Goal: Task Accomplishment & Management: Use online tool/utility

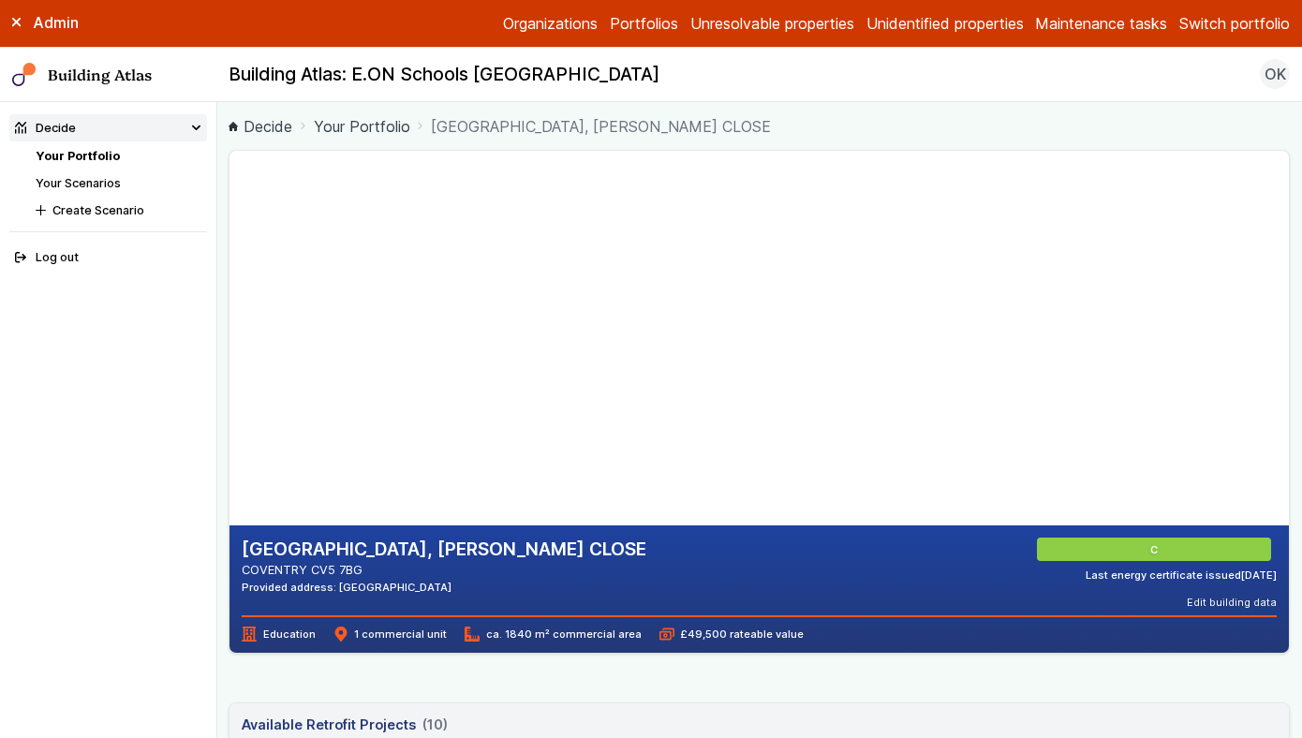
scroll to position [45, 0]
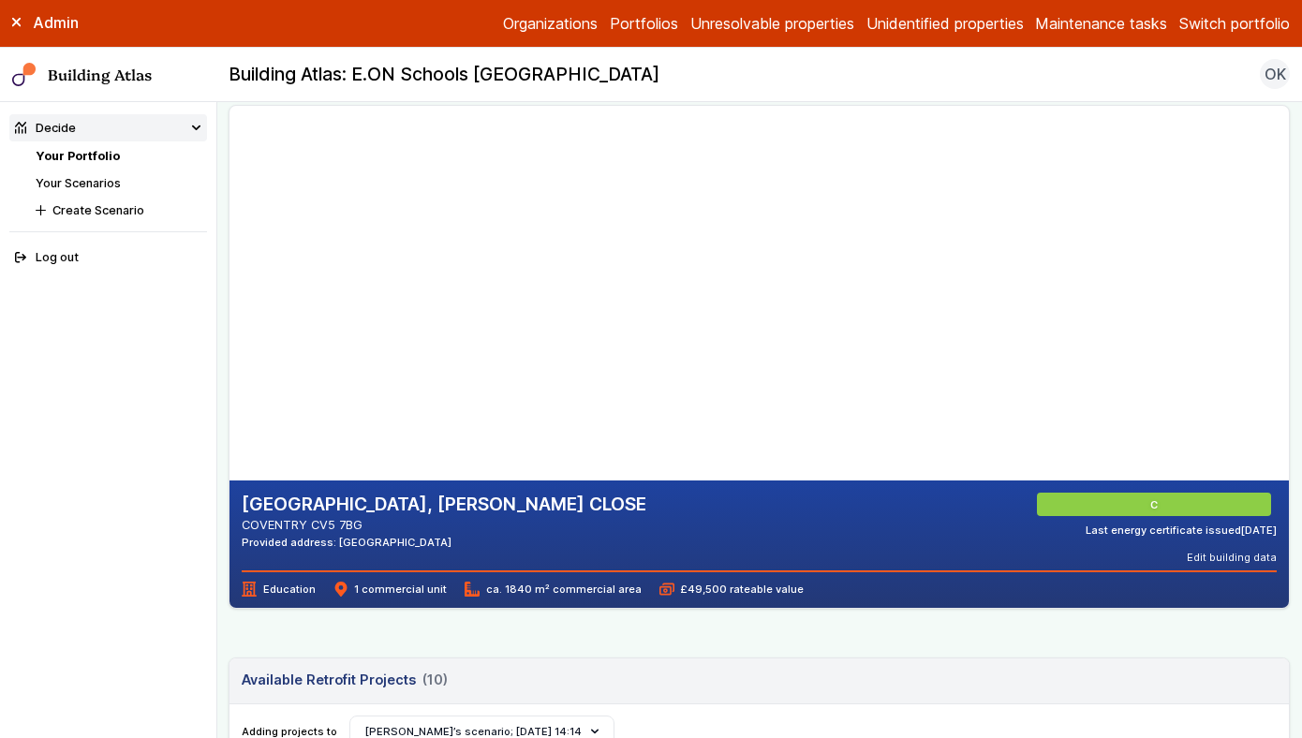
click at [78, 152] on link "Your Portfolio" at bounding box center [78, 156] width 84 height 14
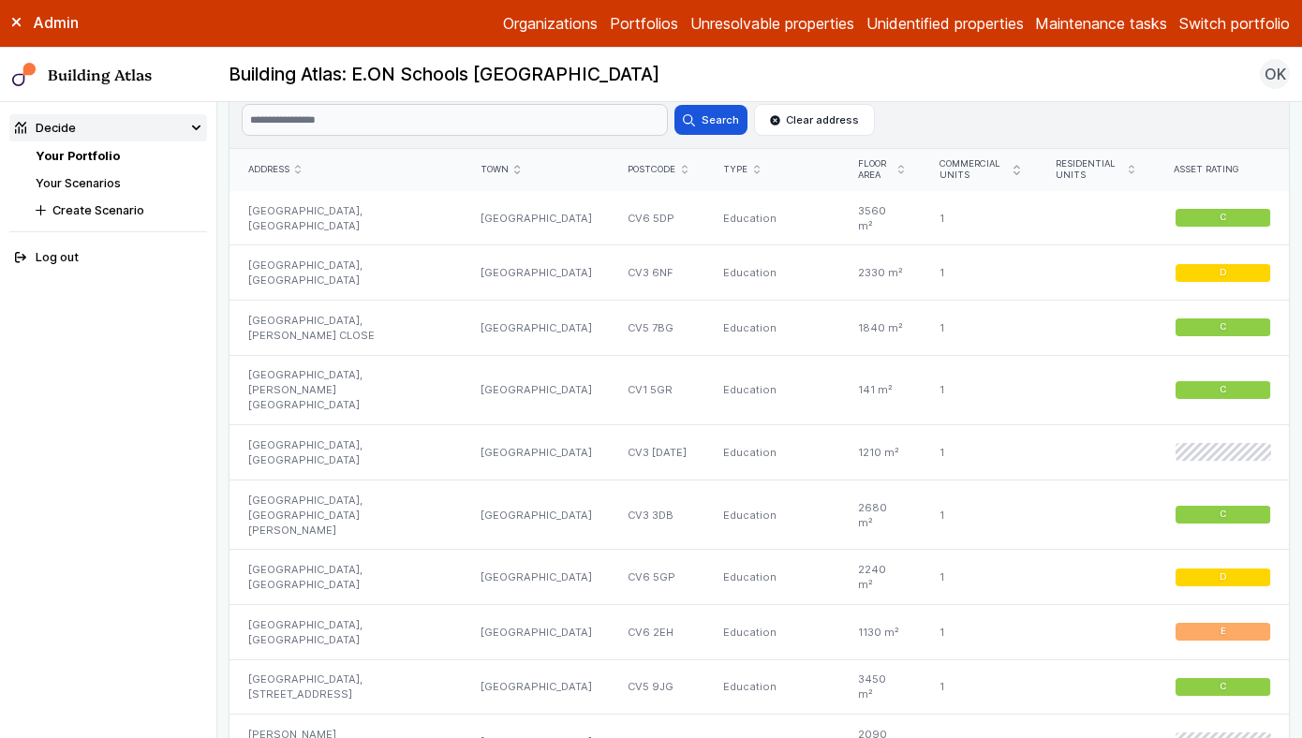
scroll to position [1070, 0]
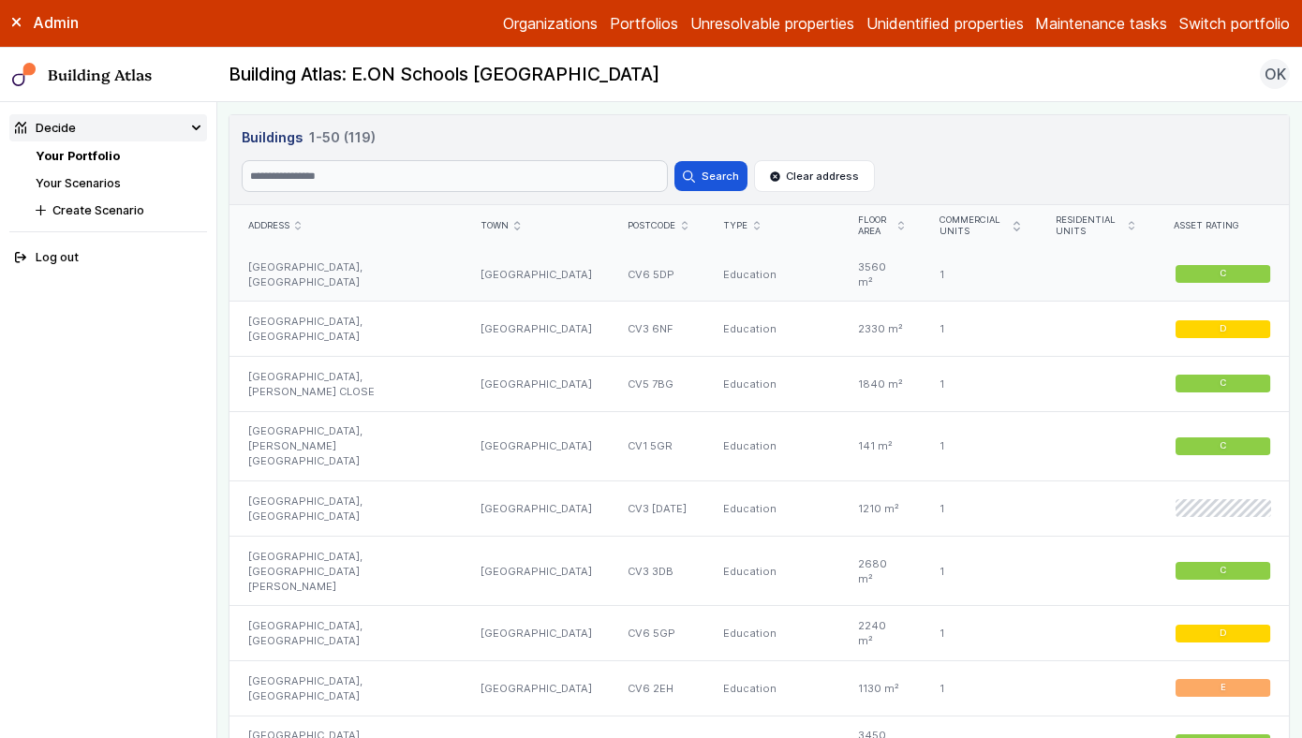
click at [335, 268] on div "BROAD HEATH COMMUNITY PRIMARY SCHOOL, HANFORD CLOSE" at bounding box center [346, 274] width 232 height 54
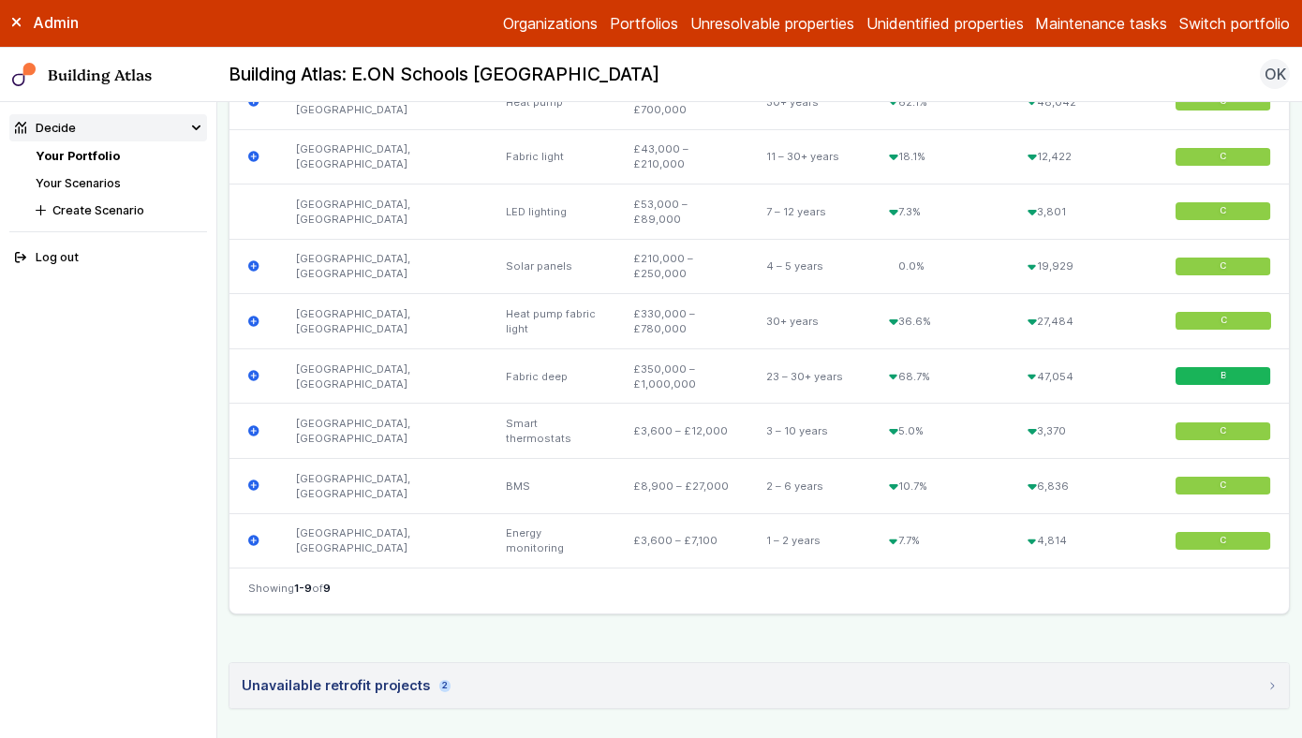
scroll to position [1209, 0]
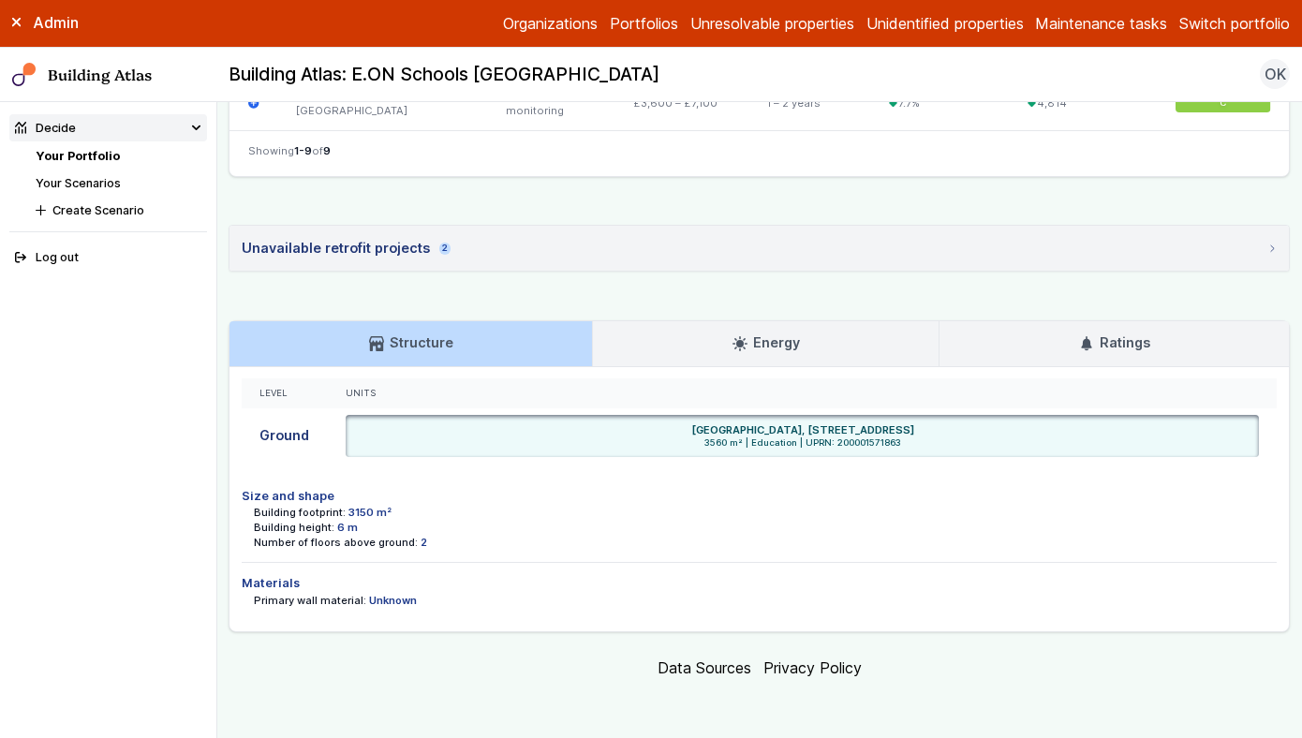
click at [611, 344] on link "Energy" at bounding box center [766, 343] width 346 height 45
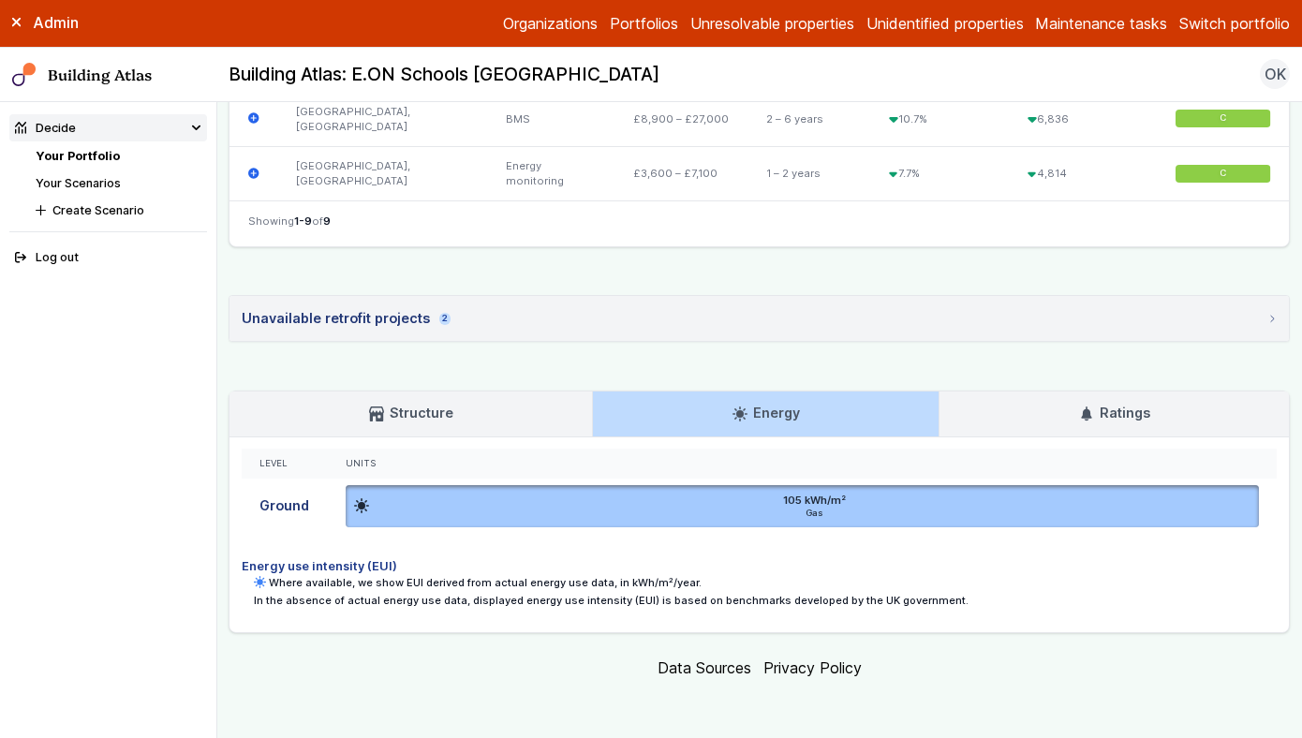
click at [1113, 413] on h3 "Ratings" at bounding box center [1114, 413] width 71 height 21
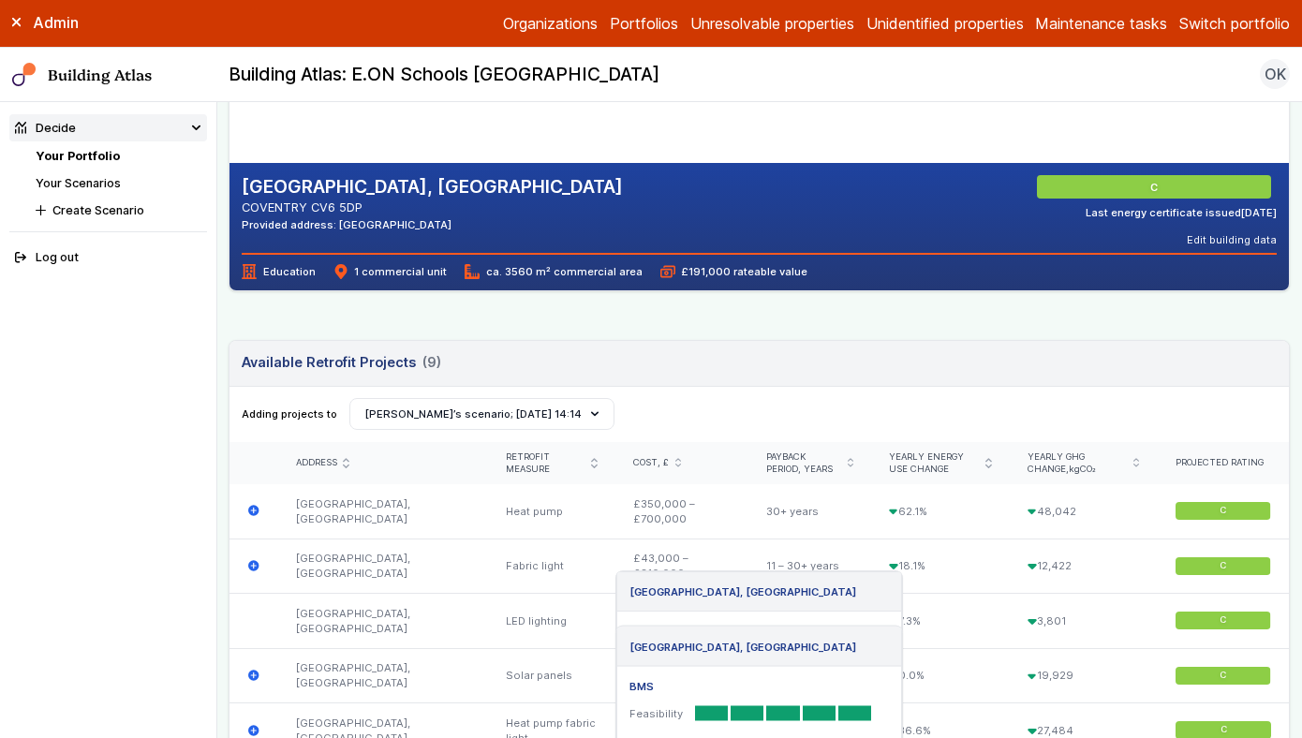
scroll to position [0, 0]
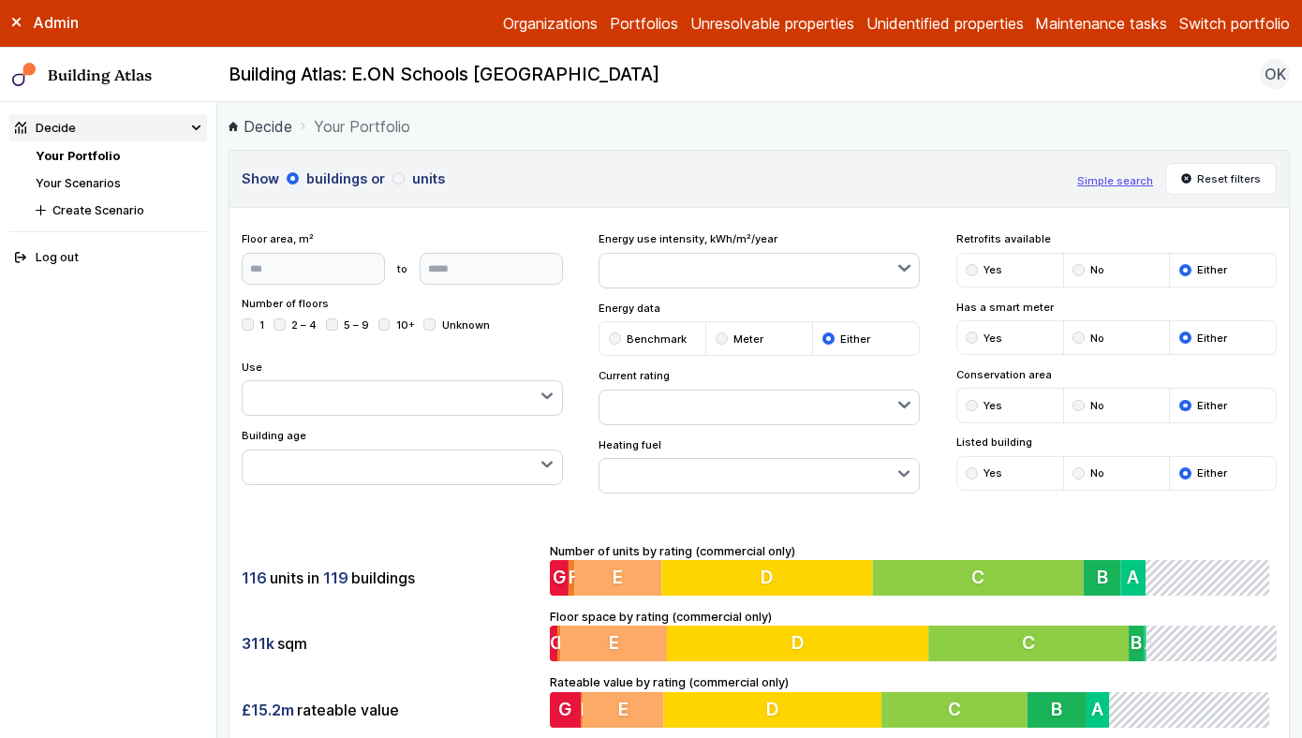
click at [1257, 5] on div "Admin Organizations Portfolios Unresolvable properties Unidentified properties …" at bounding box center [651, 24] width 1302 height 48
click at [1246, 21] on button "Switch portfolio" at bounding box center [1235, 23] width 111 height 22
click at [0, 0] on button "Westminster Demo Properties" at bounding box center [0, 0] width 0 height 0
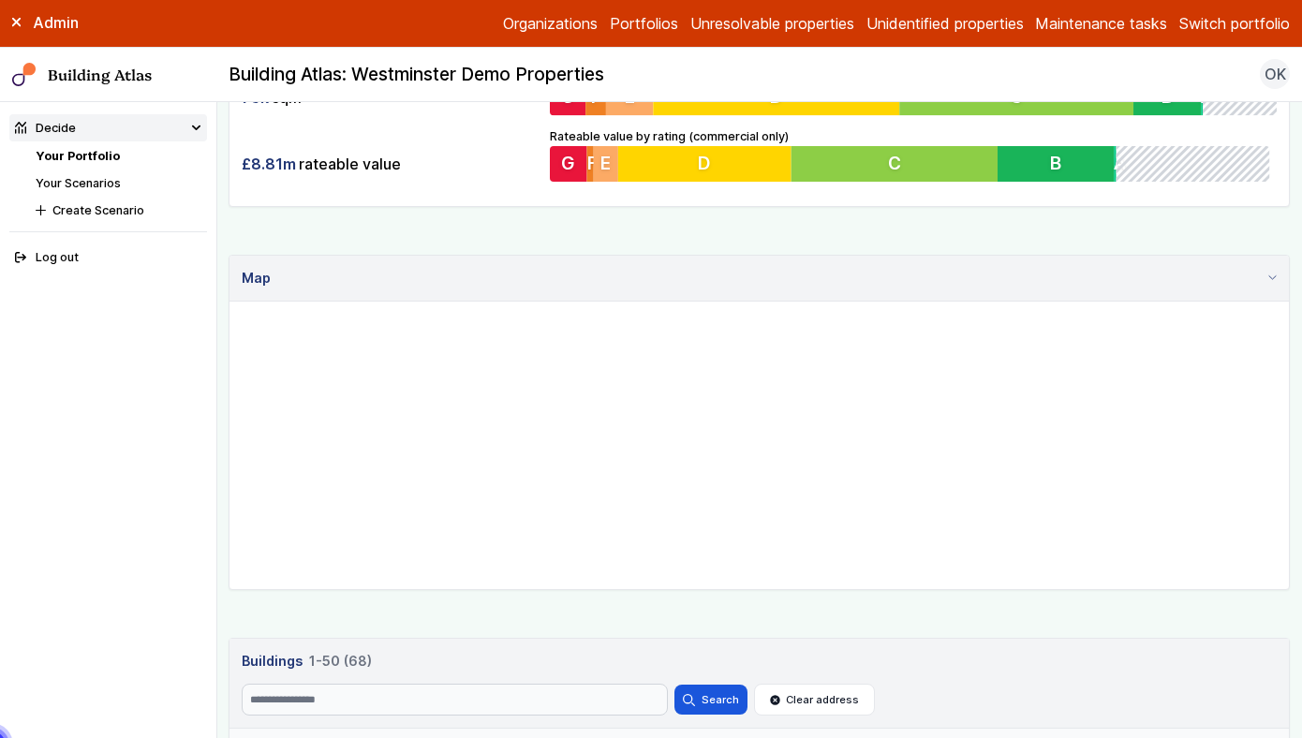
scroll to position [586, 0]
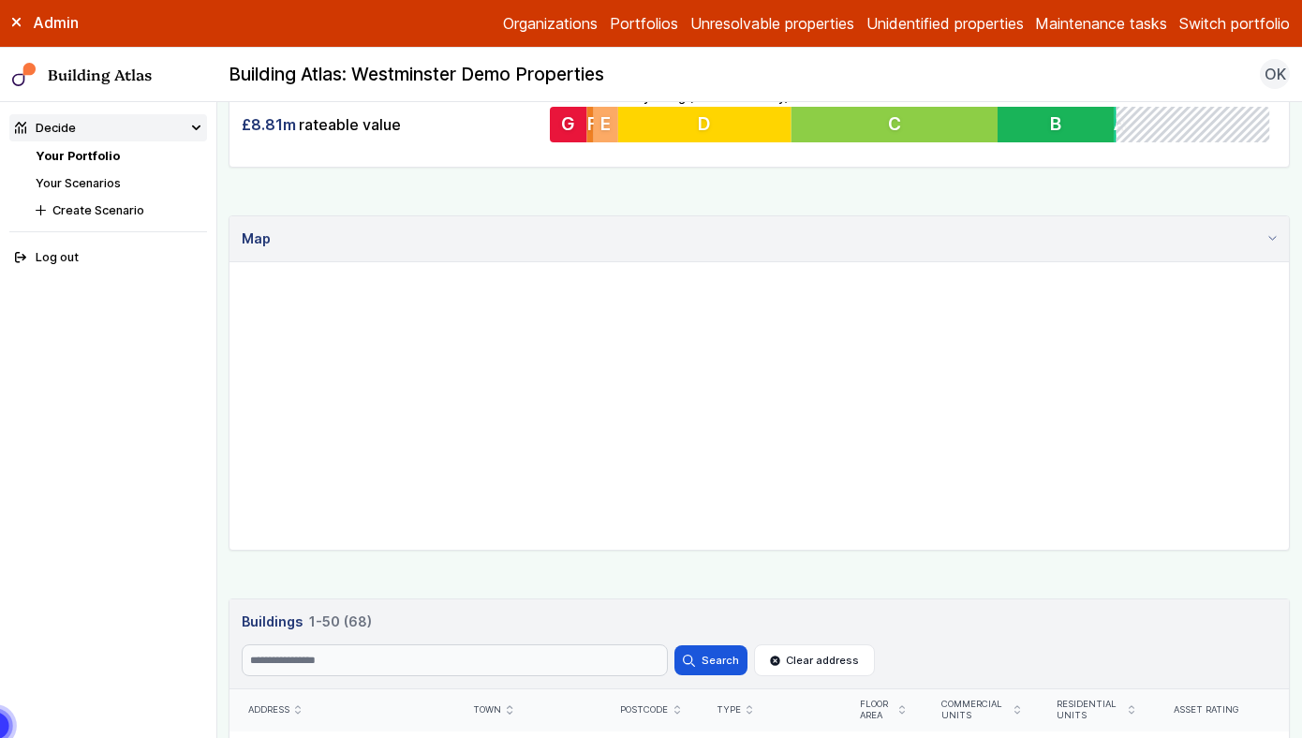
click at [551, 608] on header "Buildings 68 1-50 (68) Buildings 68 1-50 (68) Search Search Clear address" at bounding box center [760, 645] width 1060 height 90
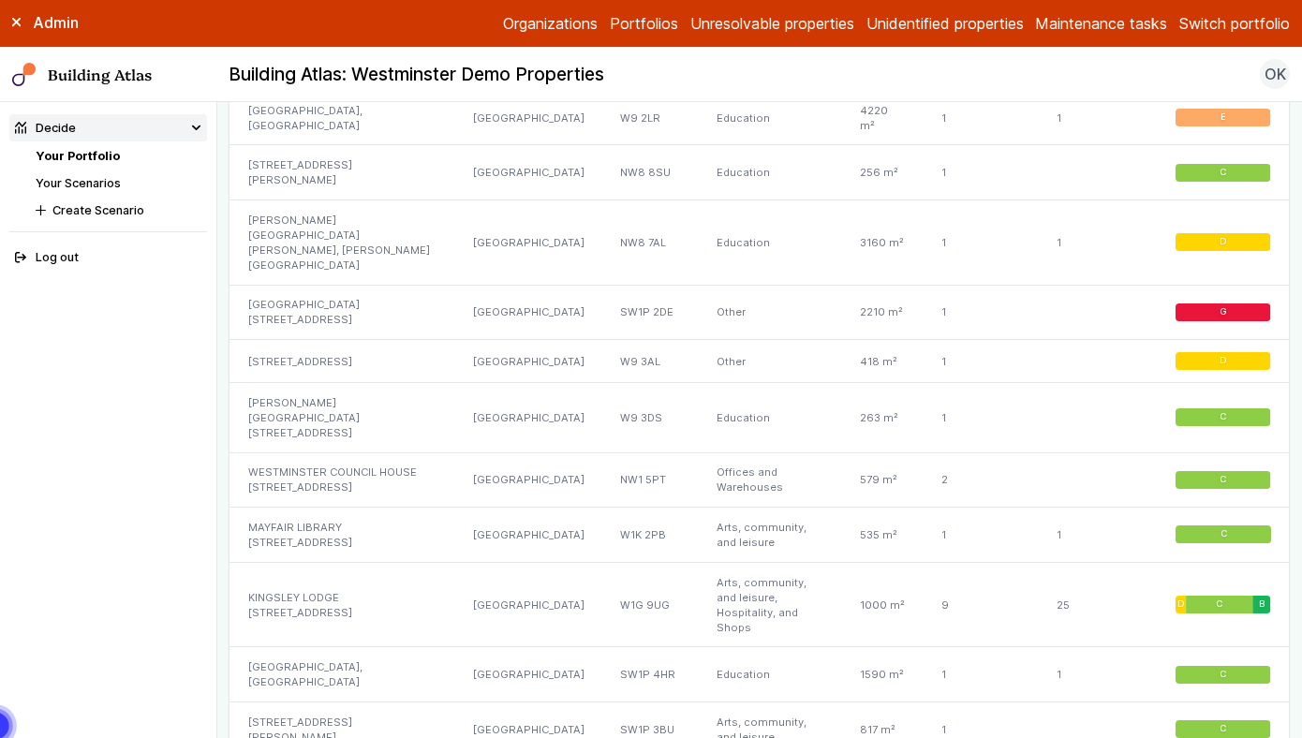
scroll to position [2194, 0]
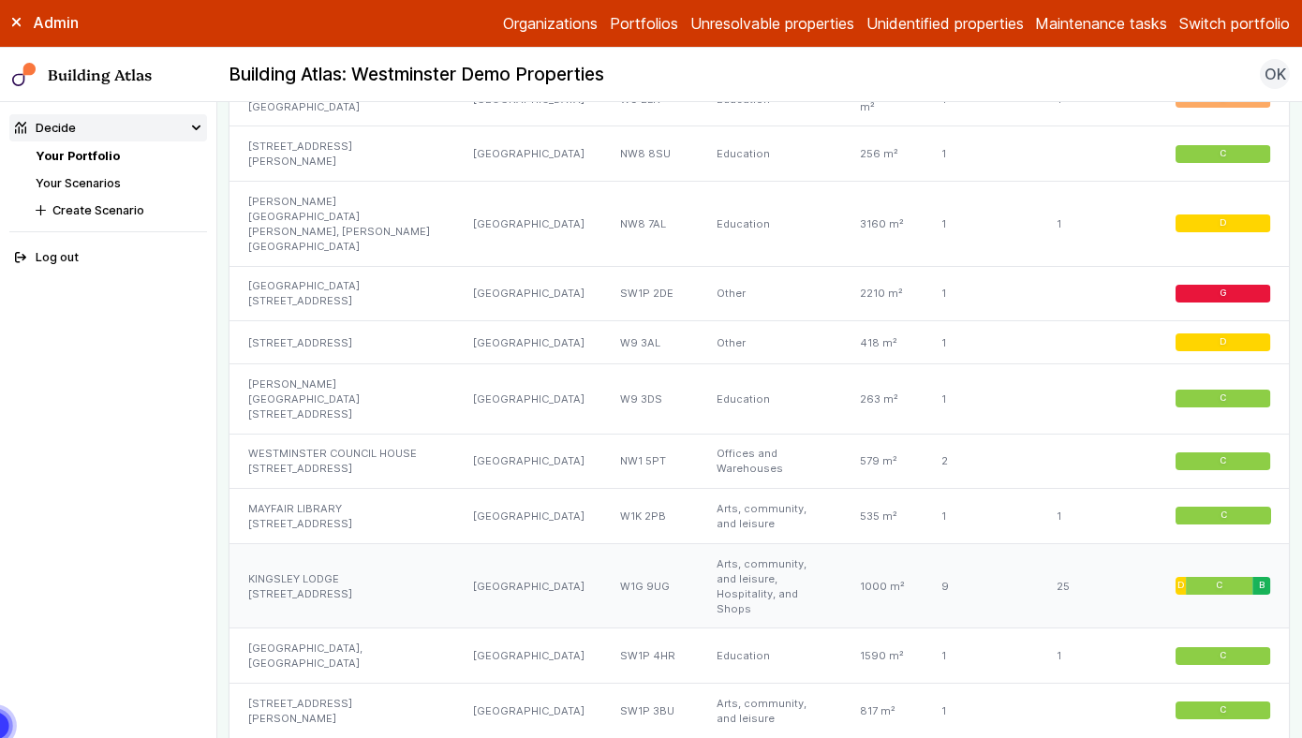
click at [500, 543] on div "LONDON" at bounding box center [528, 585] width 147 height 85
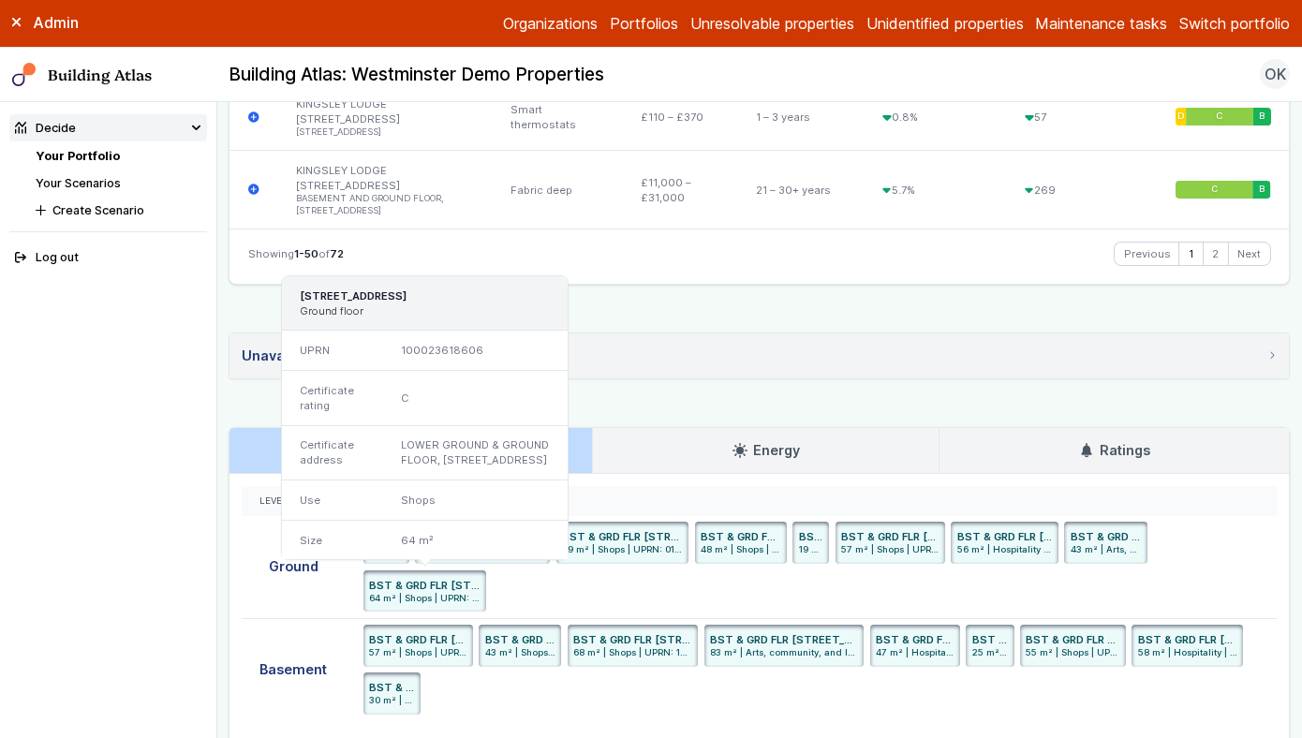
scroll to position [4831, 0]
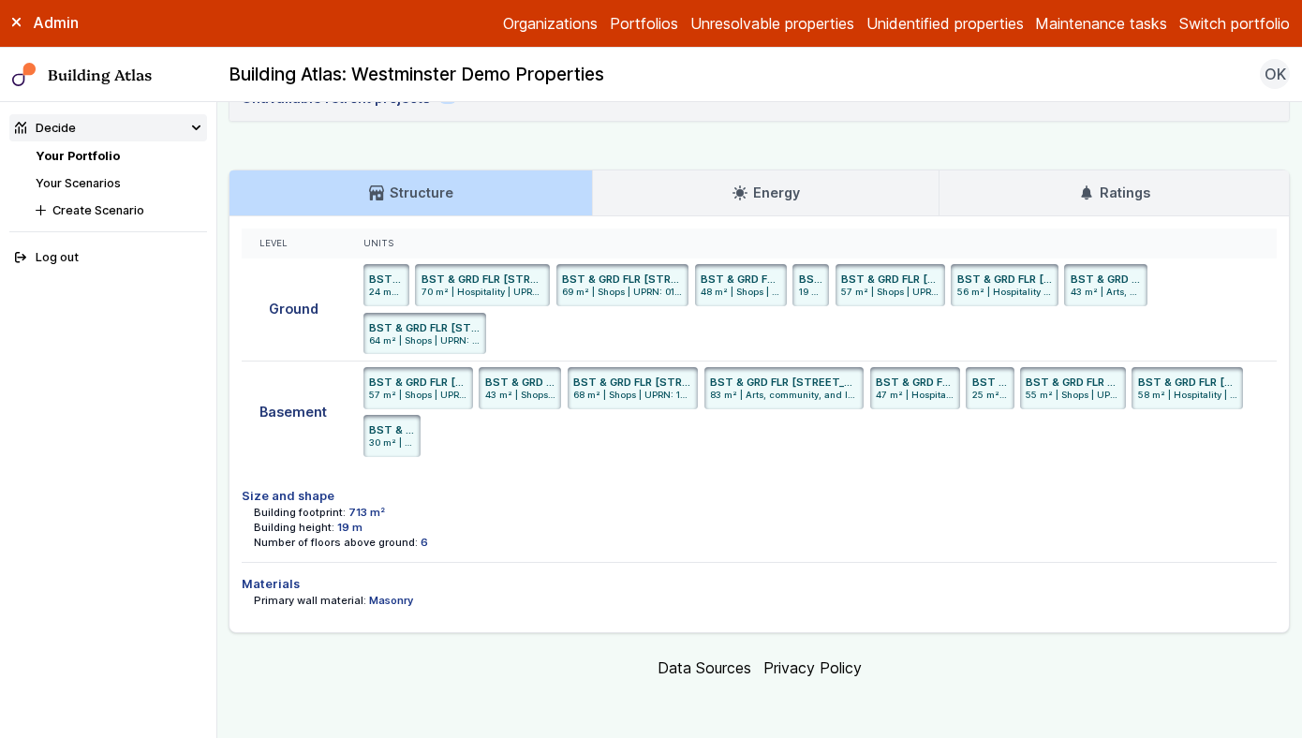
click at [713, 175] on link "Energy" at bounding box center [766, 193] width 346 height 45
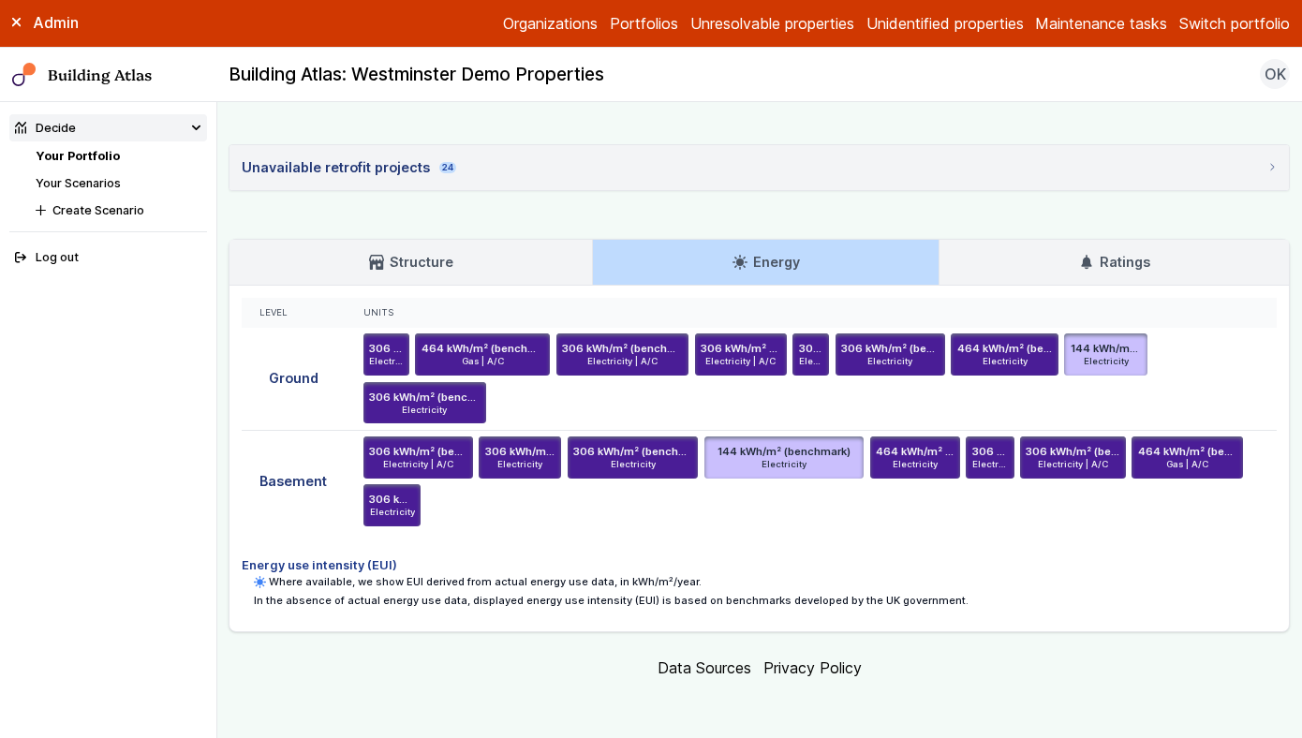
click at [1121, 259] on h3 "Ratings" at bounding box center [1114, 262] width 71 height 21
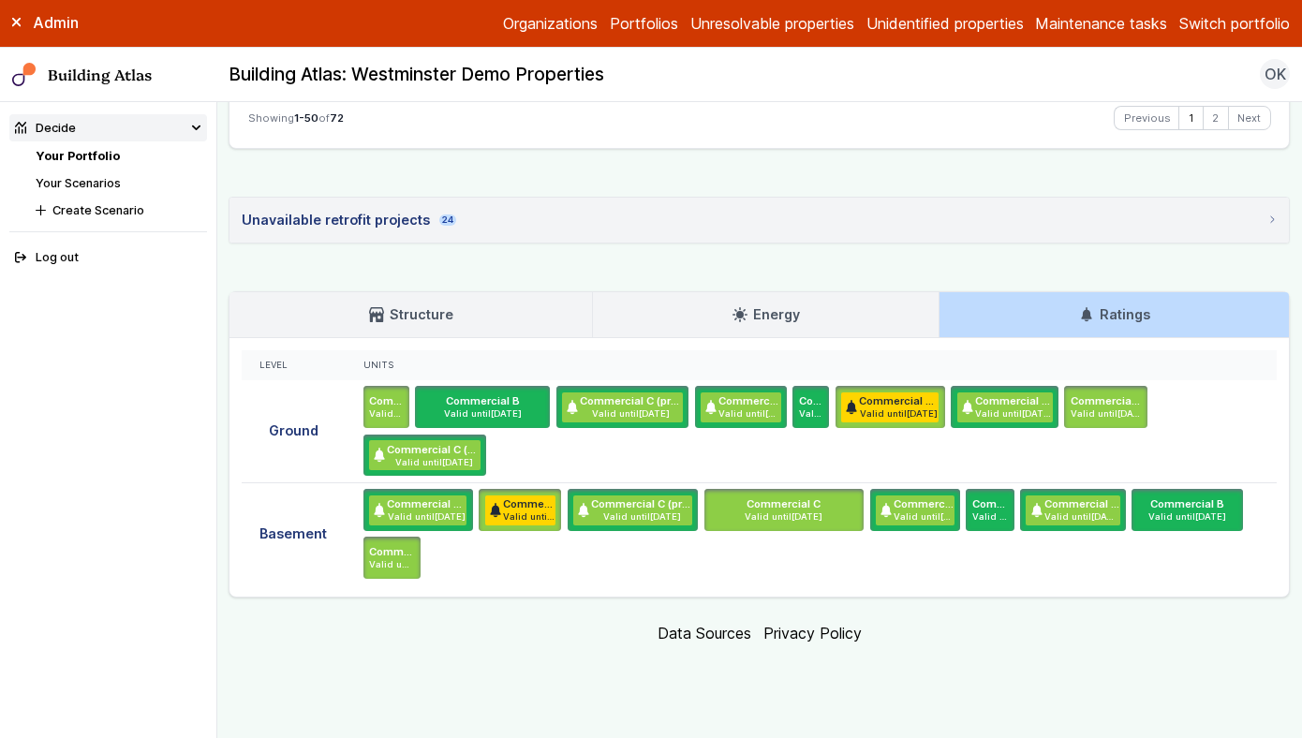
scroll to position [4724, 0]
click at [107, 181] on link "Your Scenarios" at bounding box center [78, 183] width 85 height 14
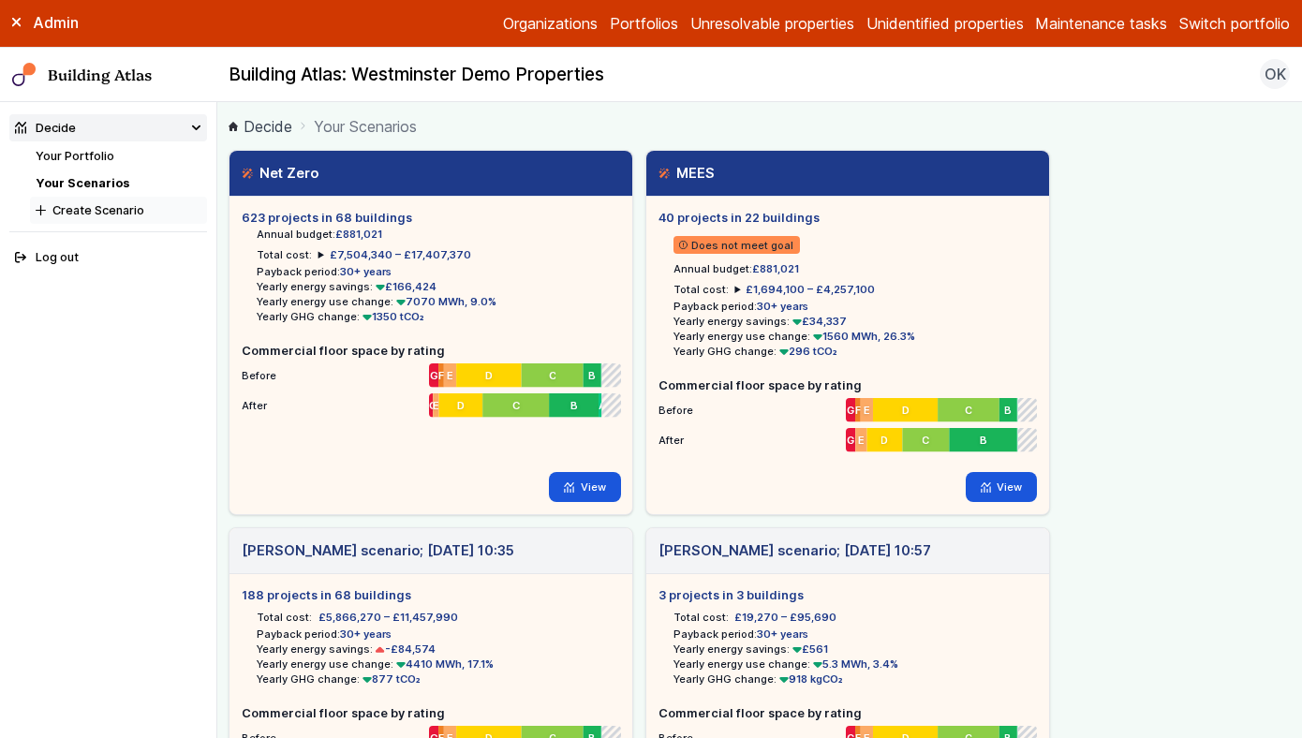
click at [85, 211] on button "Create Scenario" at bounding box center [118, 210] width 177 height 27
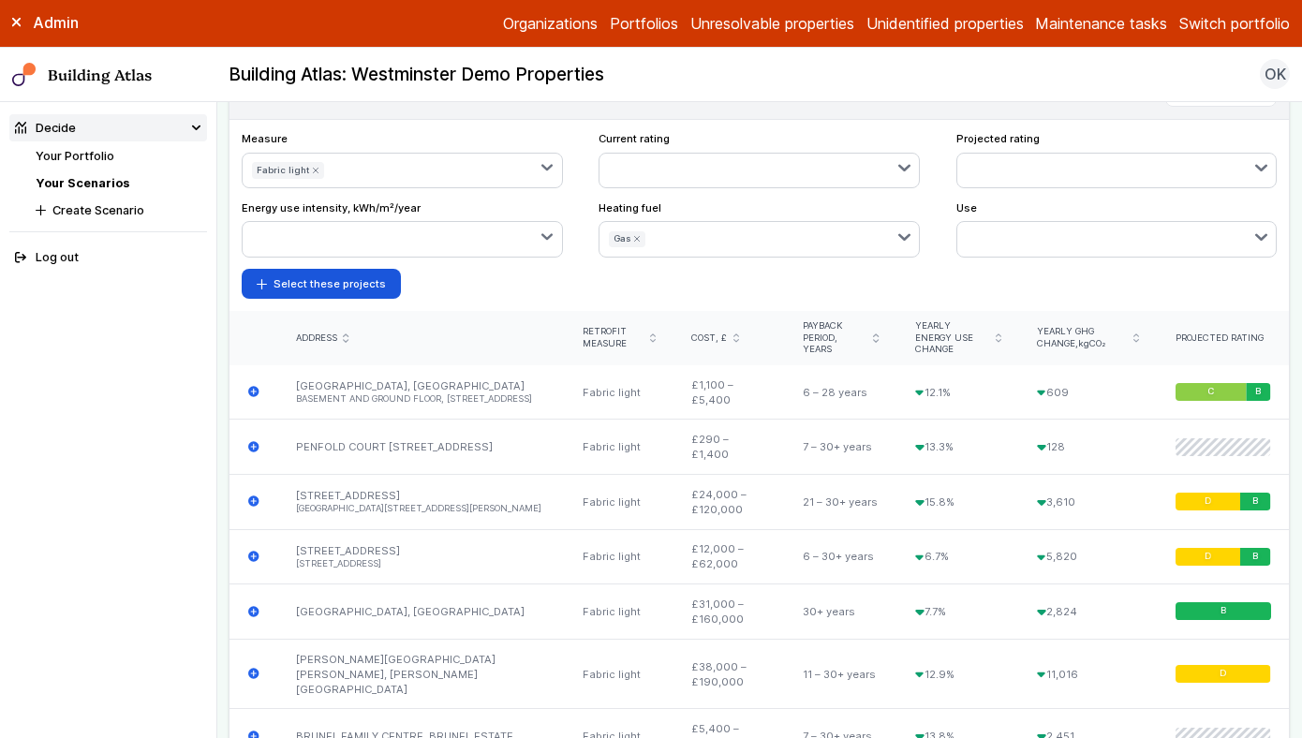
scroll to position [760, 0]
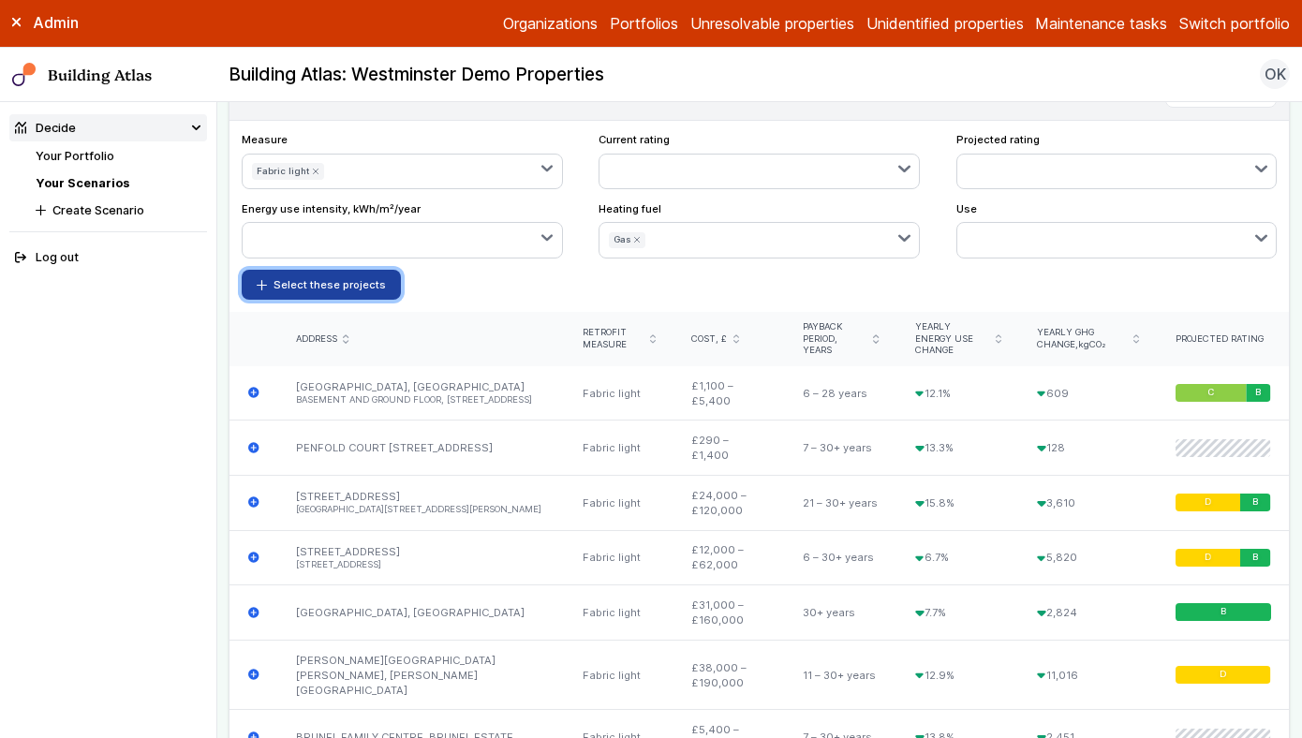
click at [335, 283] on button "Select these projects" at bounding box center [321, 285] width 159 height 30
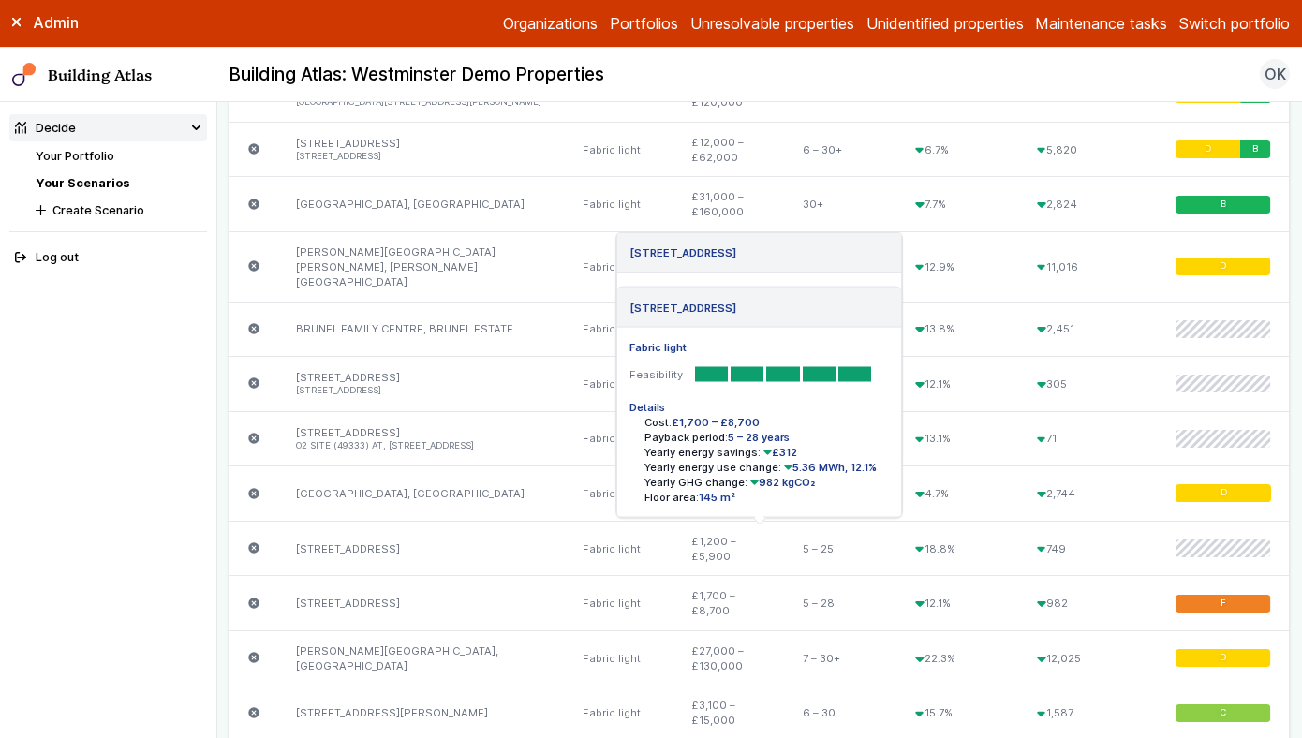
scroll to position [0, 0]
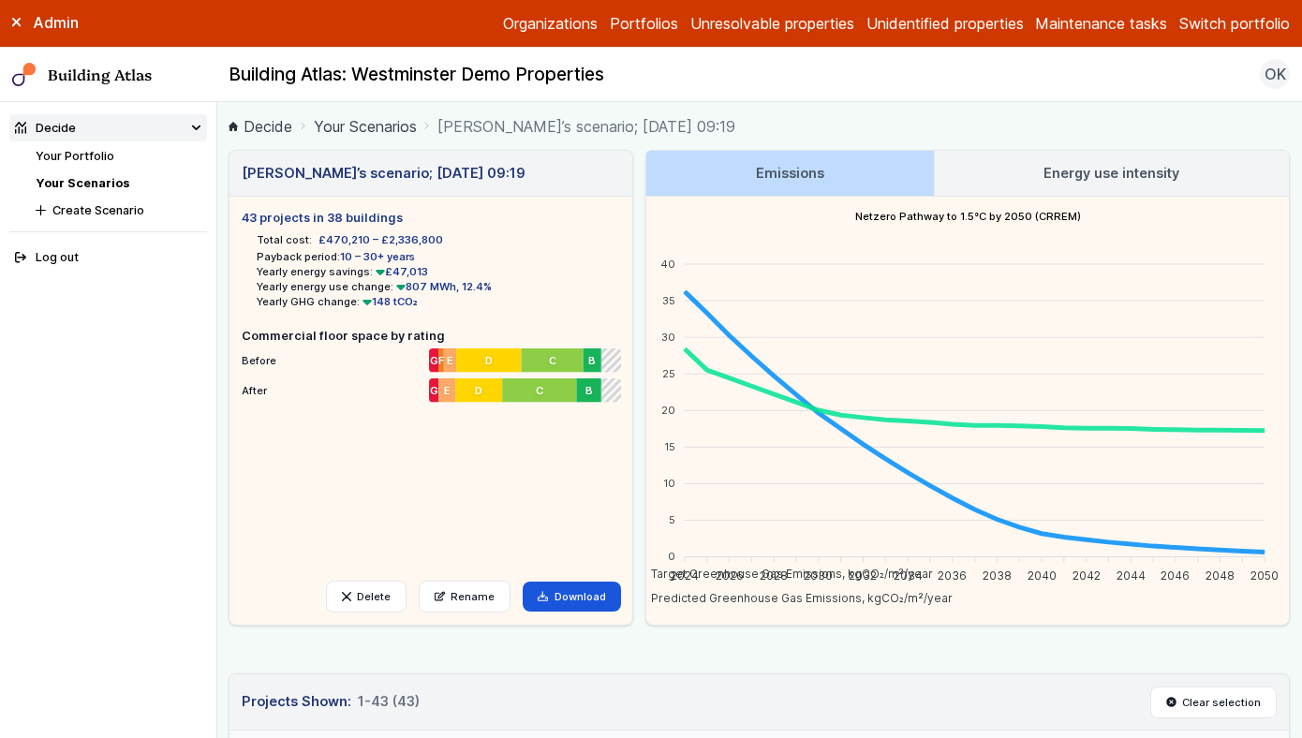
click at [97, 184] on link "Your Scenarios" at bounding box center [83, 183] width 94 height 14
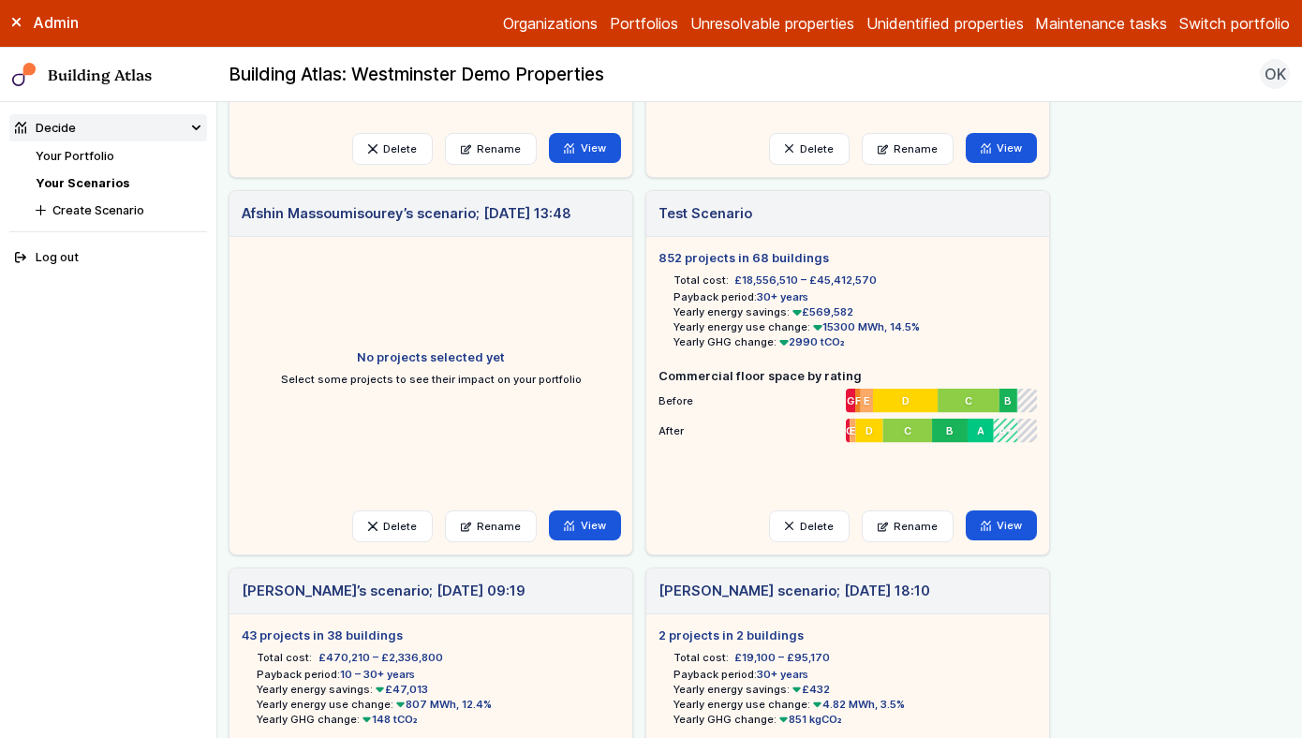
scroll to position [1101, 0]
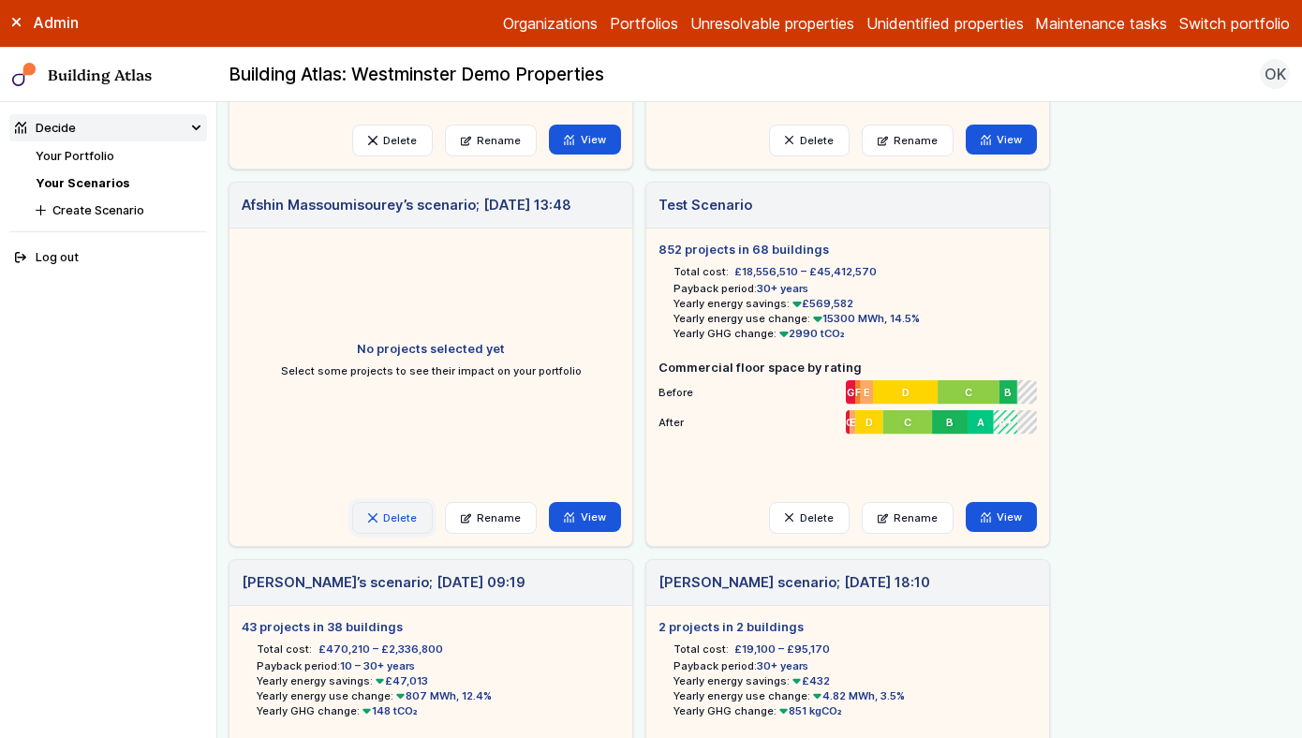
click at [394, 509] on button "Delete" at bounding box center [392, 518] width 81 height 32
click at [0, 0] on button "Delete" at bounding box center [0, 0] width 0 height 0
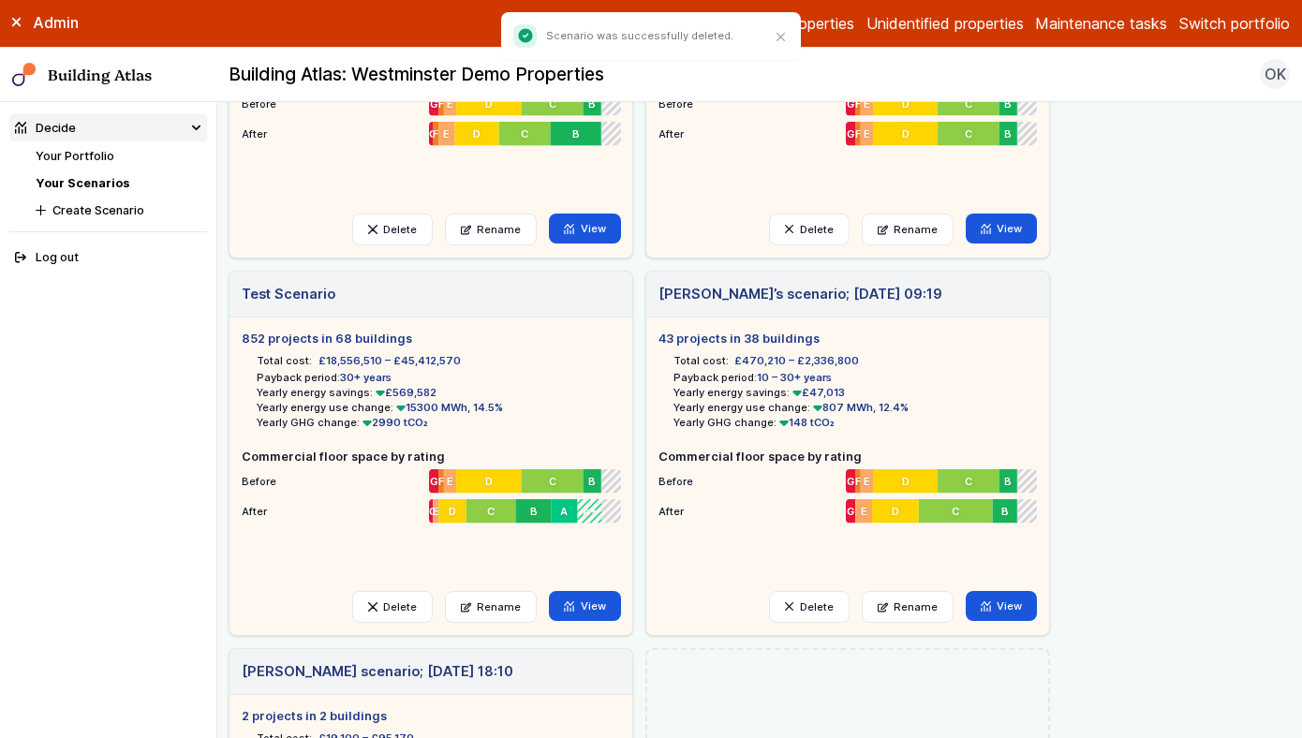
scroll to position [1127, 0]
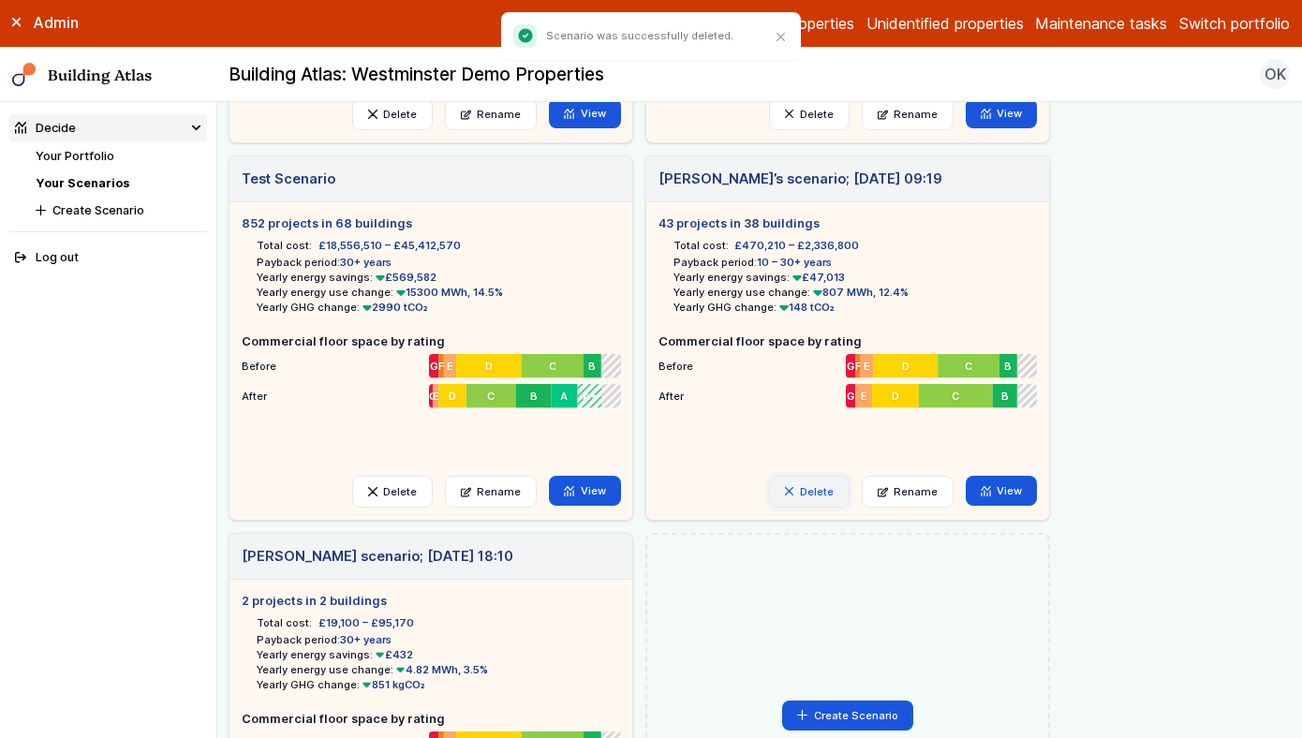
click at [826, 494] on button "Delete" at bounding box center [809, 492] width 81 height 32
click at [0, 0] on button "Delete" at bounding box center [0, 0] width 0 height 0
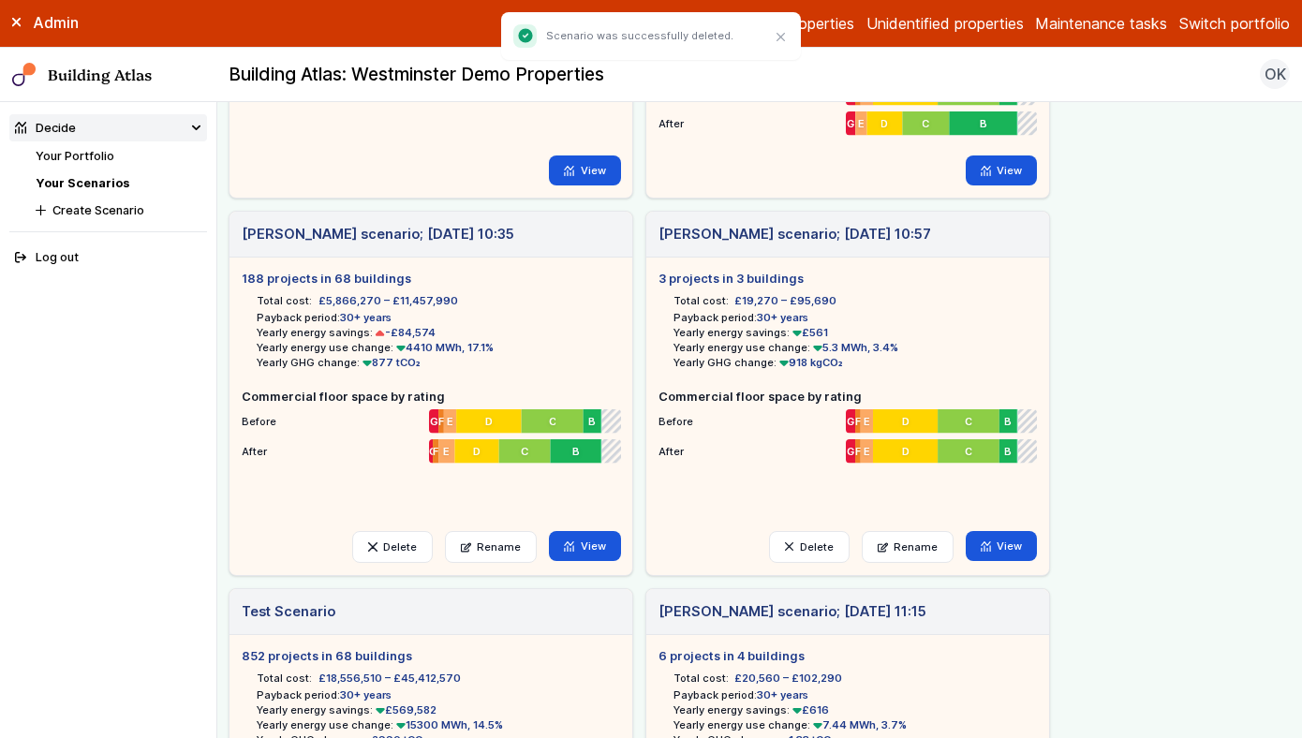
scroll to position [229, 0]
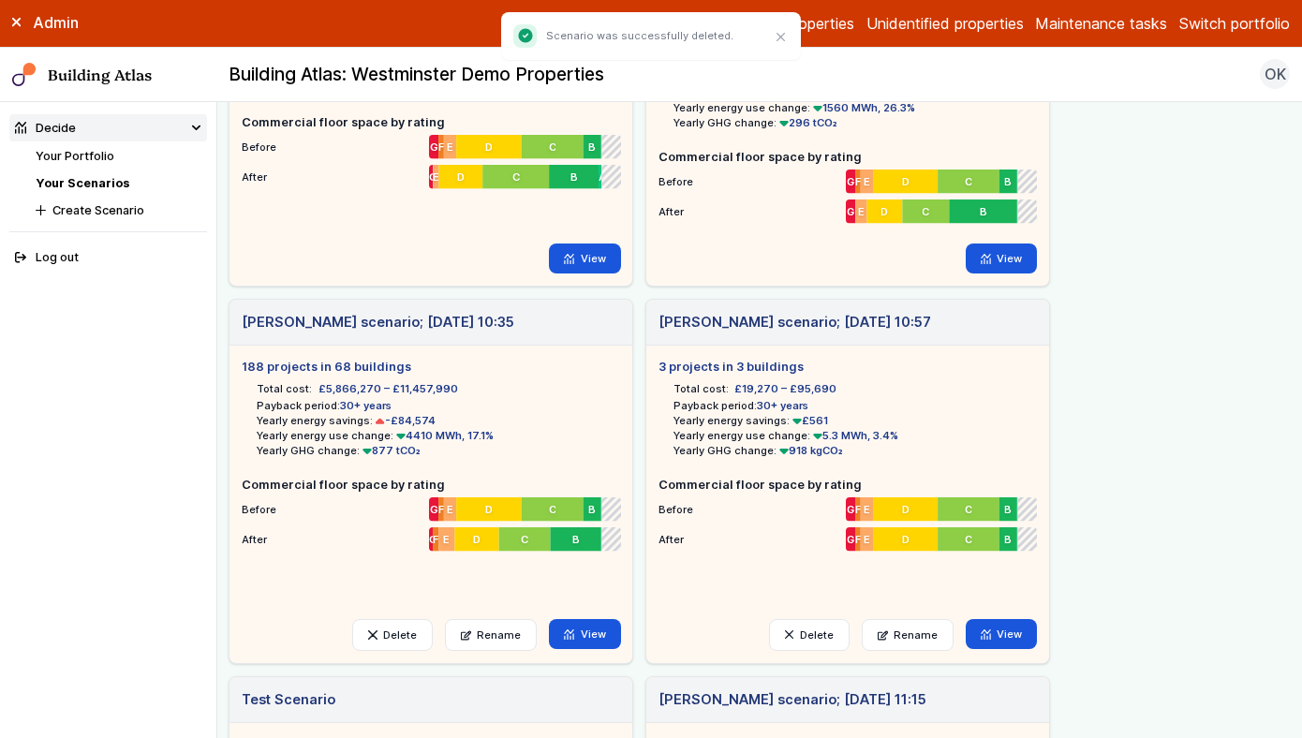
click at [77, 159] on link "Your Portfolio" at bounding box center [75, 156] width 79 height 14
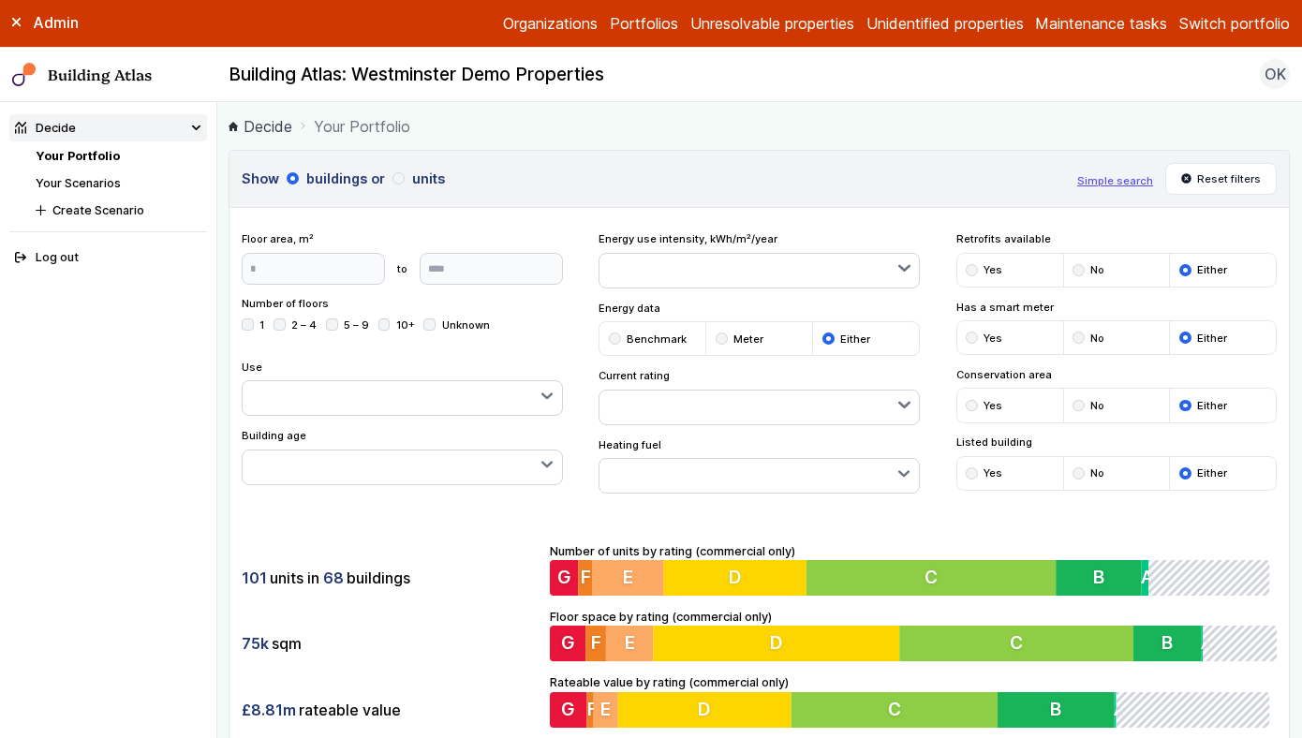
click at [72, 181] on link "Your Scenarios" at bounding box center [78, 183] width 85 height 14
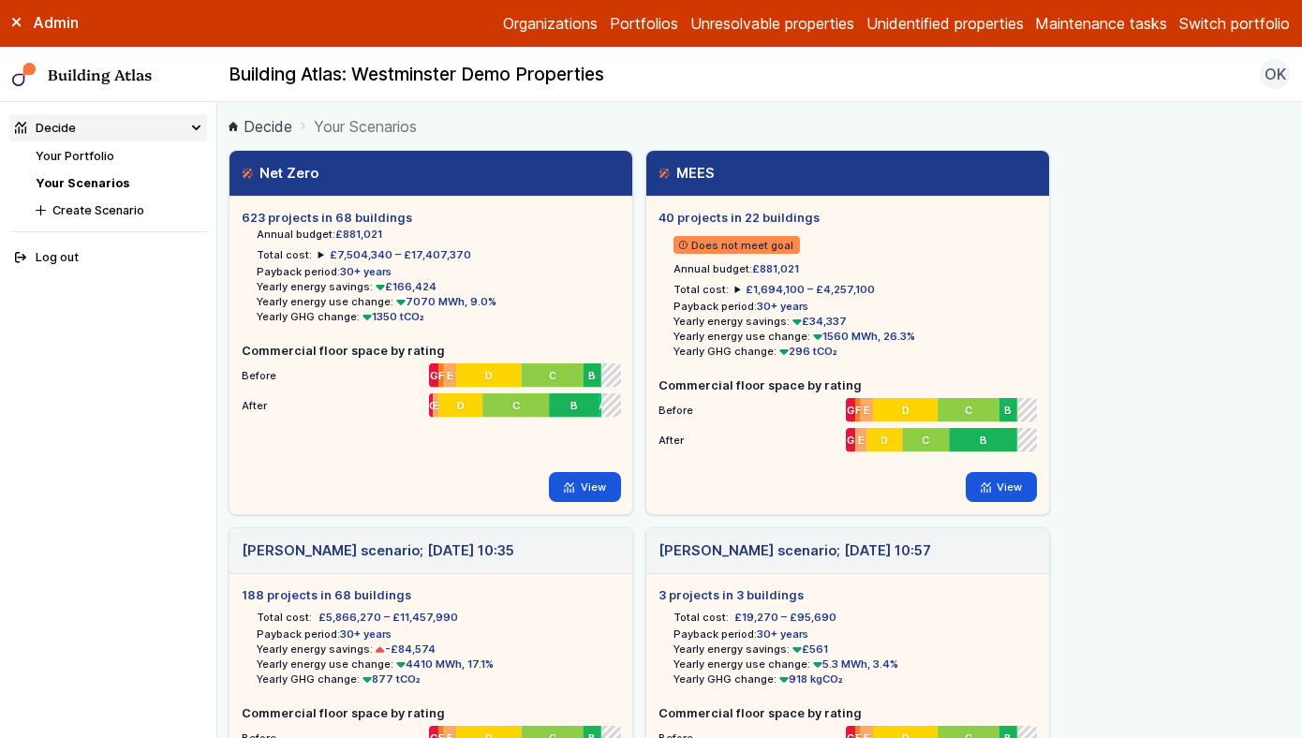
click at [69, 163] on li "Your Portfolio" at bounding box center [121, 156] width 171 height 18
click at [81, 150] on link "Your Portfolio" at bounding box center [75, 156] width 79 height 14
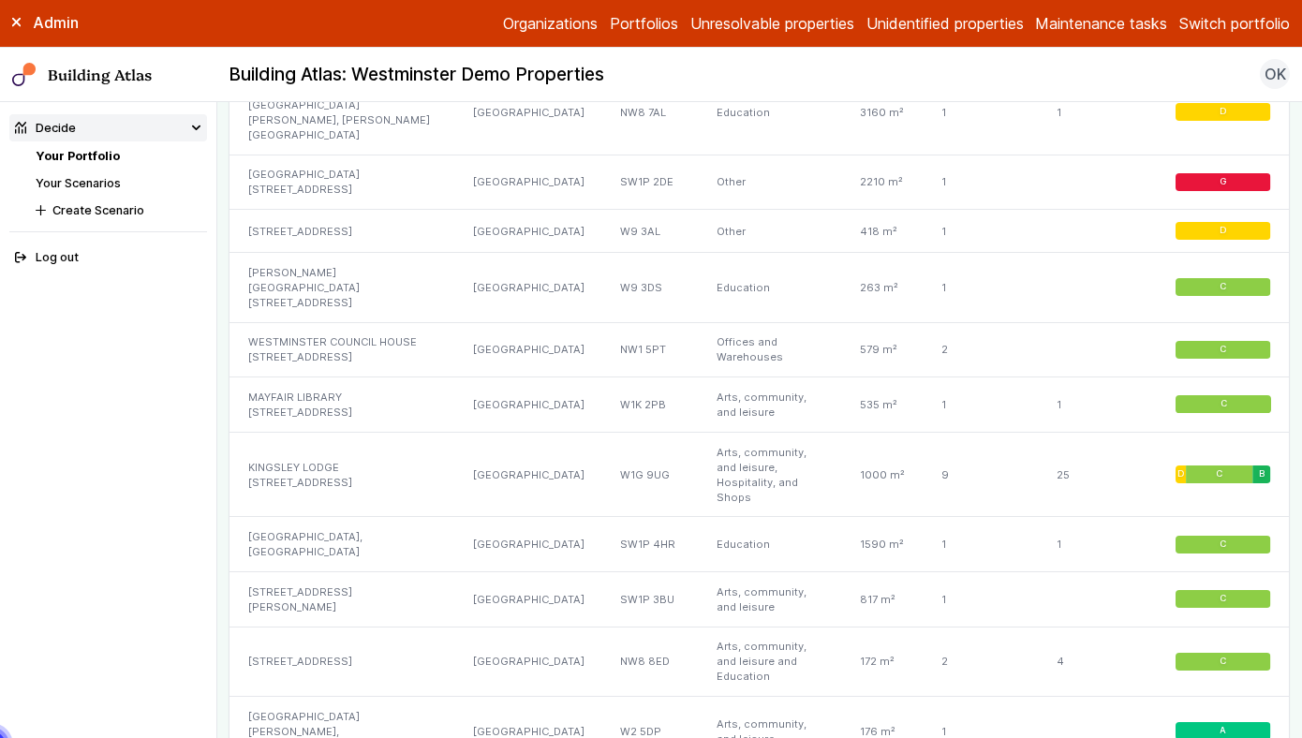
scroll to position [2304, 0]
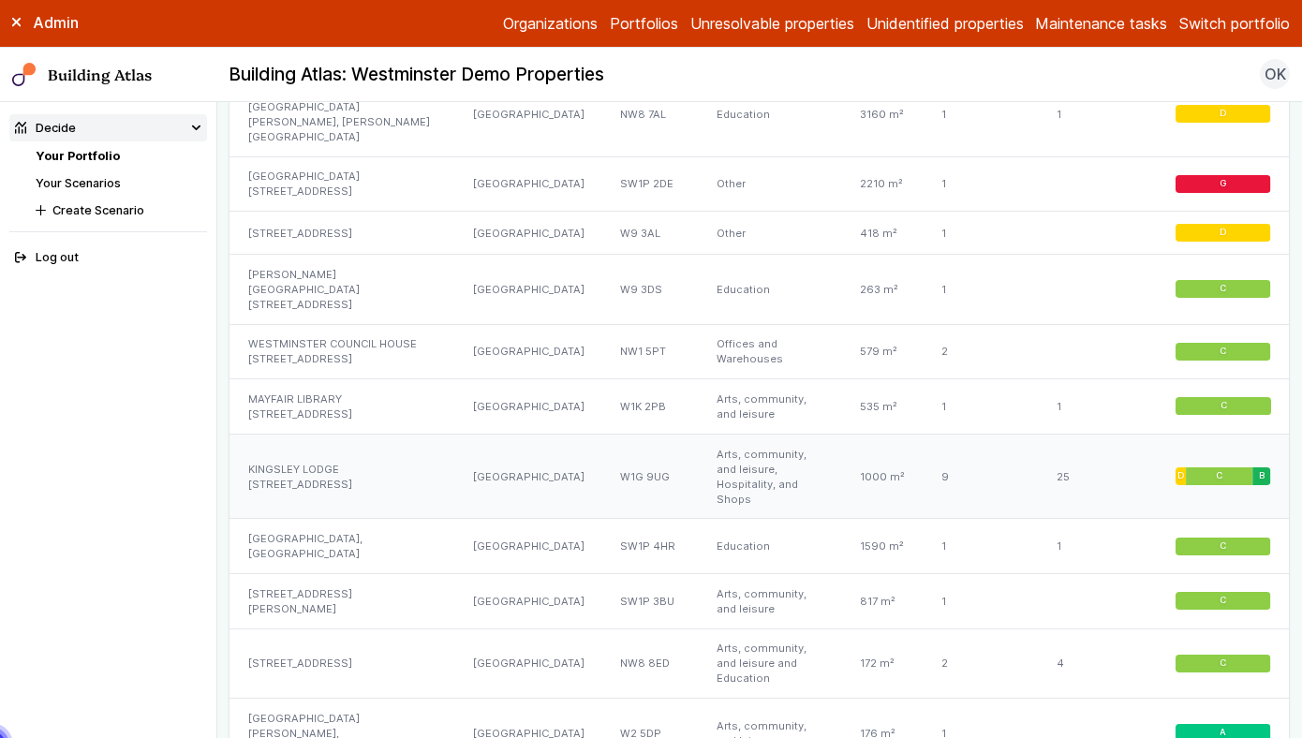
click at [377, 434] on div "KINGSLEY LODGE 13, NEW CAVENDISH STREET" at bounding box center [342, 476] width 225 height 85
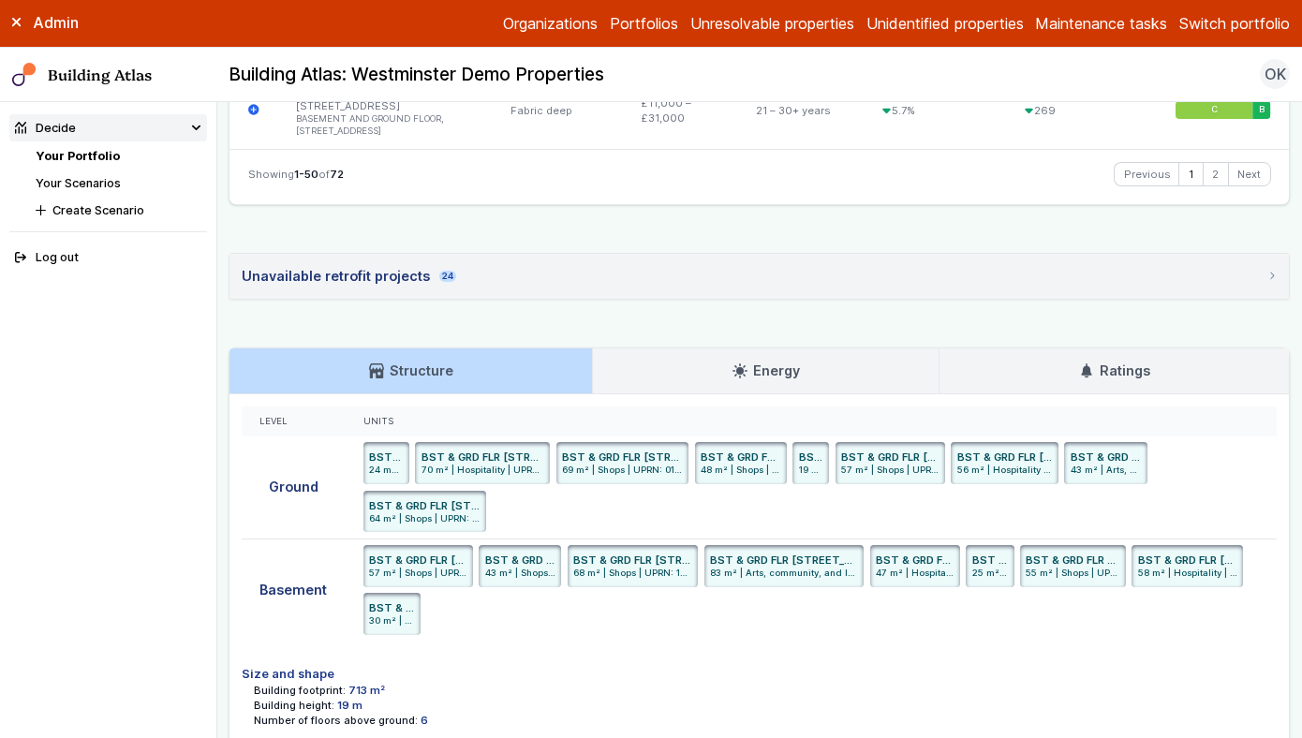
scroll to position [4596, 0]
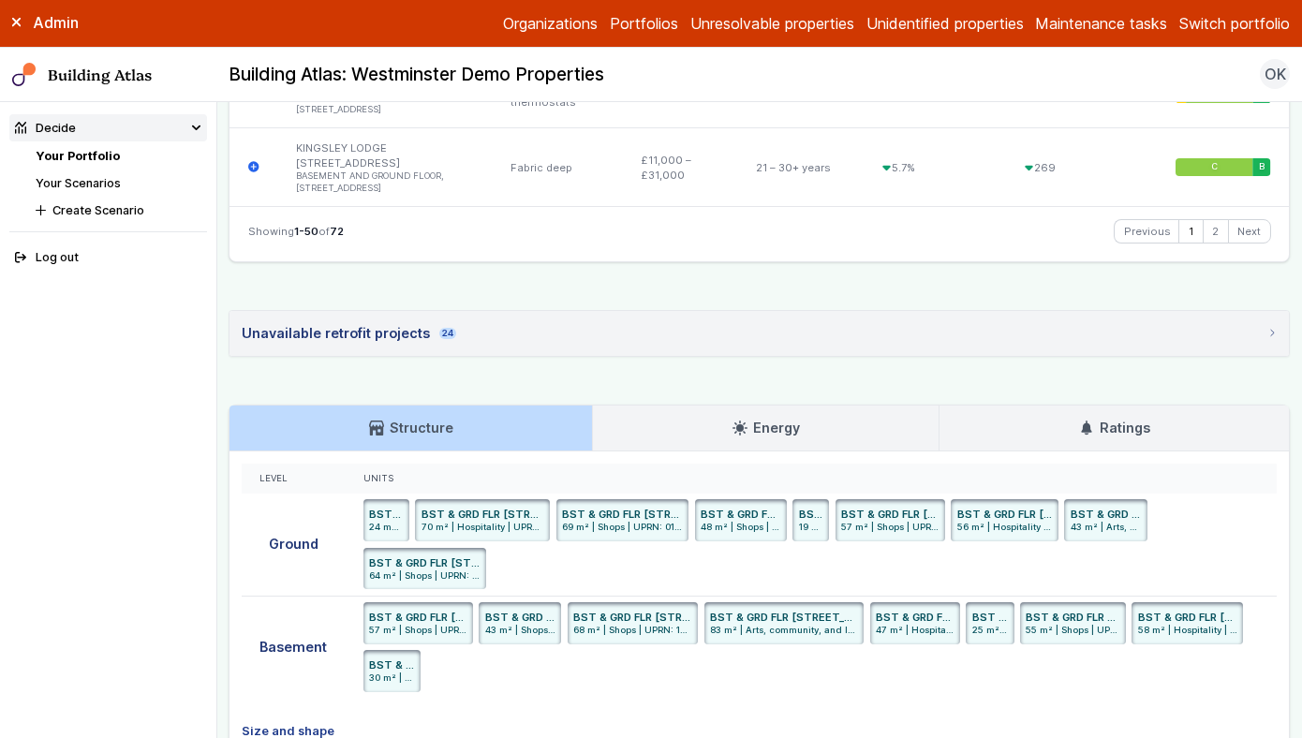
click at [478, 335] on summary "Unavailable retrofit projects 24" at bounding box center [760, 333] width 1060 height 45
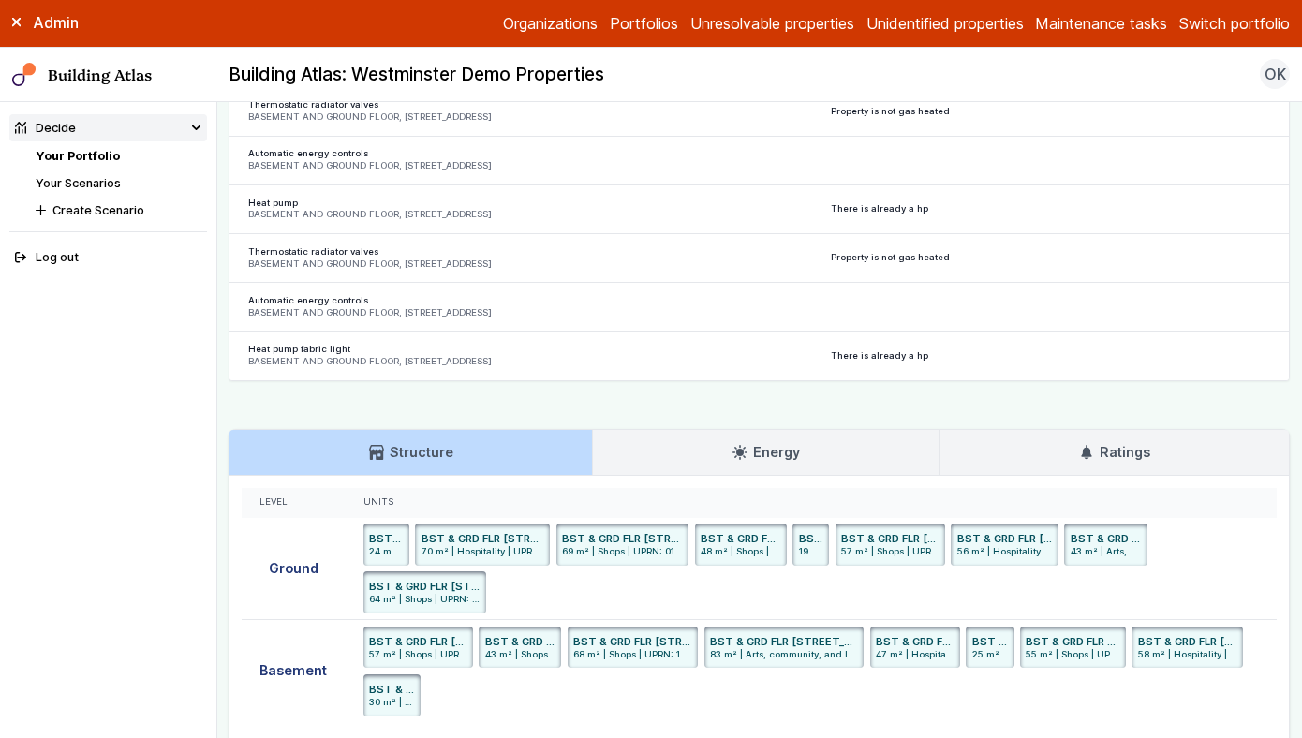
scroll to position [5779, 0]
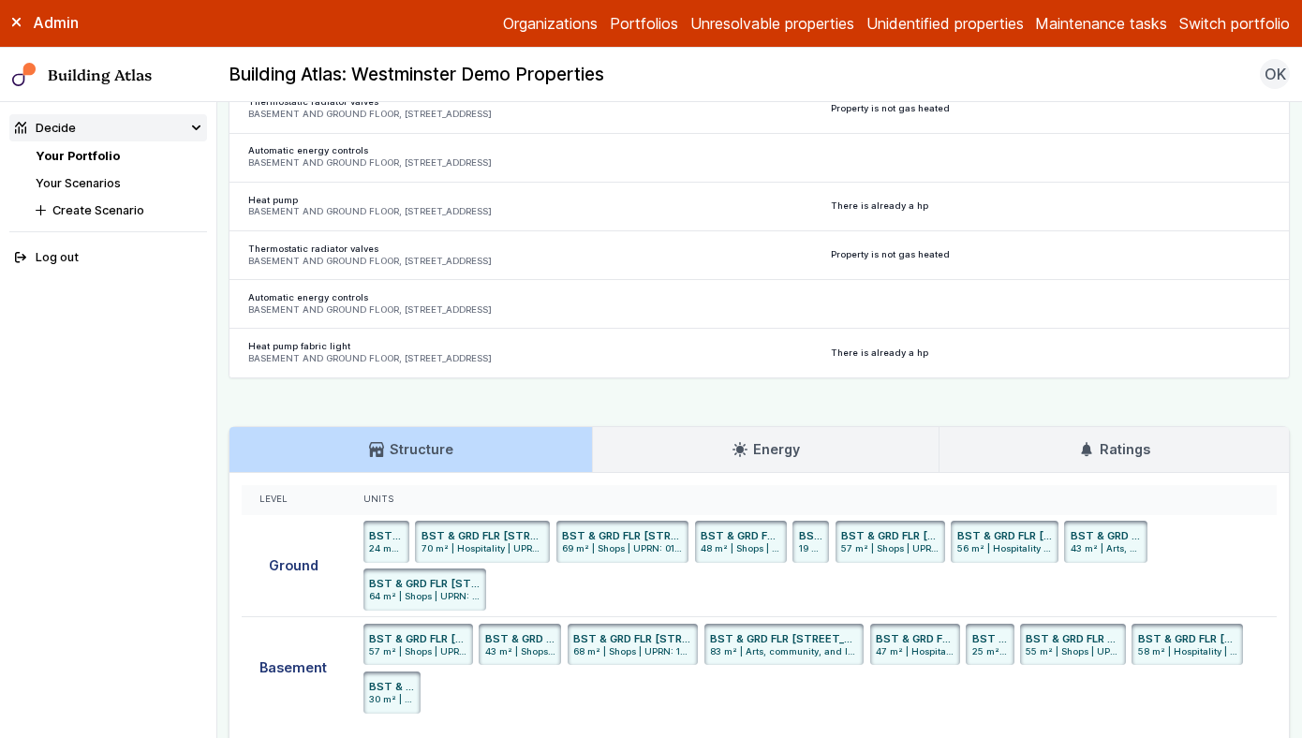
click at [827, 454] on link "Energy" at bounding box center [766, 449] width 346 height 45
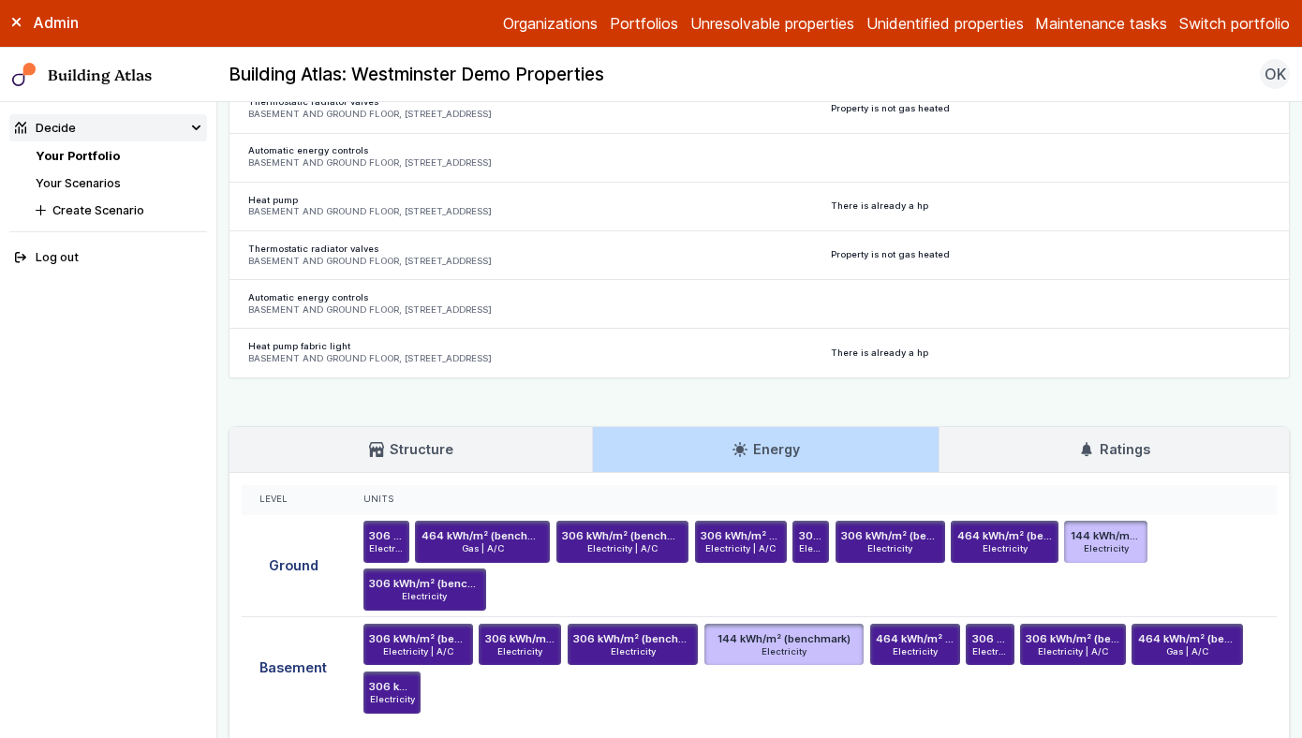
click at [1063, 450] on link "Ratings" at bounding box center [1114, 449] width 349 height 45
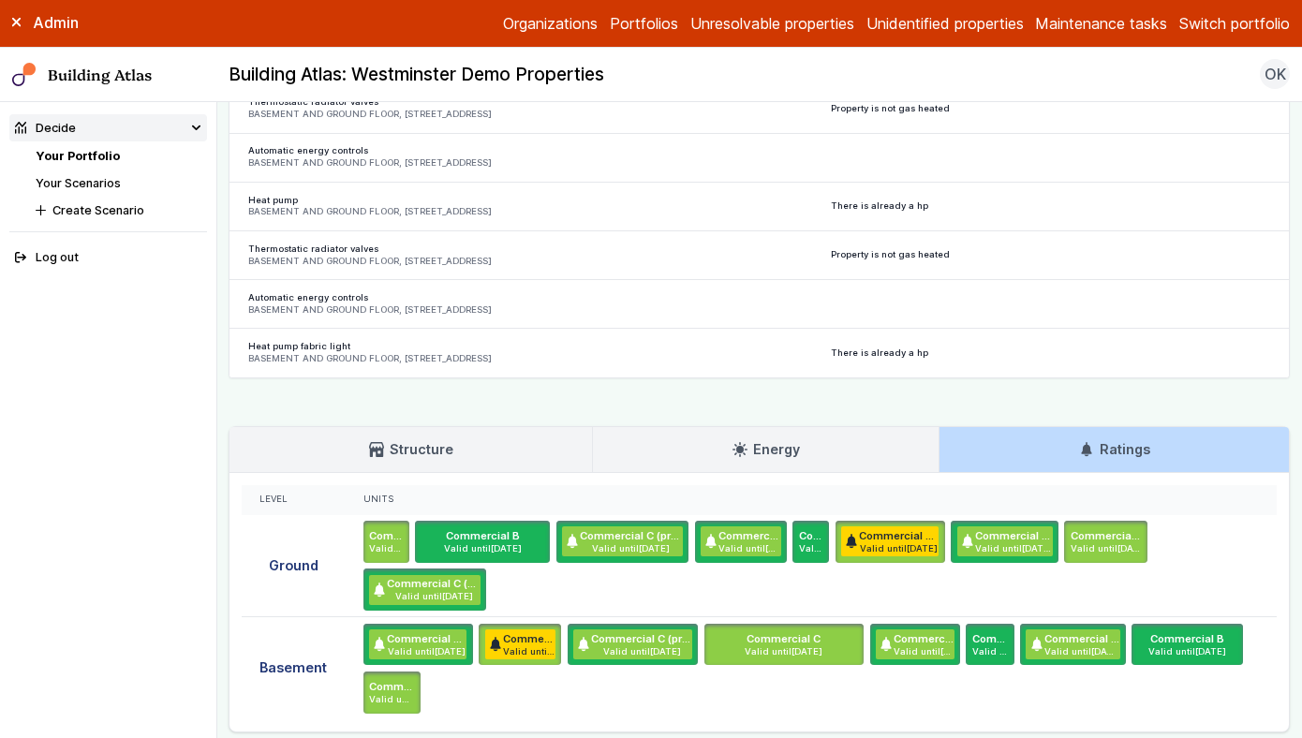
click at [856, 454] on link "Energy" at bounding box center [766, 449] width 346 height 45
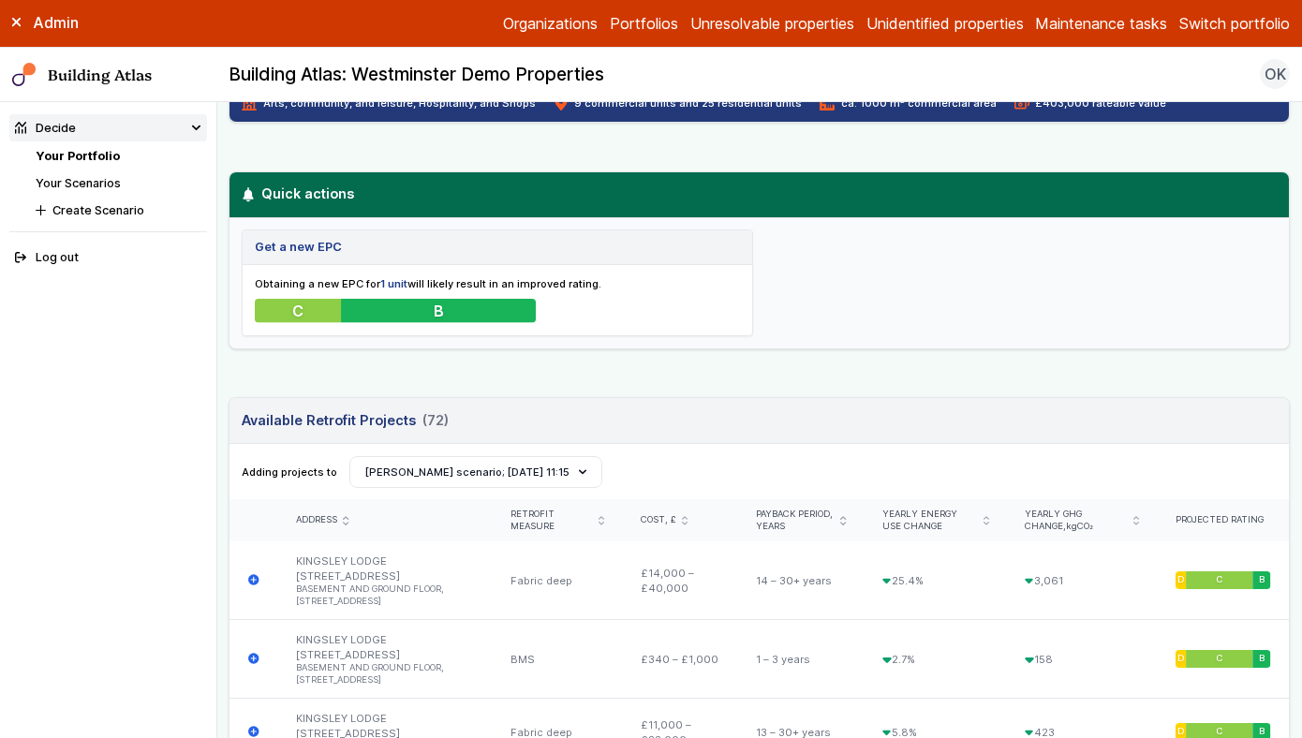
scroll to position [580, 0]
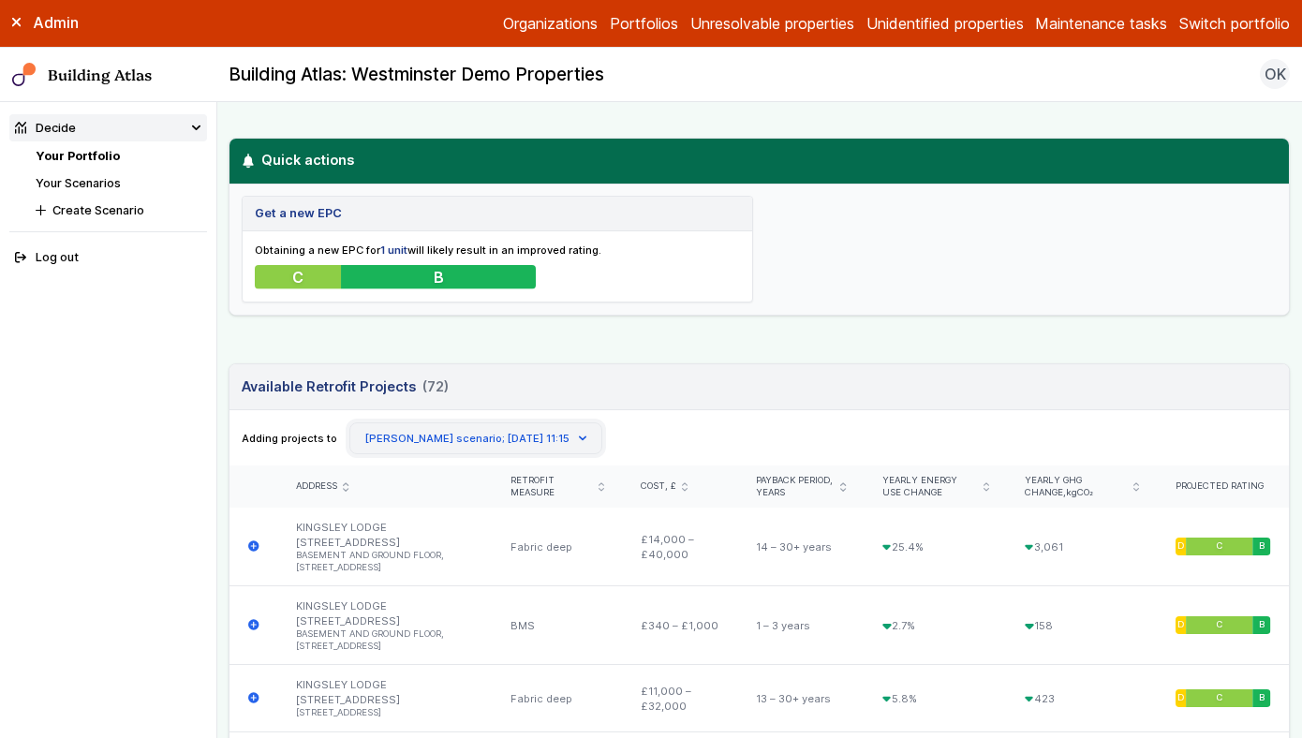
click at [485, 434] on button "[PERSON_NAME] scenario; [DATE] 11:15" at bounding box center [475, 439] width 253 height 32
click at [527, 447] on button "[PERSON_NAME] scenario; [DATE] 11:15" at bounding box center [475, 439] width 253 height 32
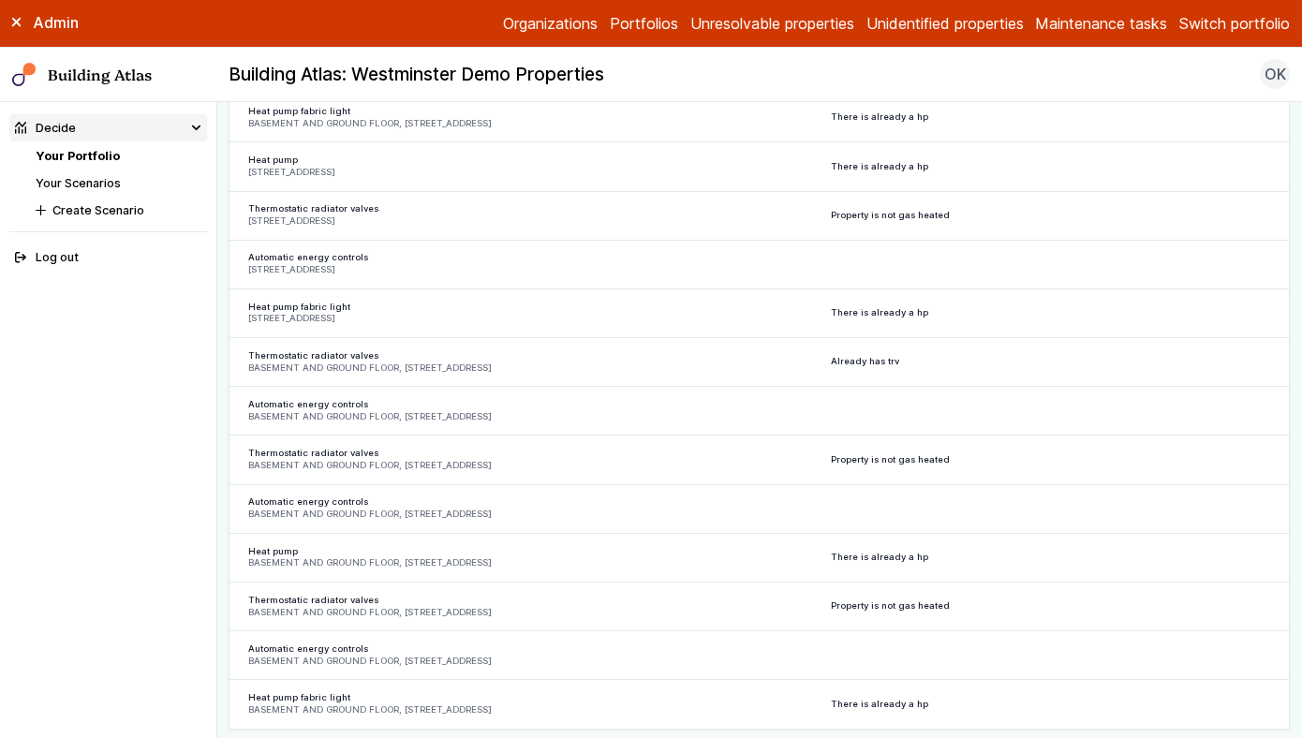
scroll to position [5965, 0]
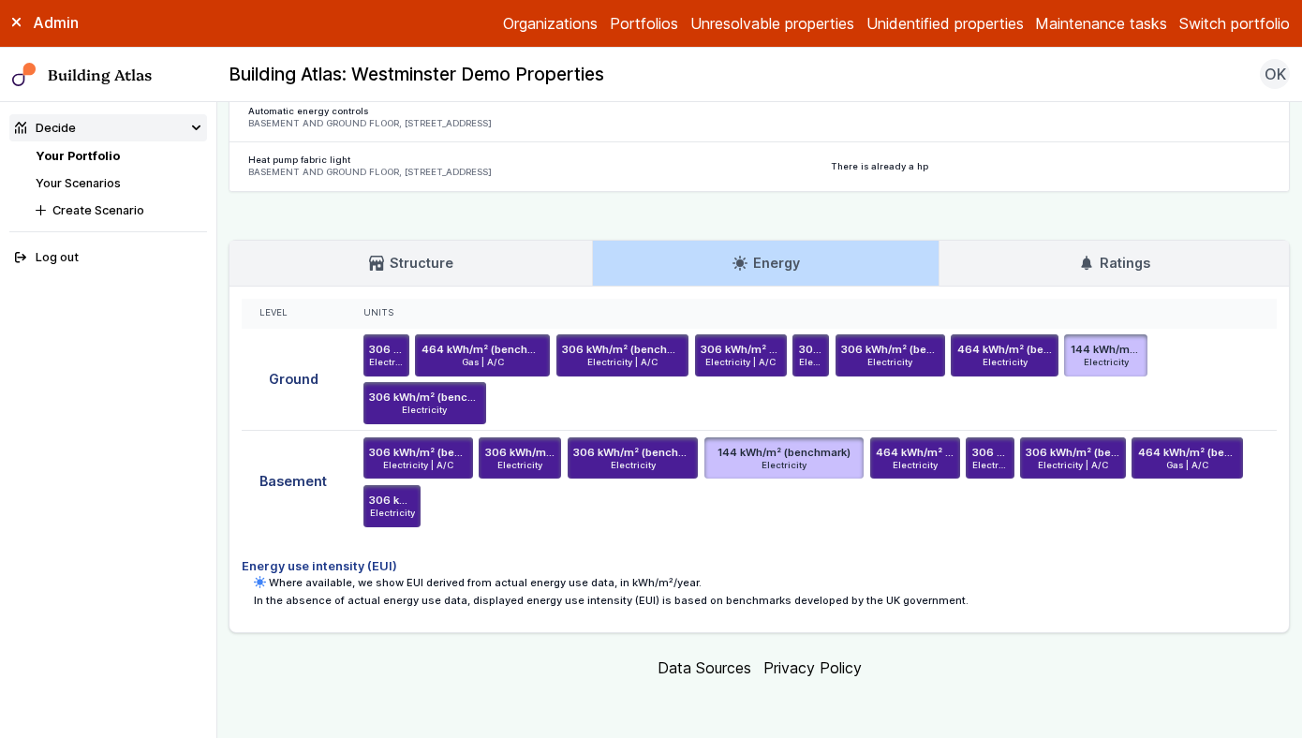
click at [1135, 253] on h3 "Ratings" at bounding box center [1114, 263] width 71 height 21
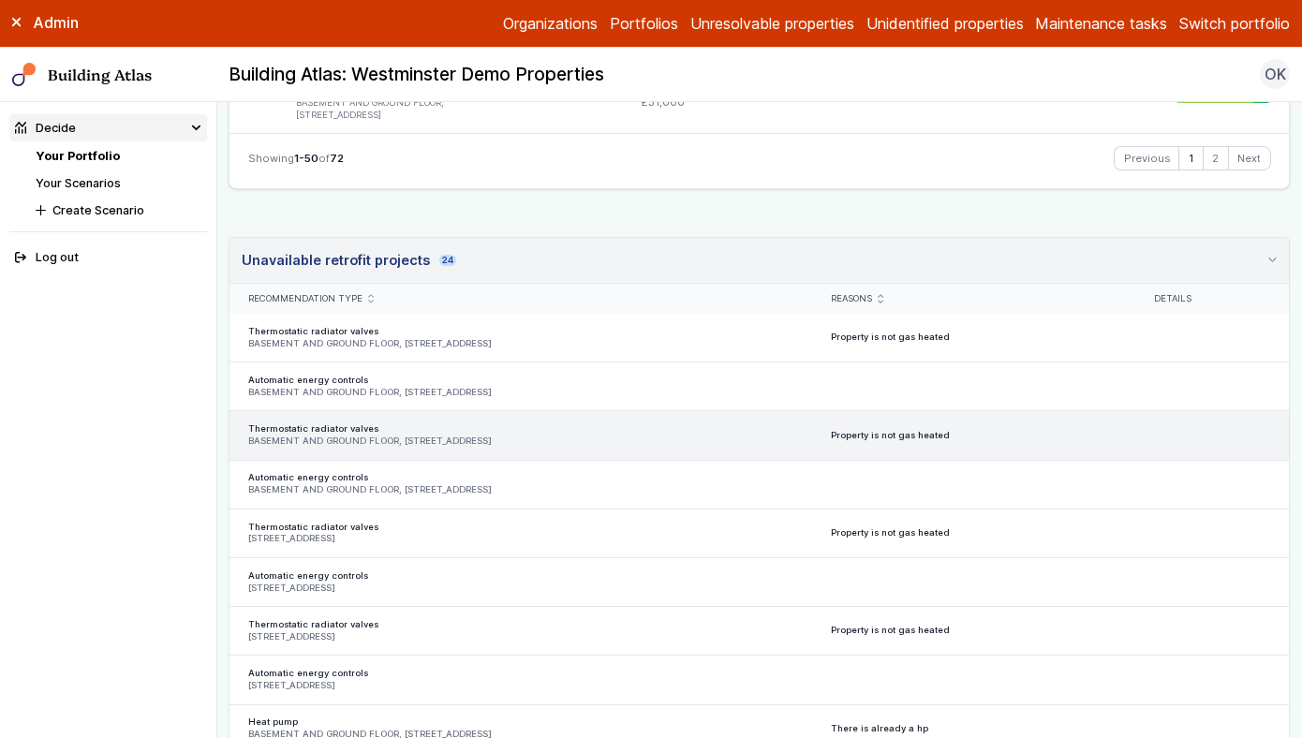
scroll to position [4695, 0]
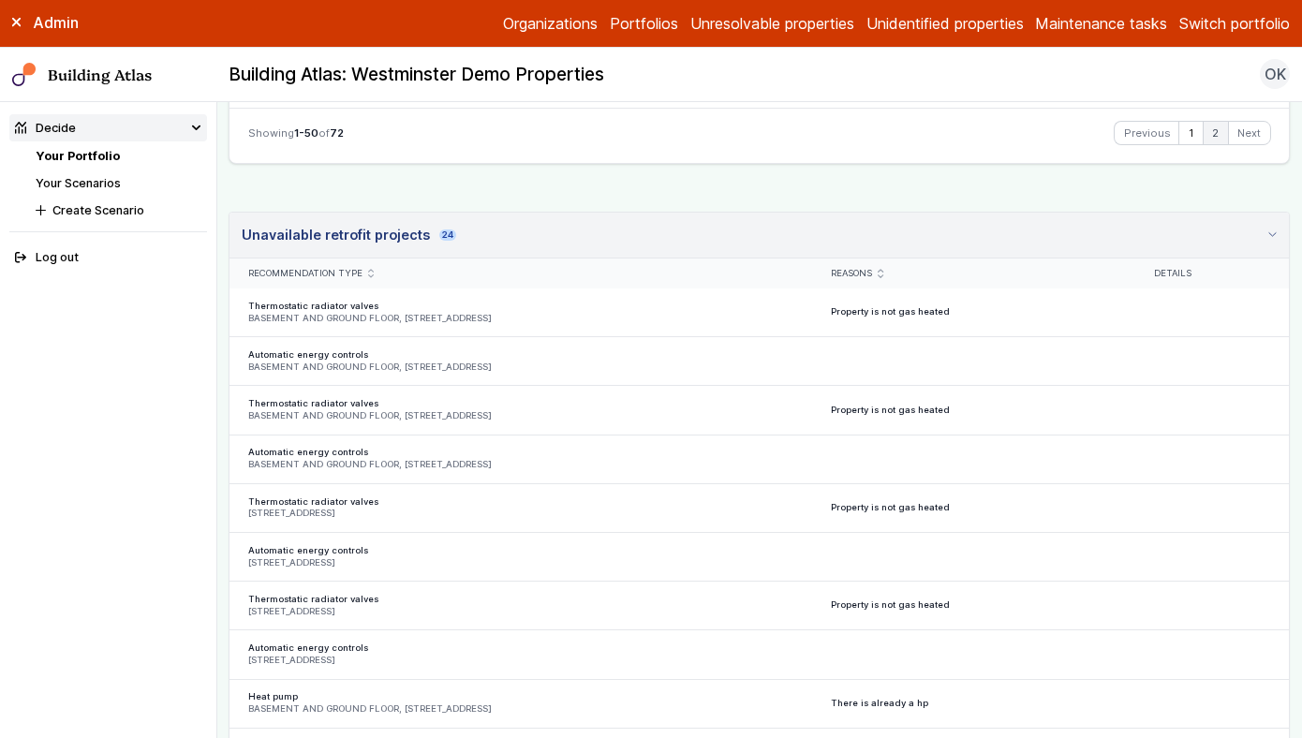
click at [1217, 129] on link "2" at bounding box center [1216, 133] width 24 height 22
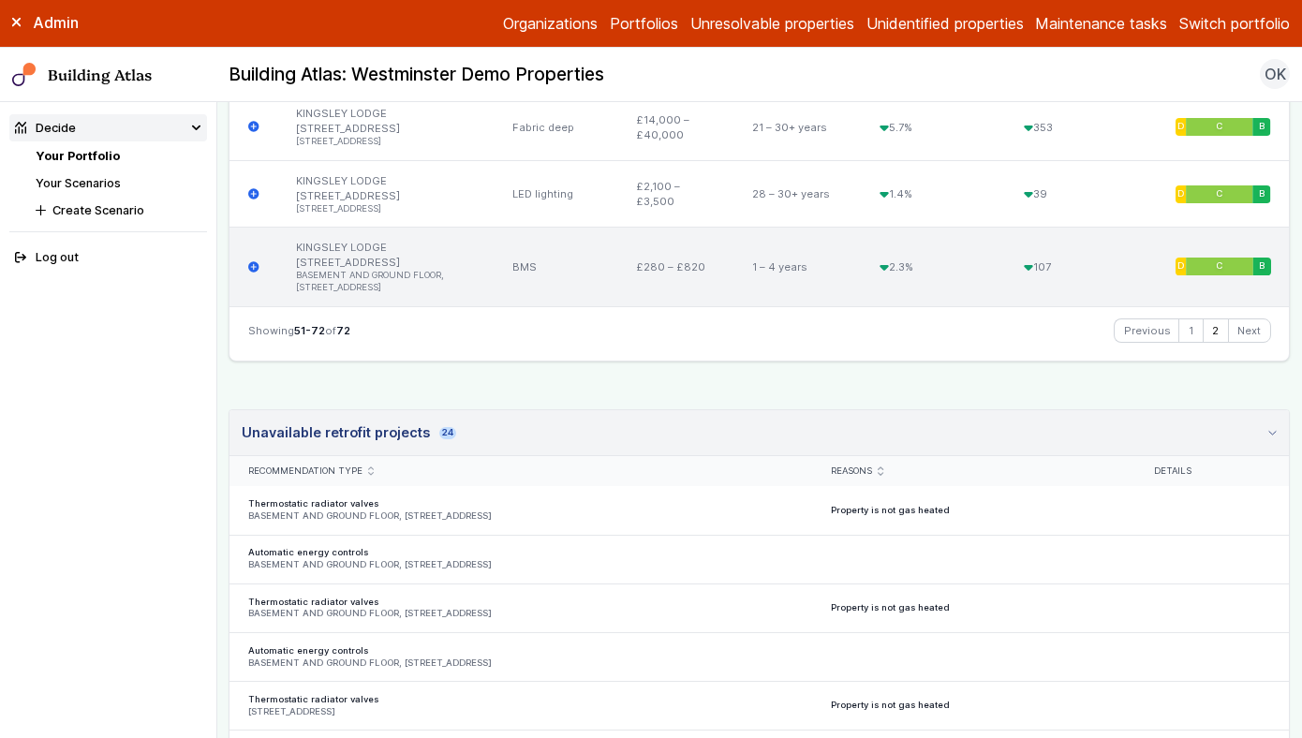
scroll to position [2365, 0]
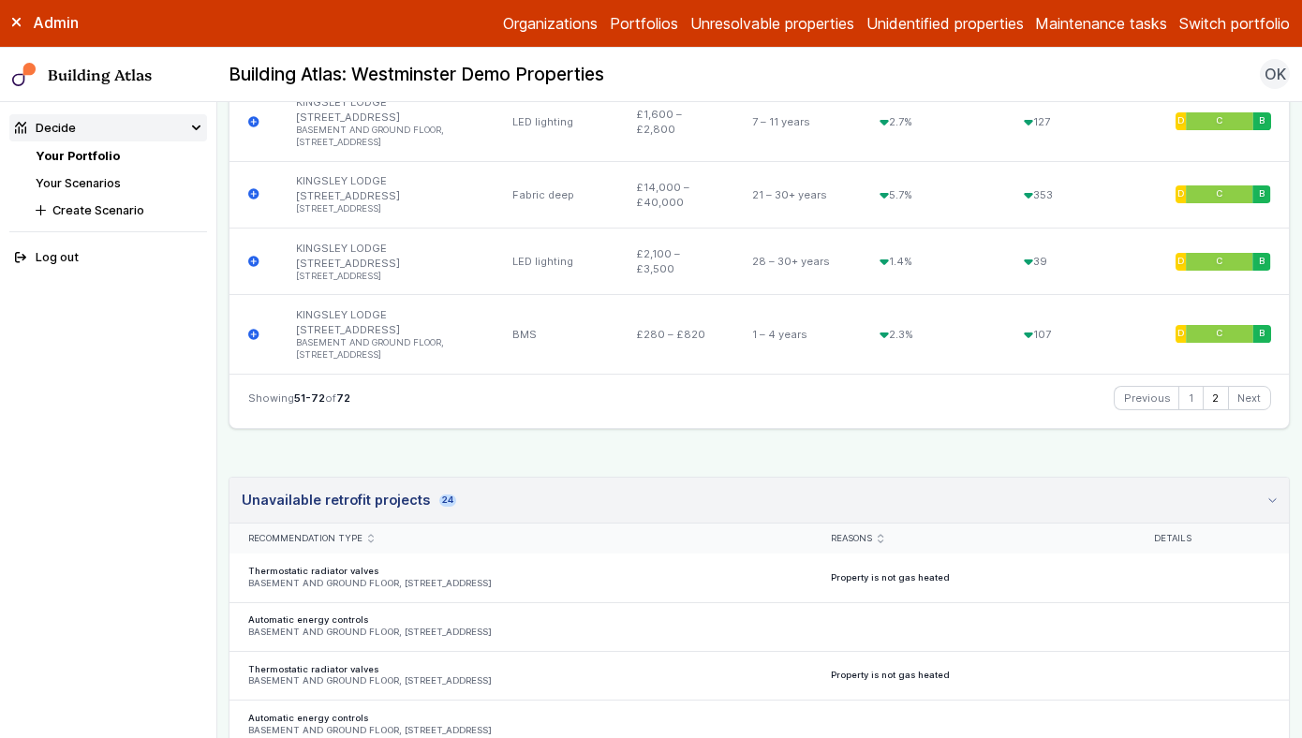
click at [602, 518] on summary "Unavailable retrofit projects 24" at bounding box center [760, 501] width 1060 height 46
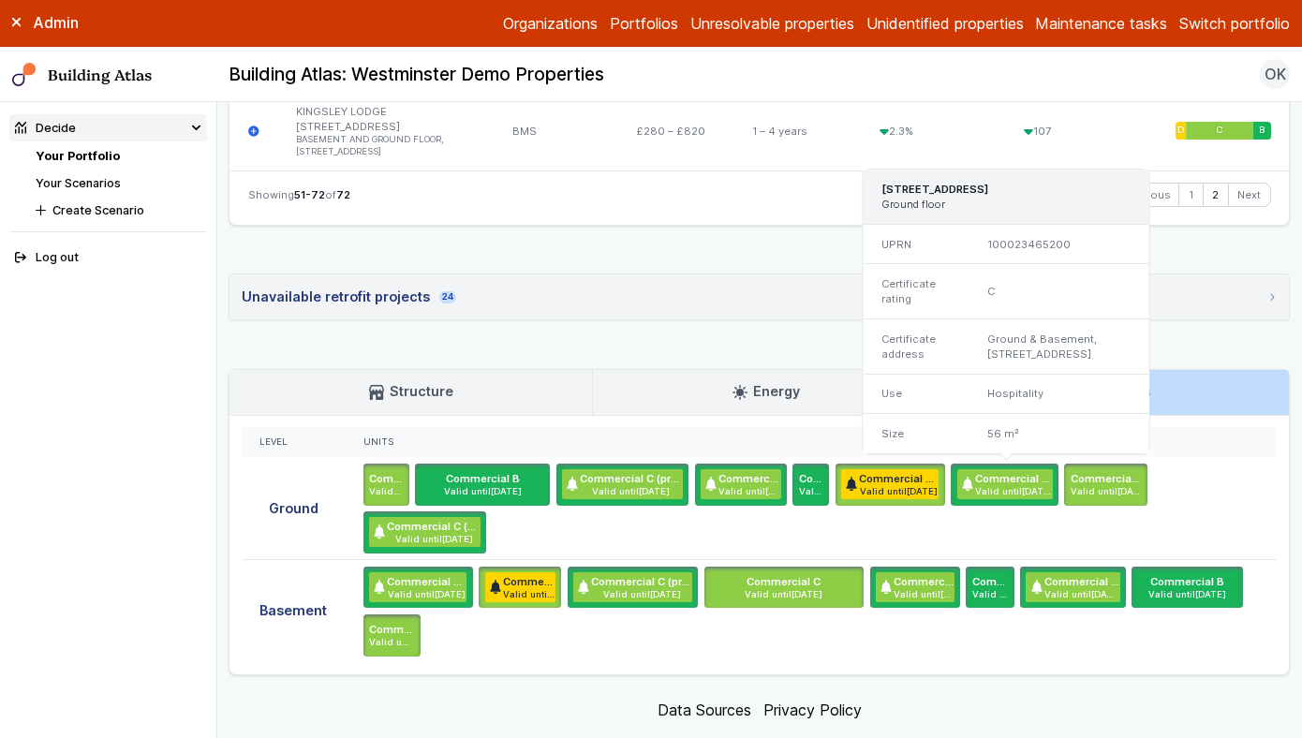
scroll to position [2610, 0]
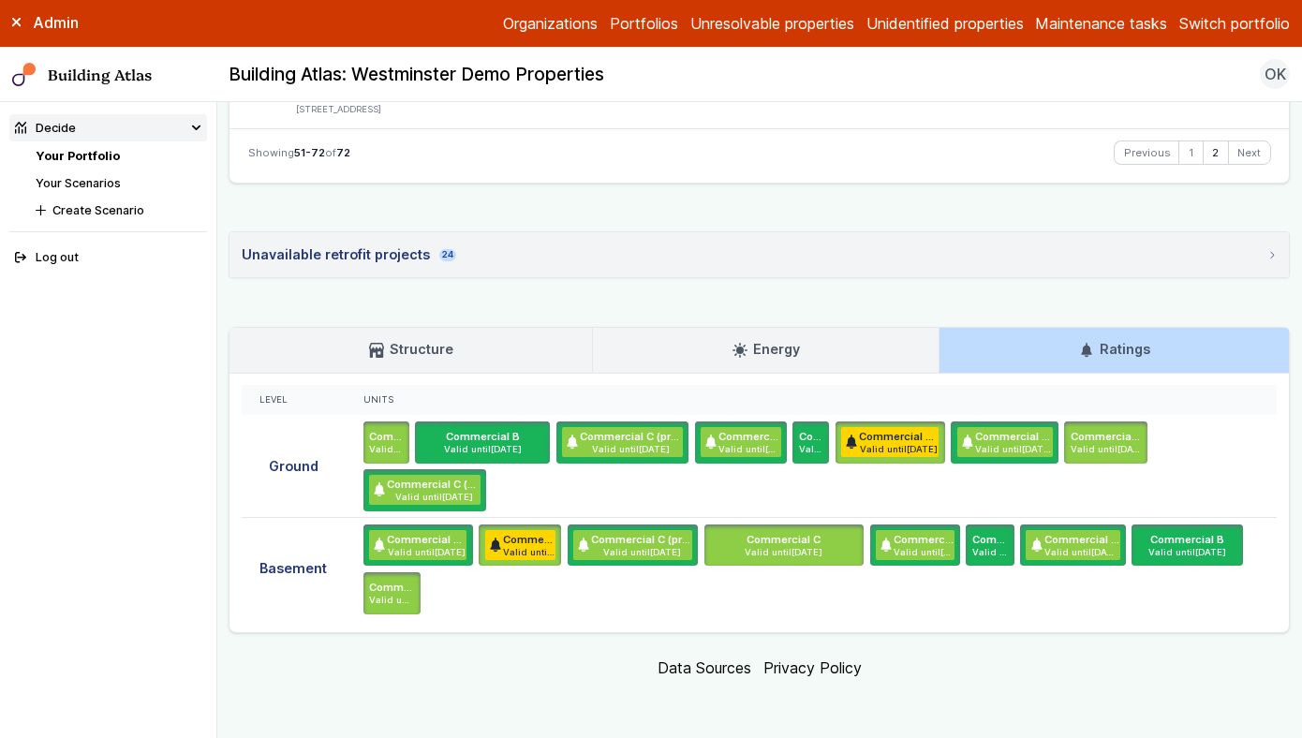
click at [818, 265] on summary "Unavailable retrofit projects 24" at bounding box center [760, 254] width 1060 height 45
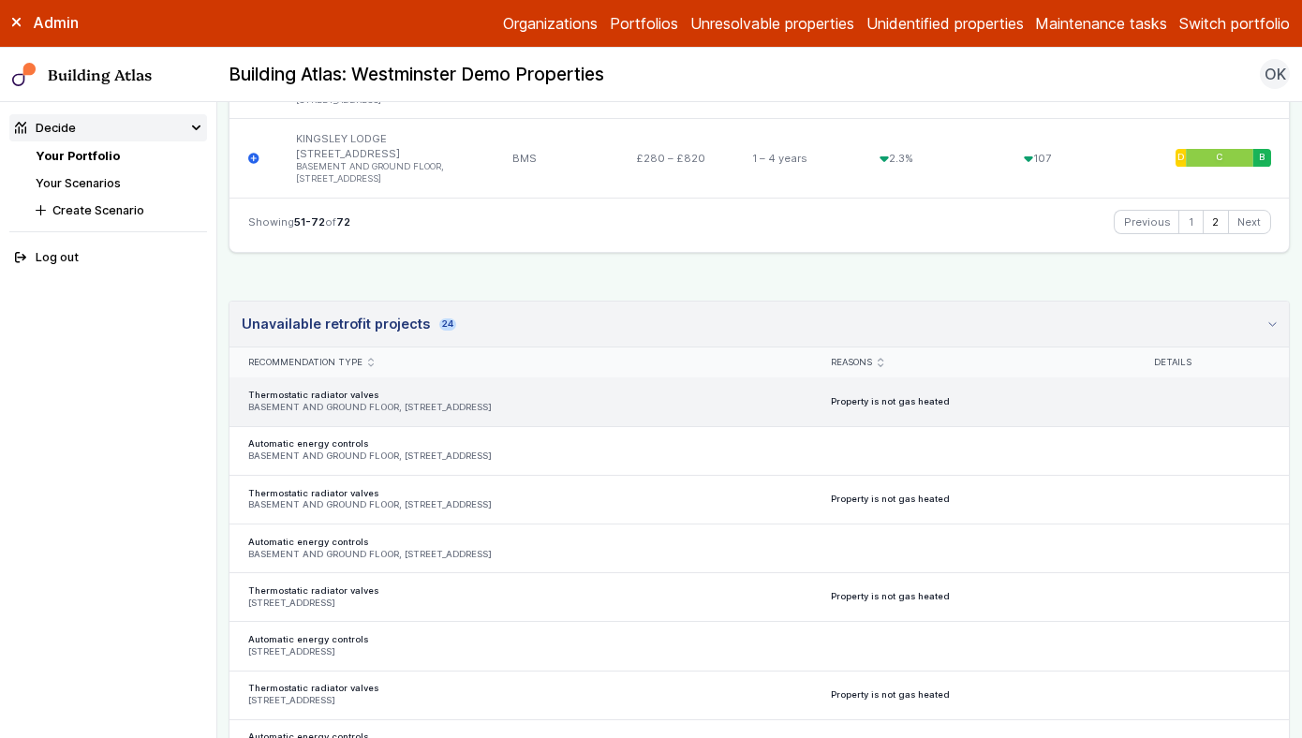
scroll to position [2484, 0]
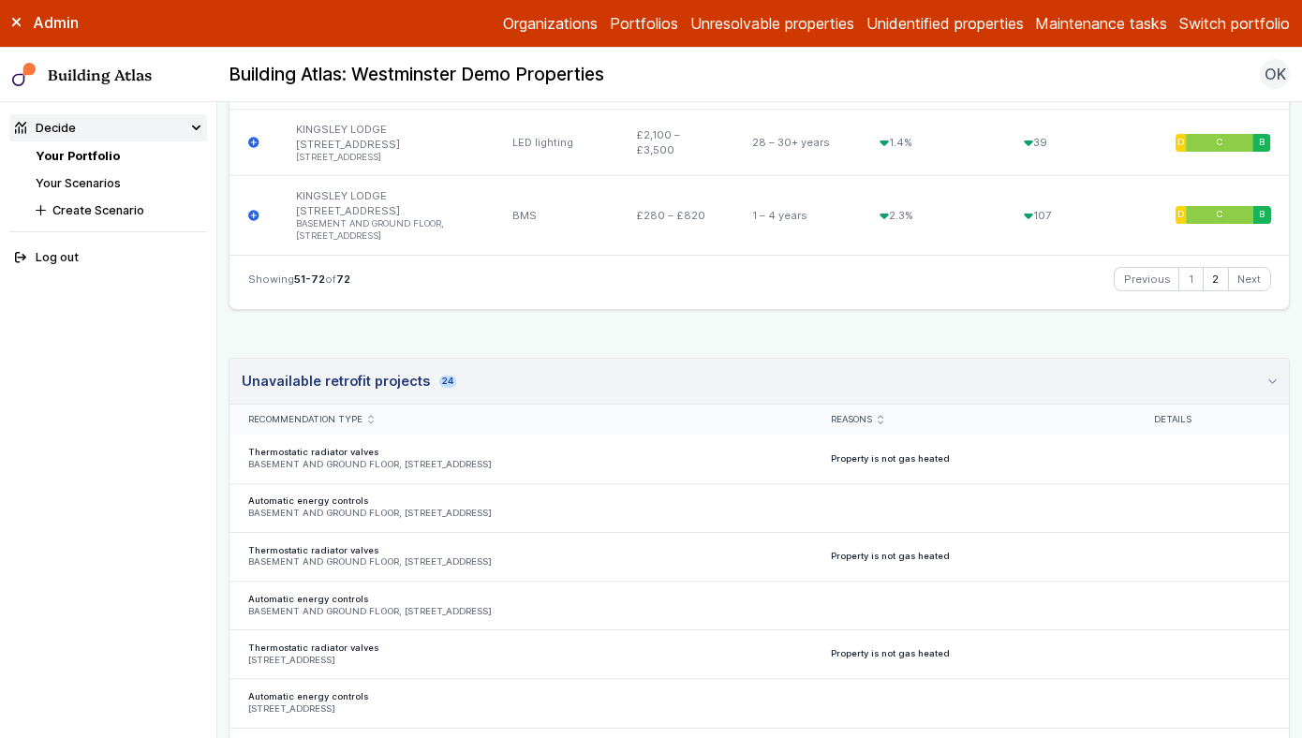
click at [844, 384] on summary "Unavailable retrofit projects 24" at bounding box center [760, 382] width 1060 height 46
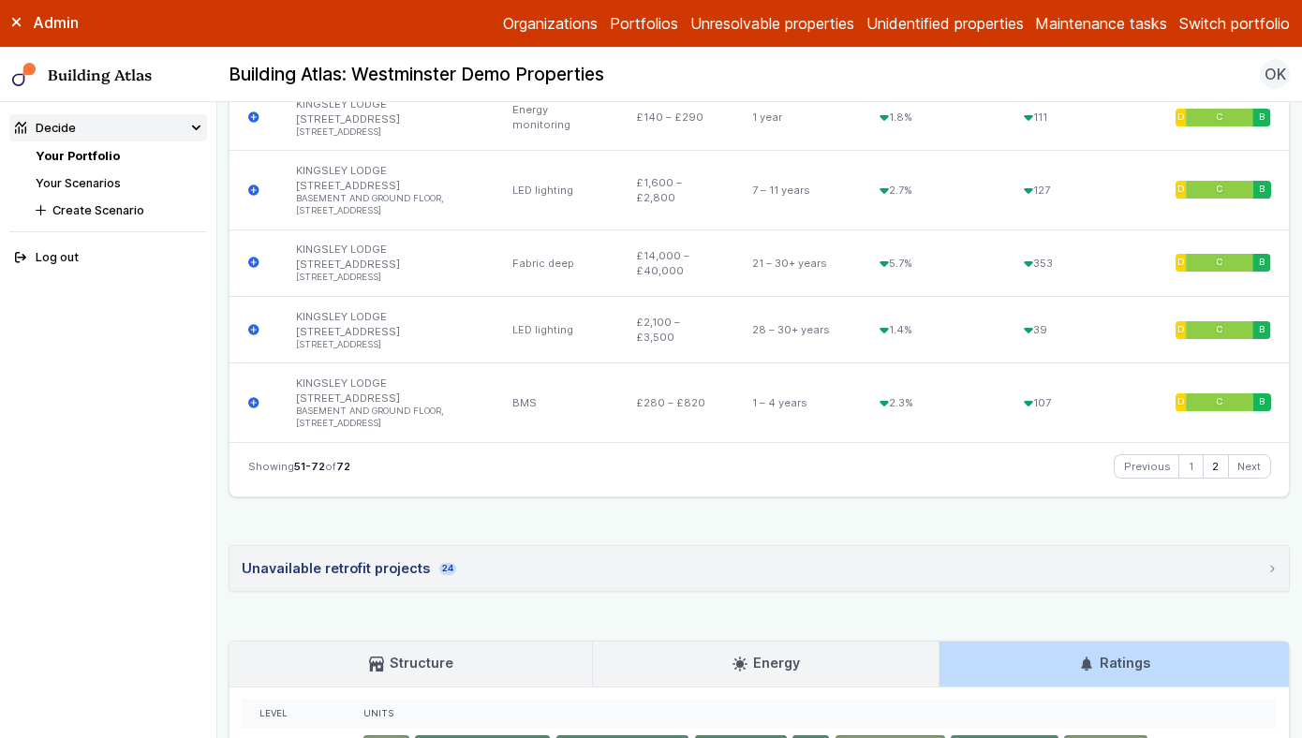
scroll to position [2263, 0]
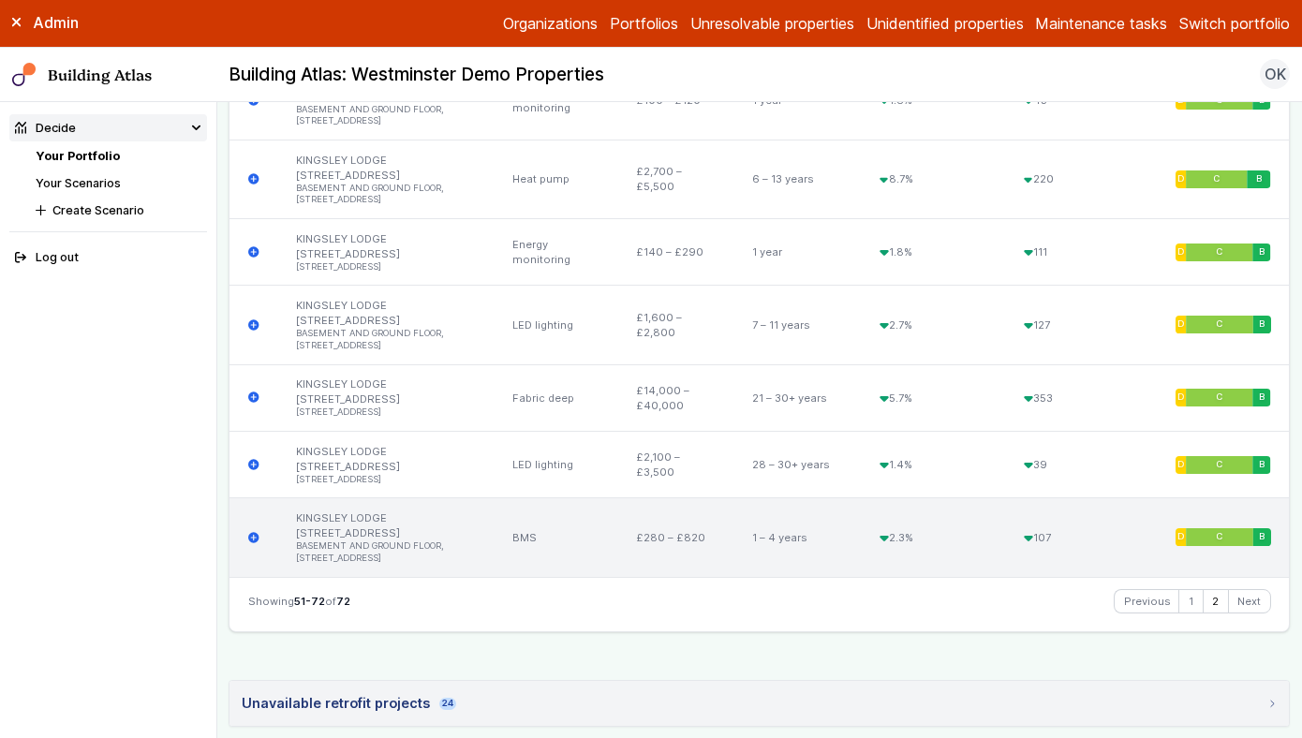
scroll to position [2610, 0]
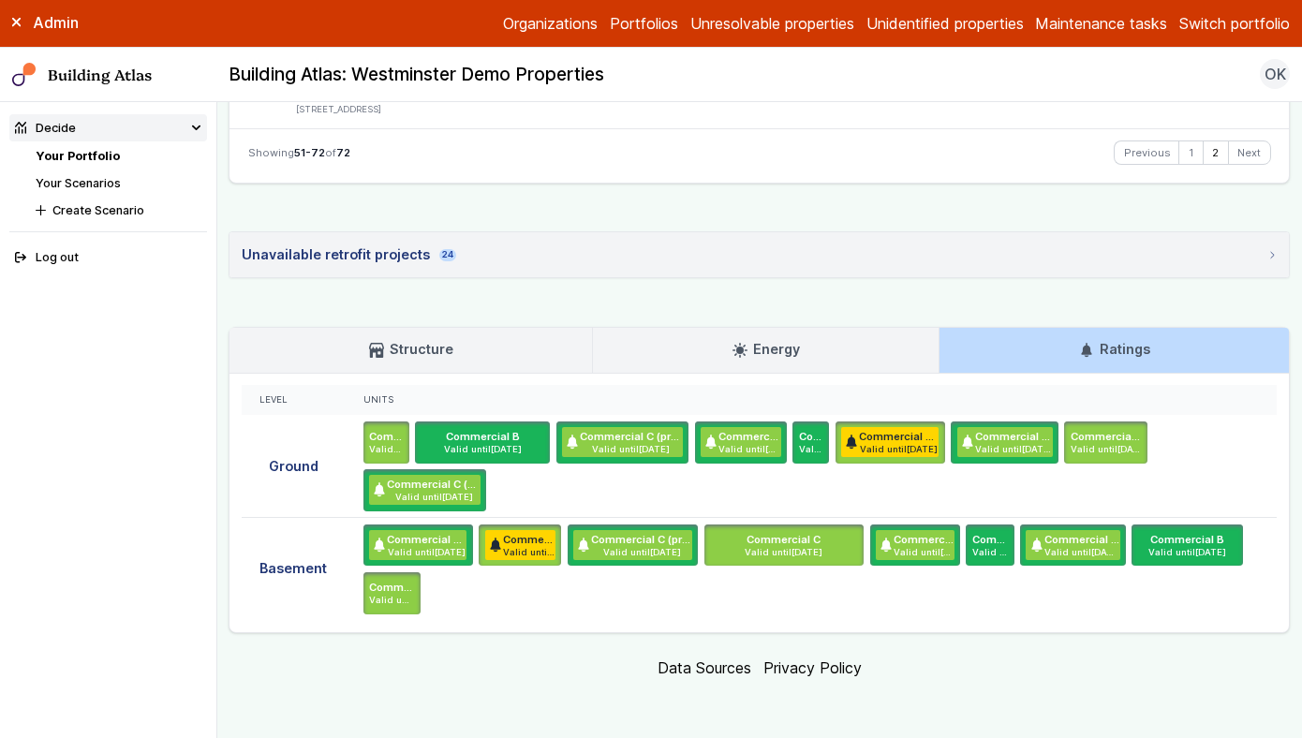
click at [108, 188] on link "Your Scenarios" at bounding box center [78, 183] width 85 height 14
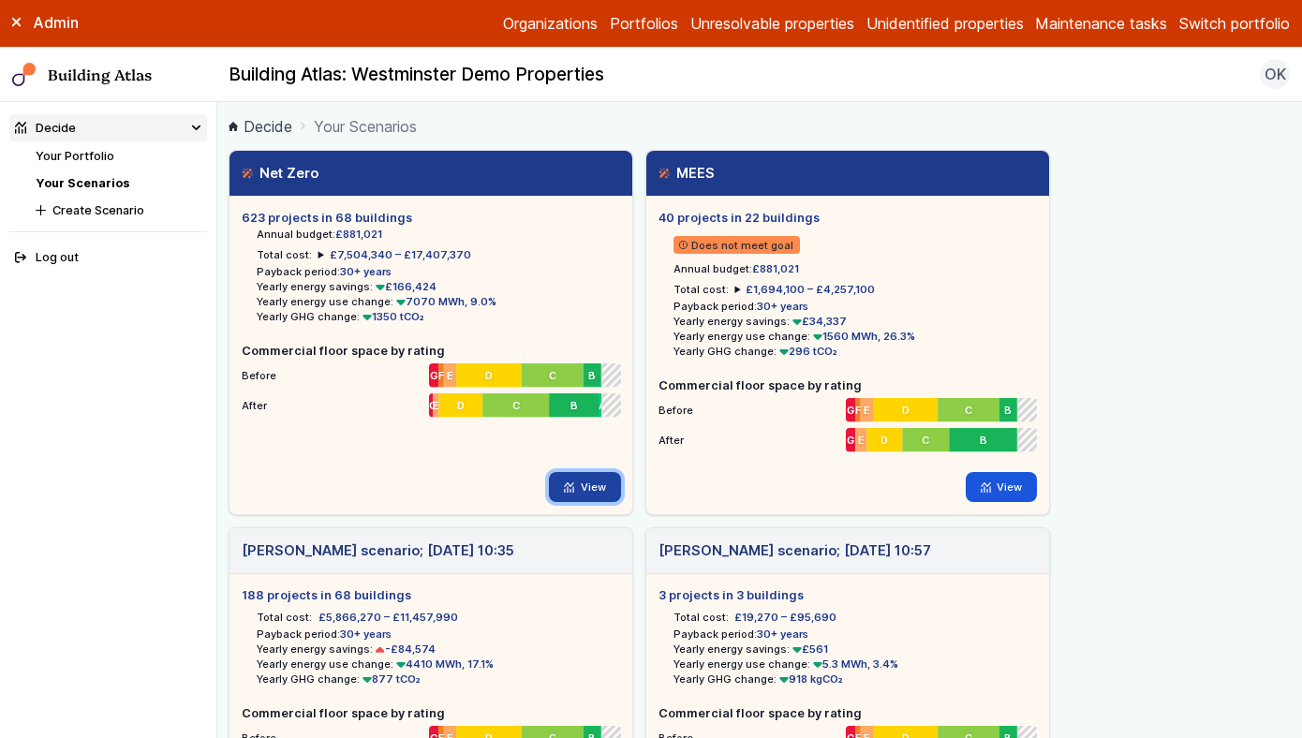
click at [597, 485] on link "View" at bounding box center [585, 487] width 72 height 30
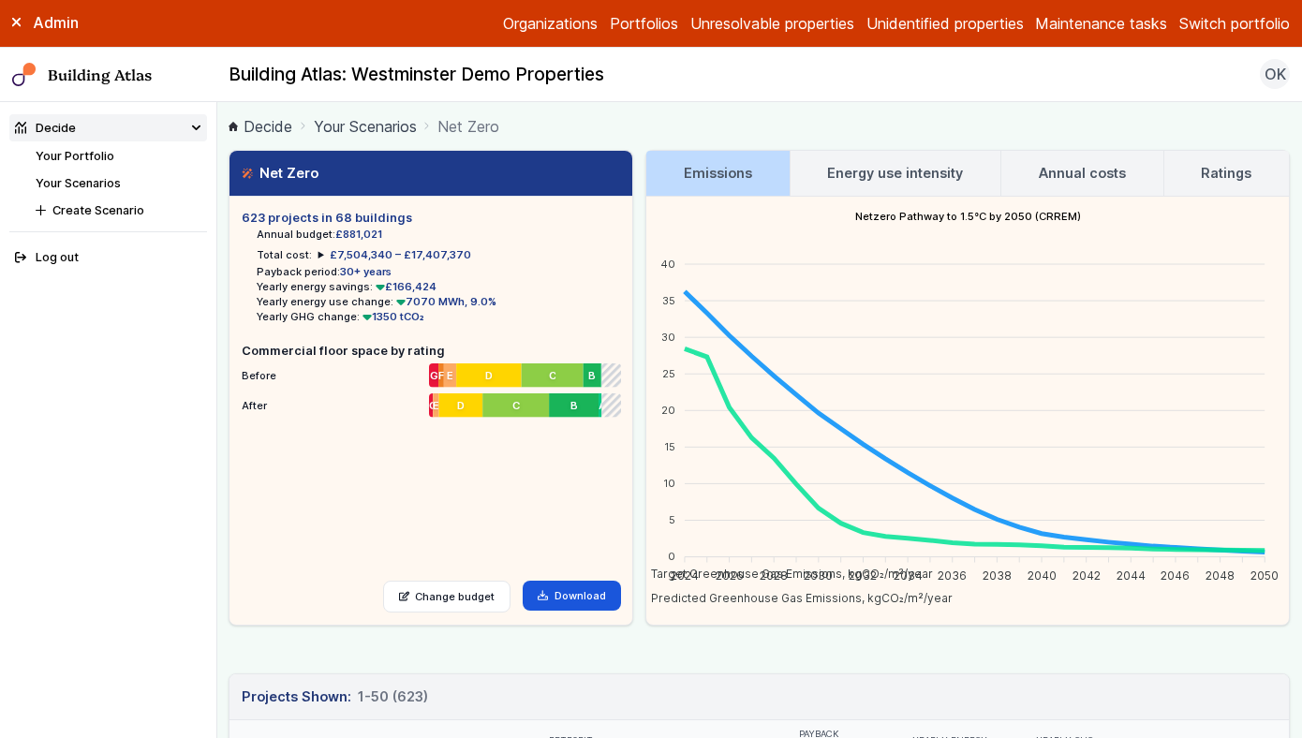
click at [937, 183] on link "Energy use intensity" at bounding box center [896, 173] width 210 height 45
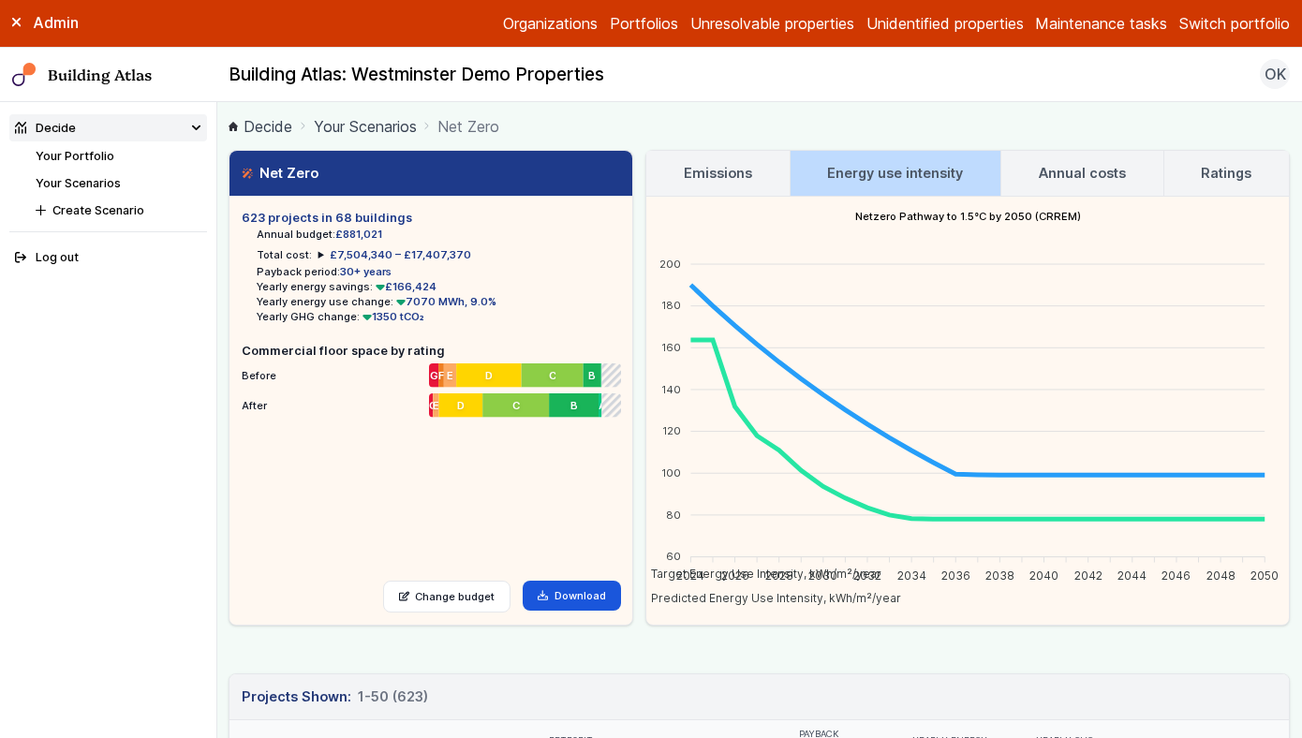
click at [1031, 168] on link "Annual costs" at bounding box center [1082, 173] width 161 height 45
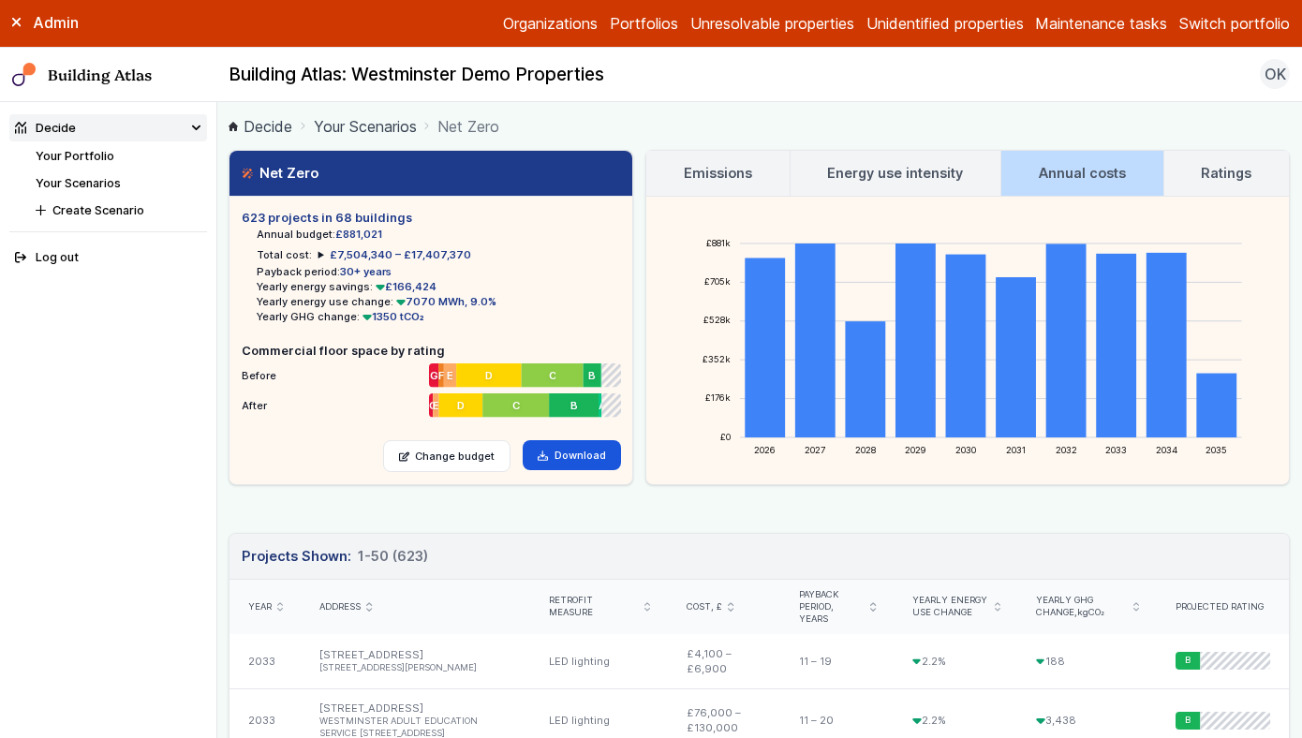
click at [894, 186] on link "Energy use intensity" at bounding box center [896, 173] width 210 height 45
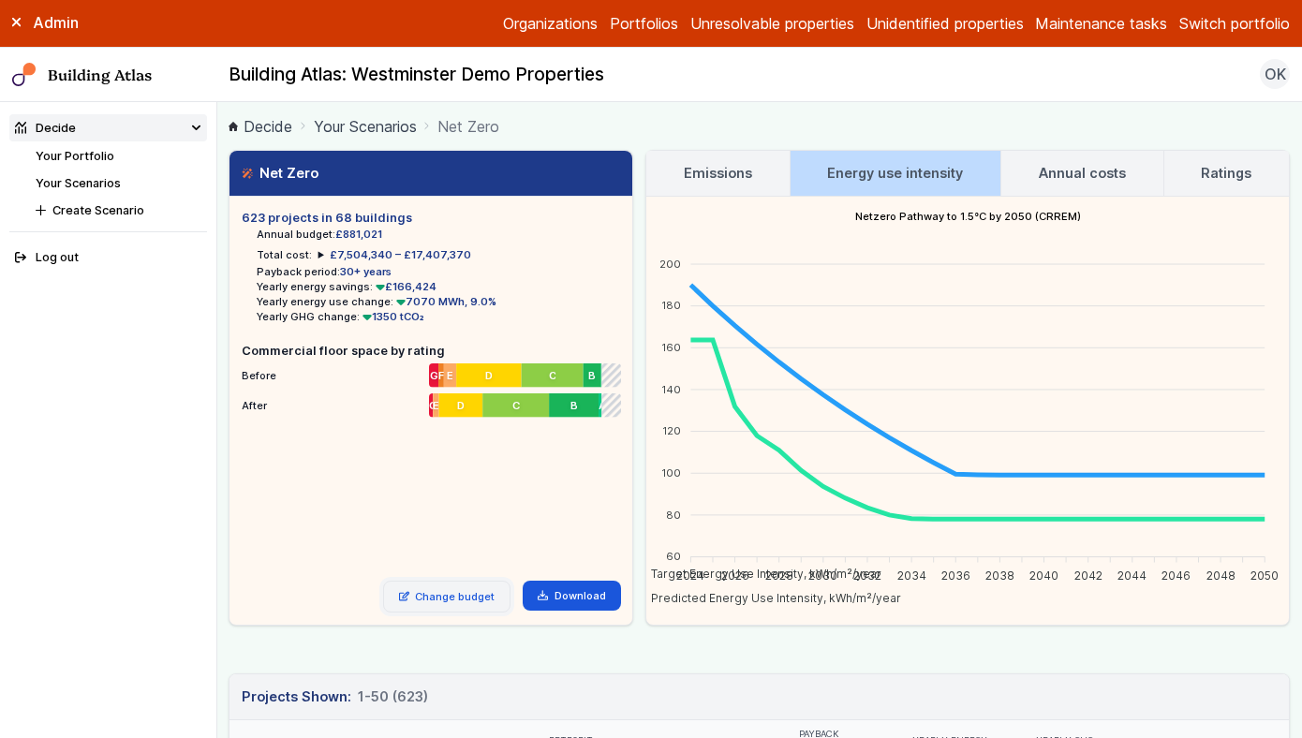
click at [475, 588] on link "Change budget" at bounding box center [447, 597] width 128 height 32
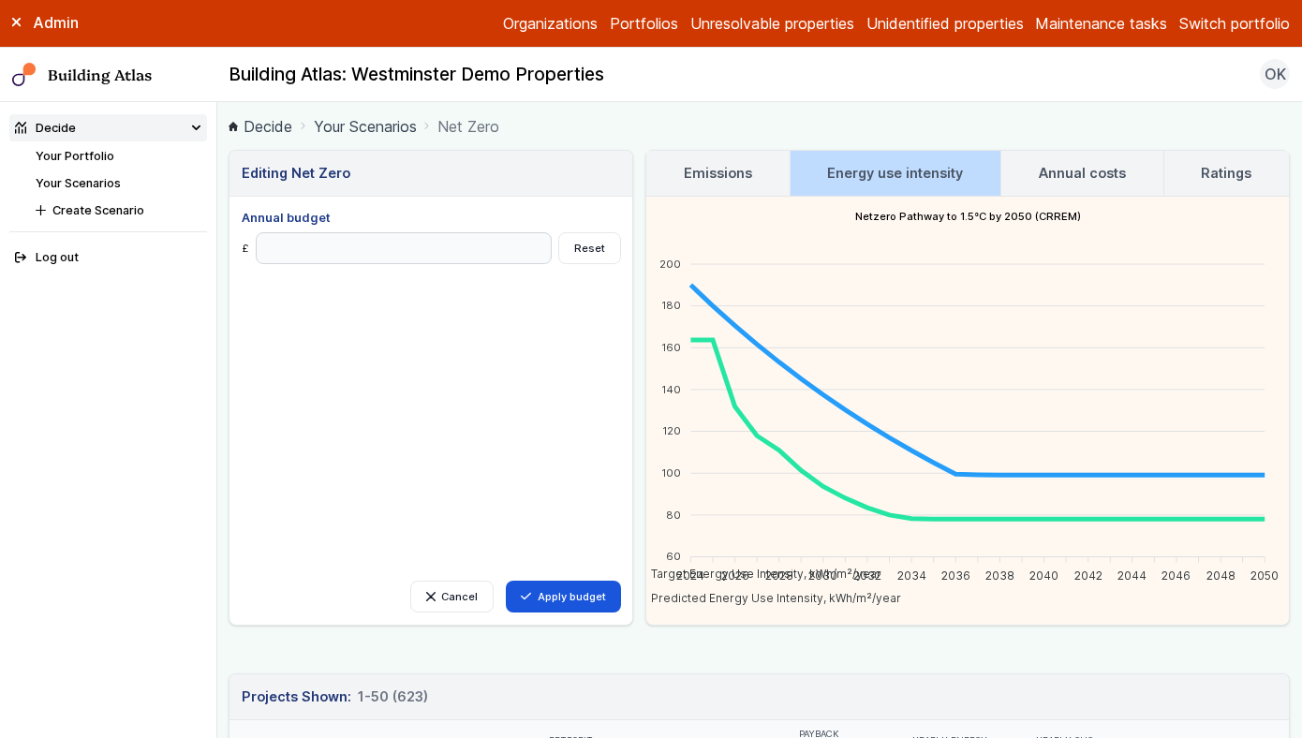
click at [507, 430] on div "Cancel Apply budget Annual budget £ Reset" at bounding box center [431, 411] width 378 height 404
click at [108, 179] on link "Your Scenarios" at bounding box center [78, 183] width 85 height 14
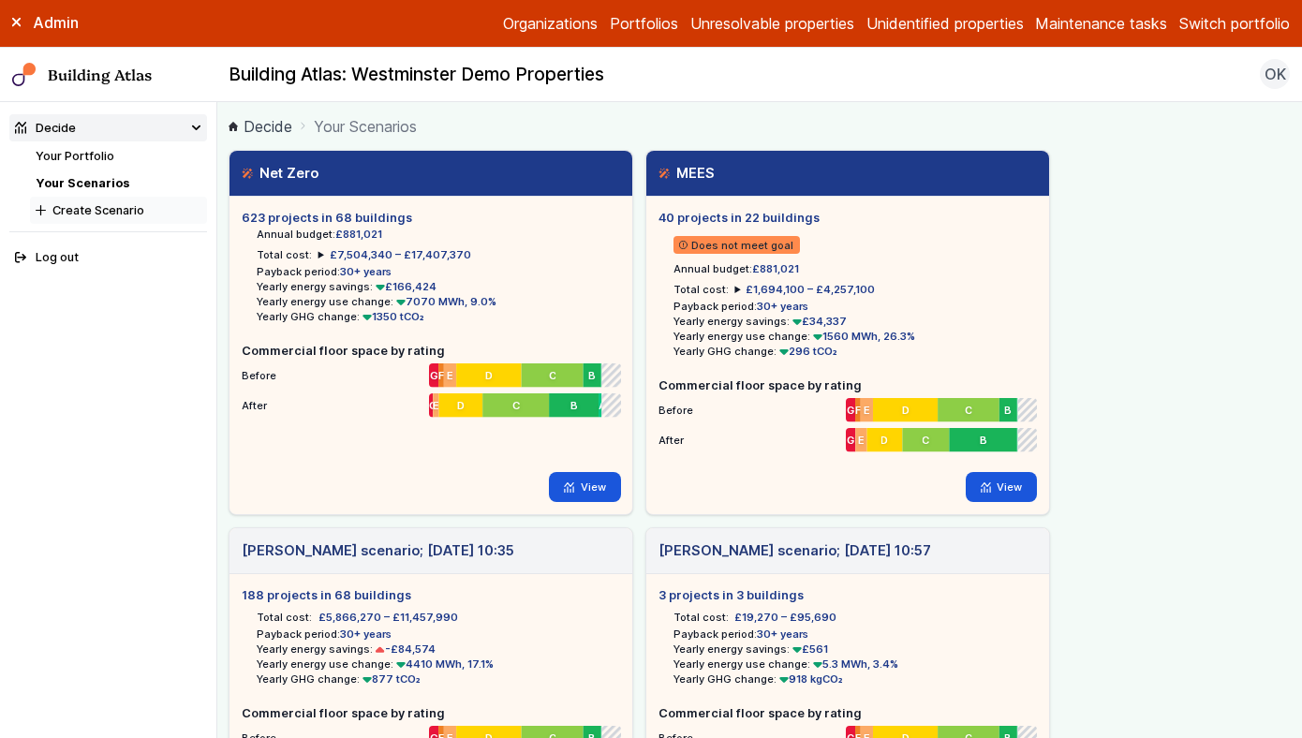
click at [116, 208] on button "Create Scenario" at bounding box center [118, 210] width 177 height 27
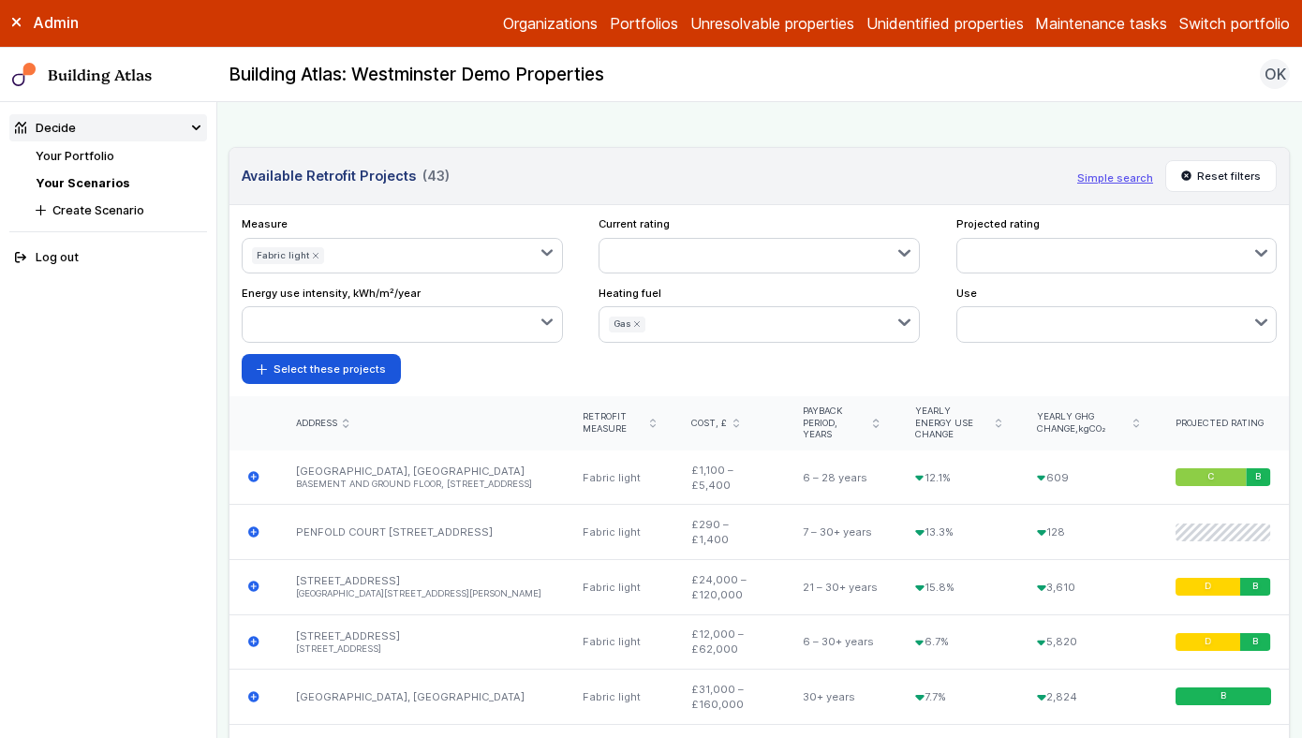
scroll to position [677, 0]
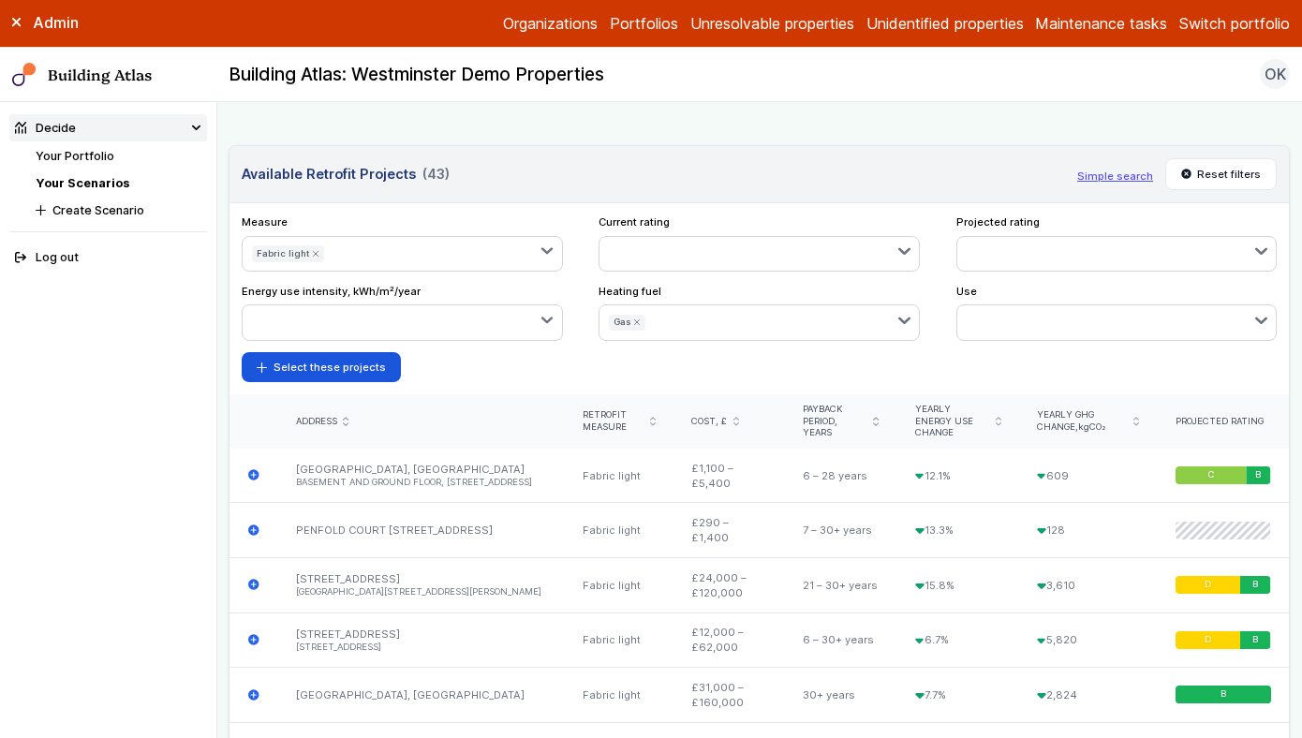
click at [423, 270] on div "Fabric light BMS Energy monitoring Get a new EPC Fabric deep Fabric light Heat …" at bounding box center [402, 254] width 321 height 36
click at [312, 255] on icon "submit" at bounding box center [315, 253] width 7 height 7
click at [360, 256] on button "button" at bounding box center [448, 254] width 230 height 34
click at [0, 0] on span "Get a new EPC" at bounding box center [0, 0] width 0 height 0
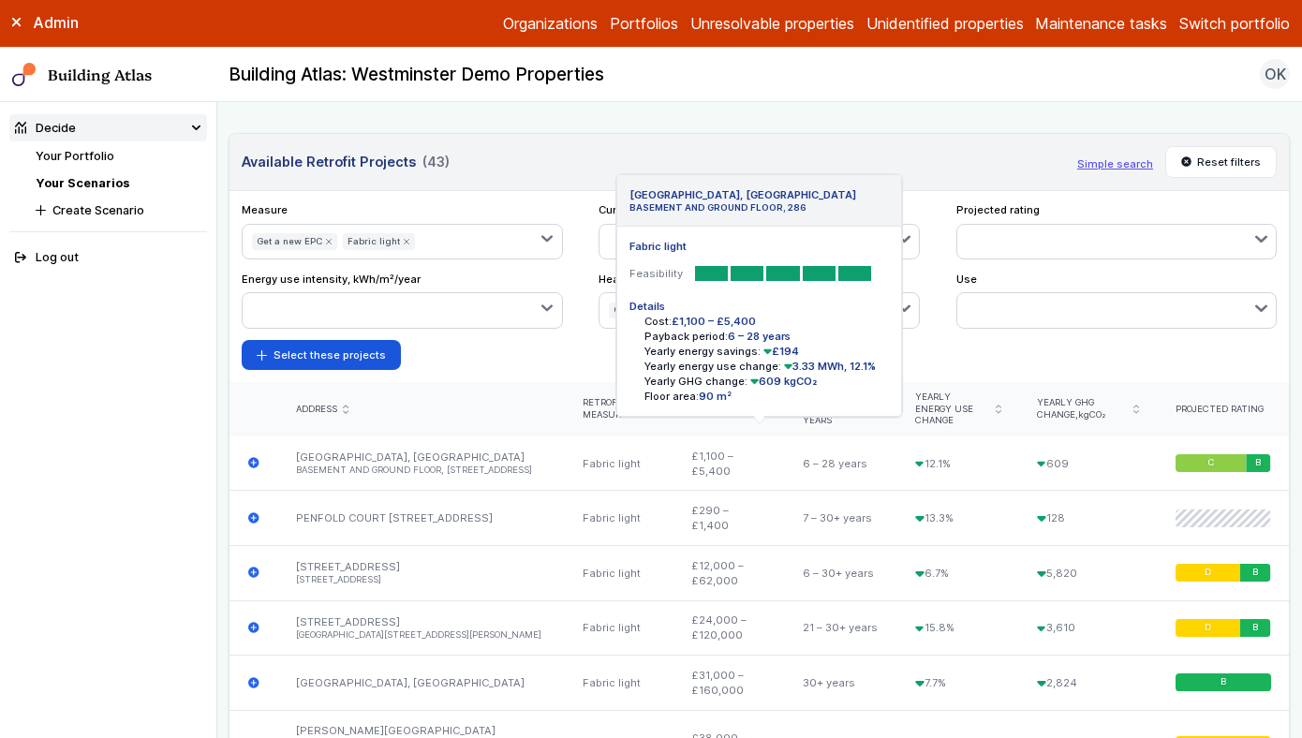
scroll to position [686, 0]
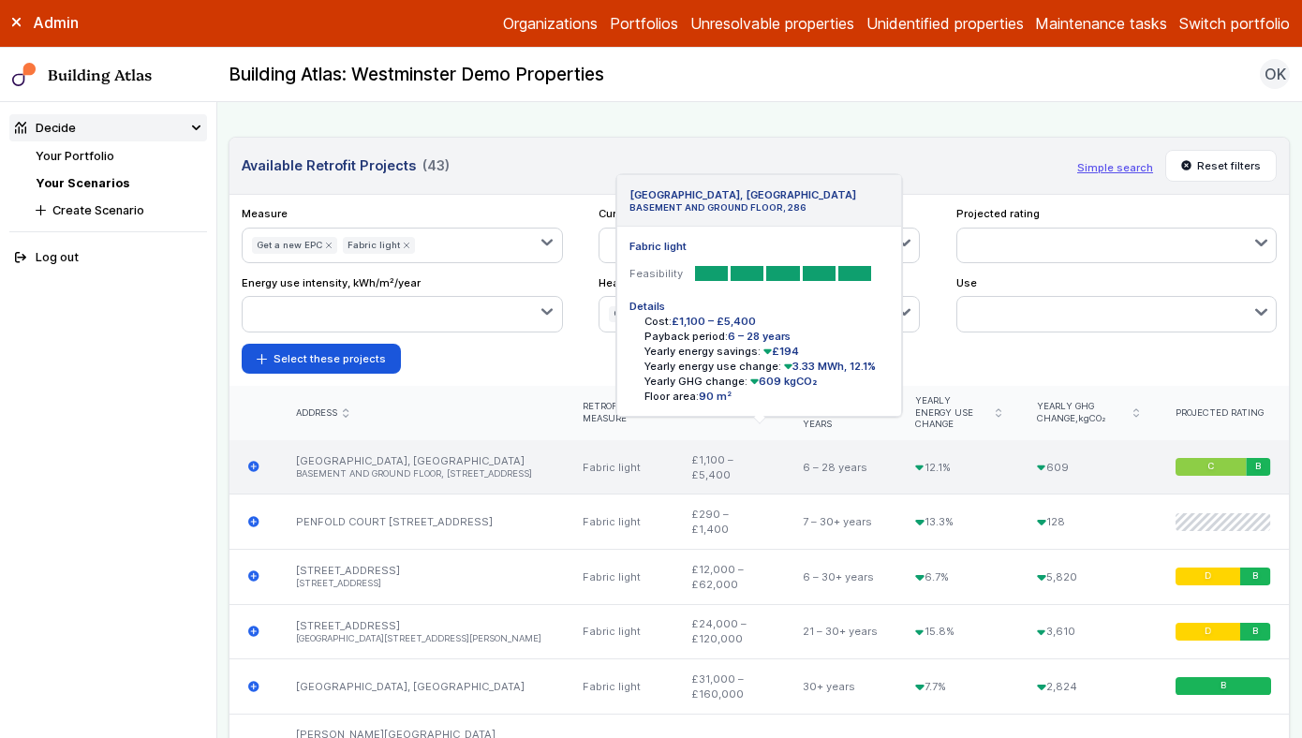
click at [248, 461] on icon "submit" at bounding box center [254, 467] width 12 height 12
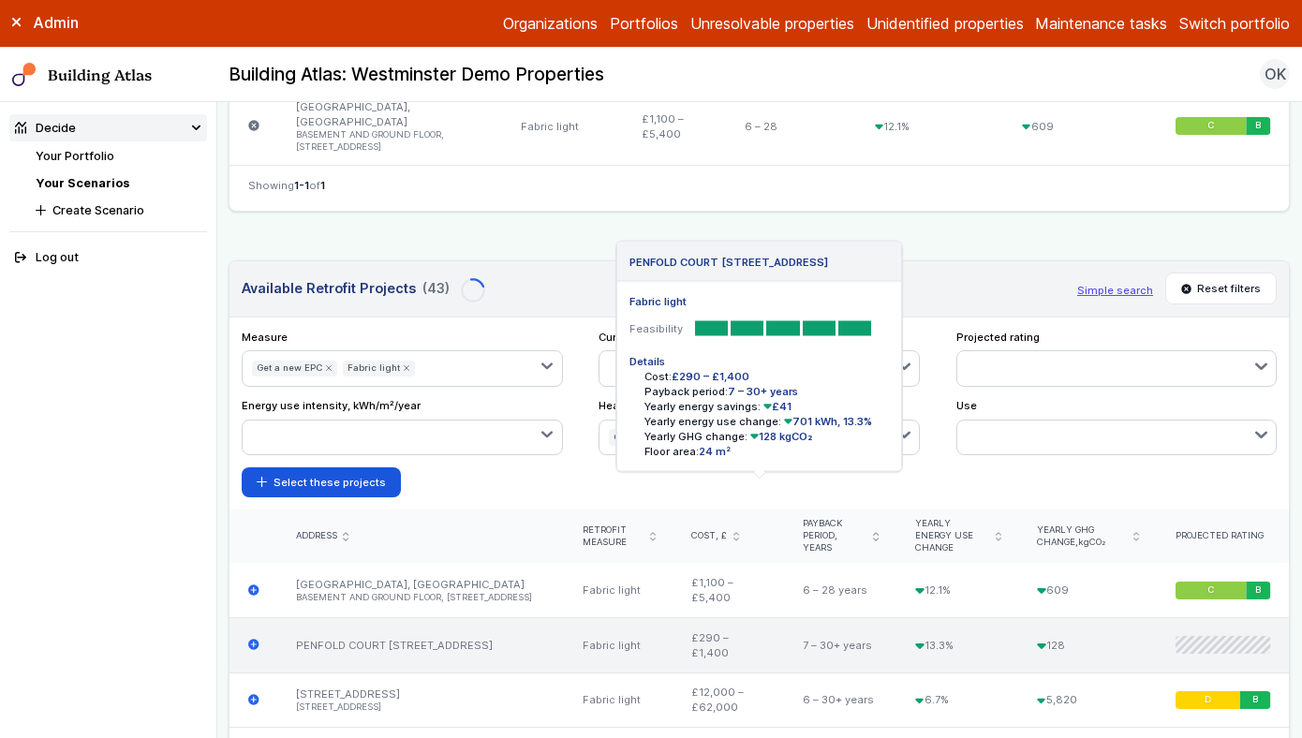
scroll to position [794, 0]
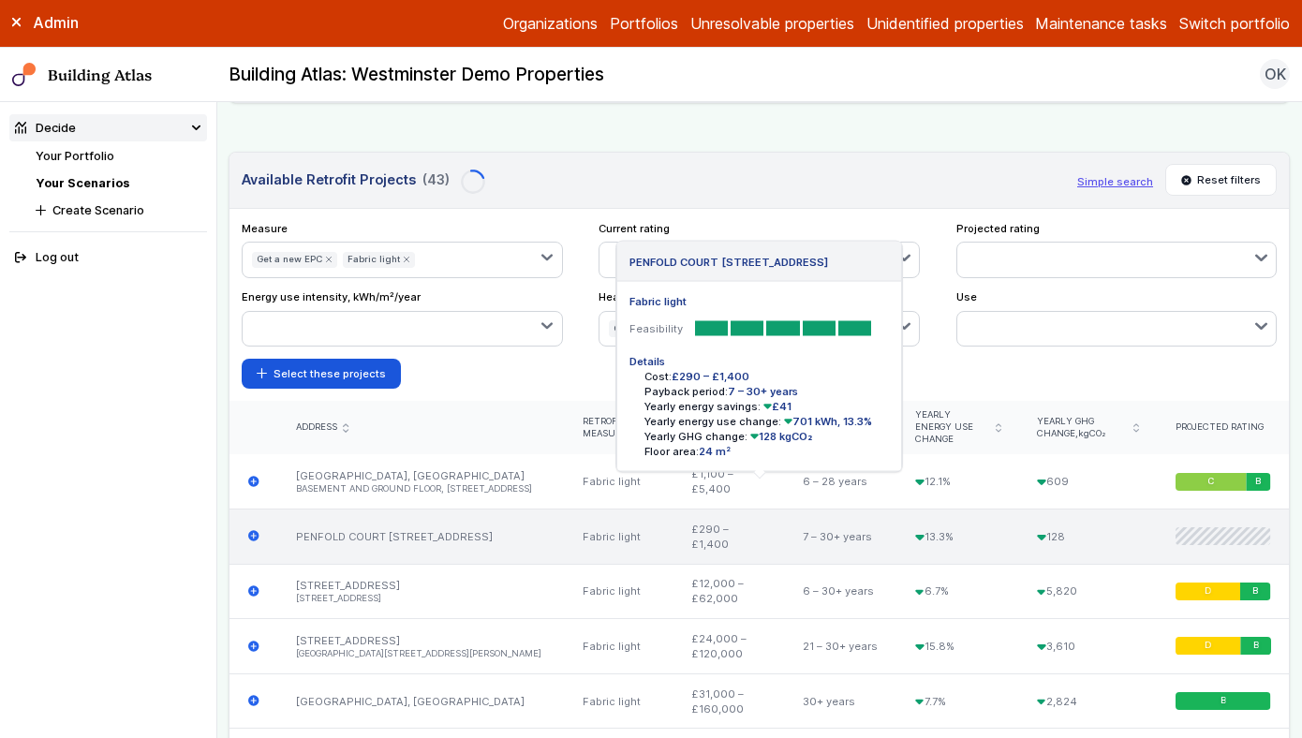
click at [253, 510] on div "PENFOLD COURT 60, PENFOLD STREET Fabric light Feasibility Details Cost: £290 – …" at bounding box center [254, 537] width 48 height 55
click at [254, 530] on icon "submit" at bounding box center [254, 536] width 12 height 12
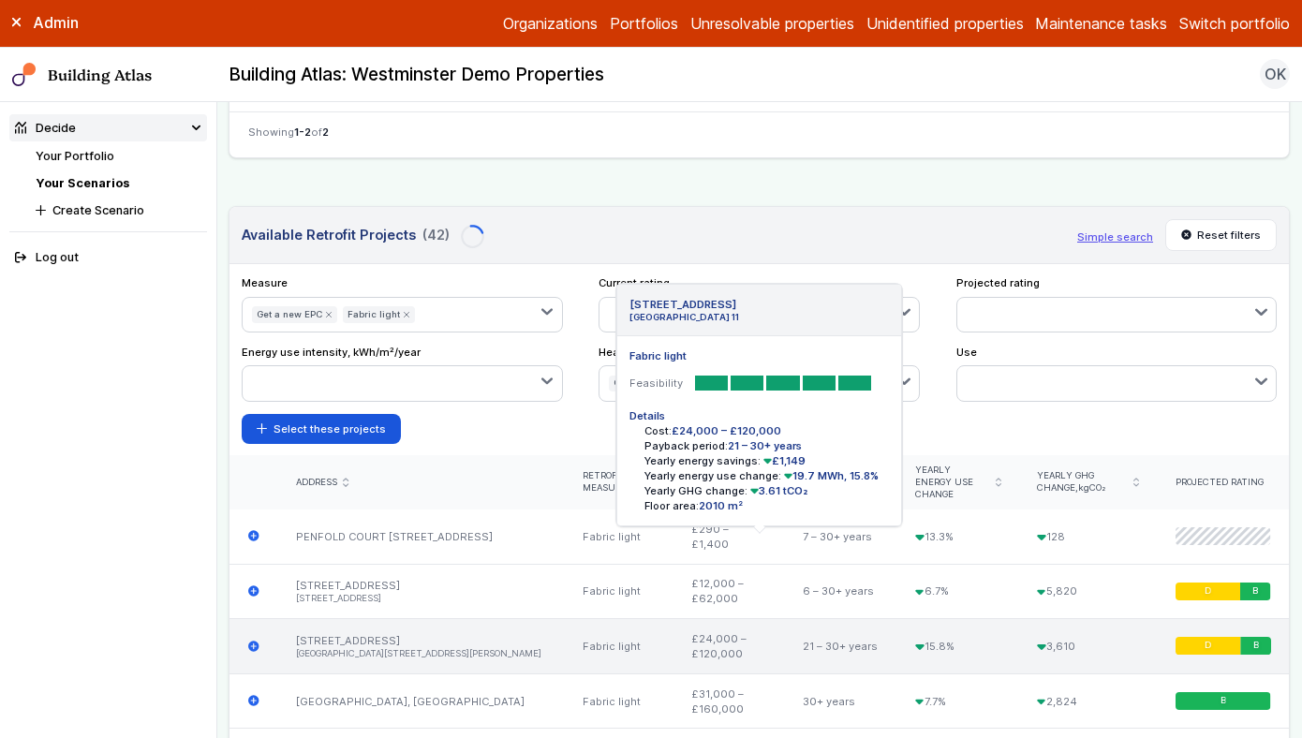
scroll to position [849, 0]
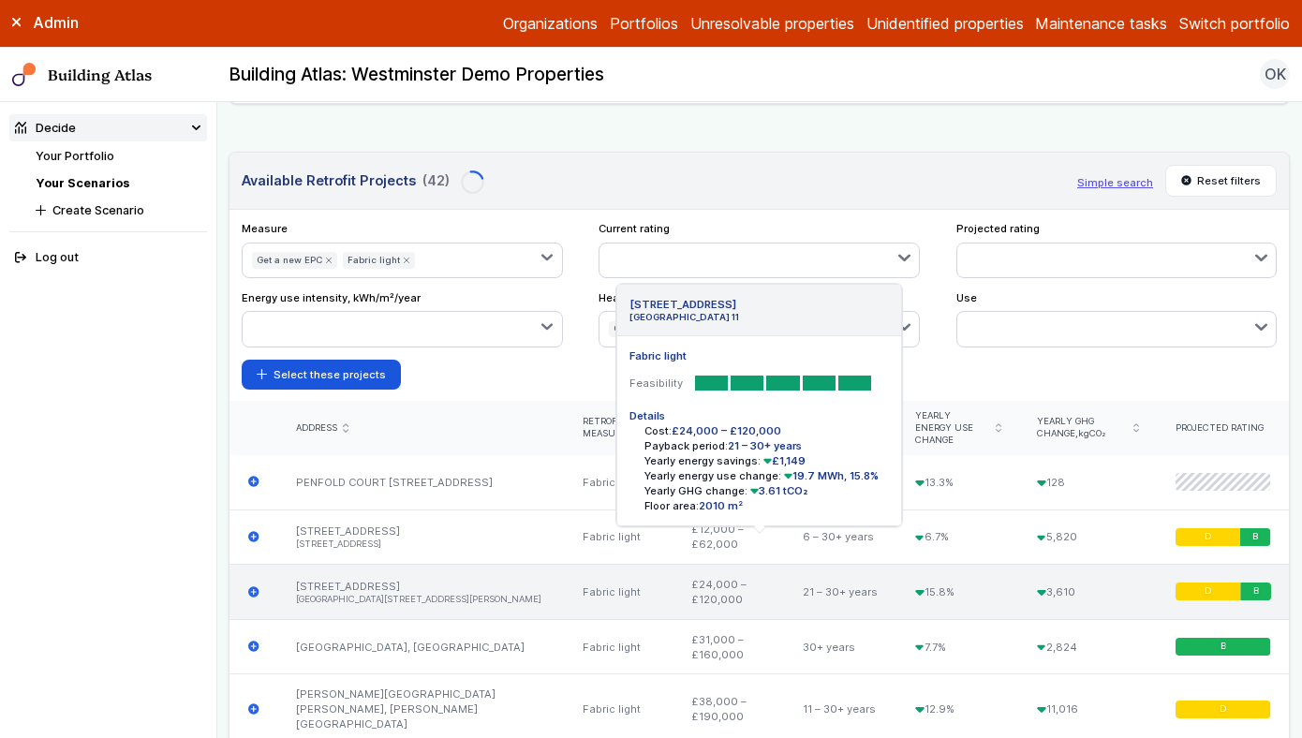
click at [256, 586] on icon "submit" at bounding box center [253, 591] width 11 height 11
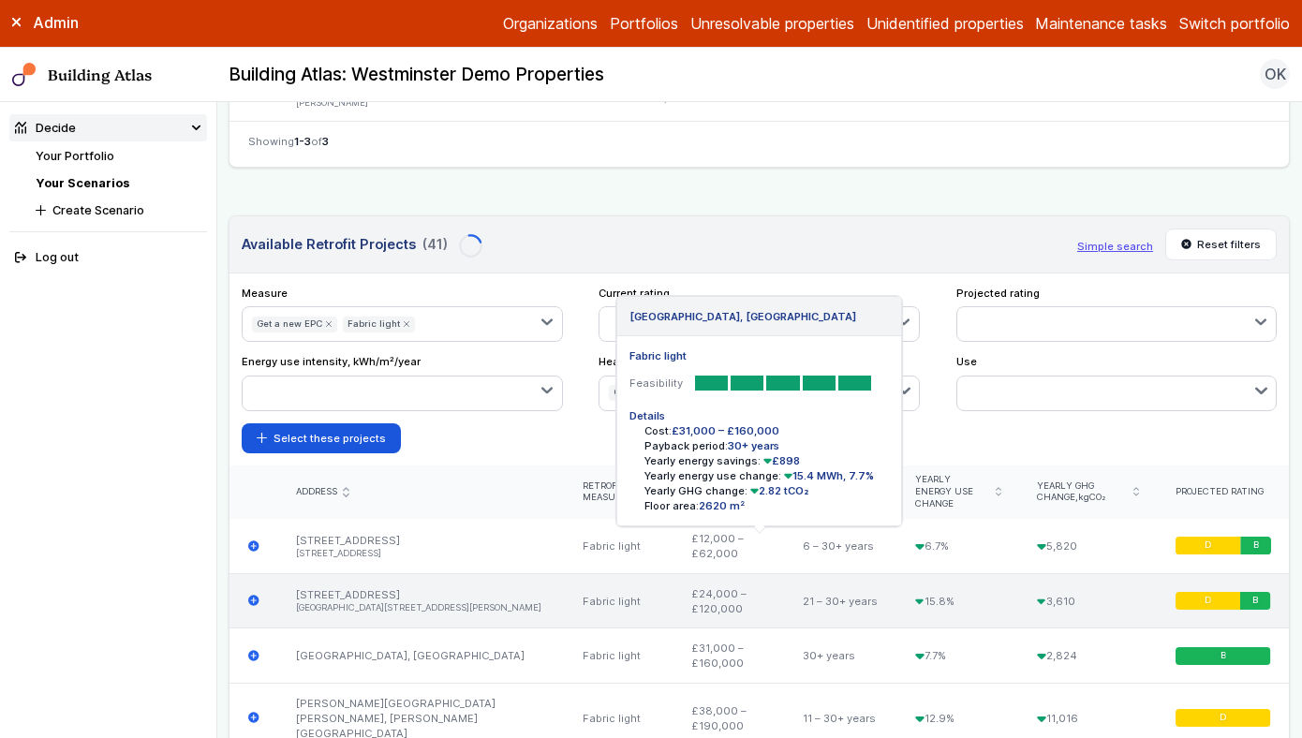
scroll to position [913, 0]
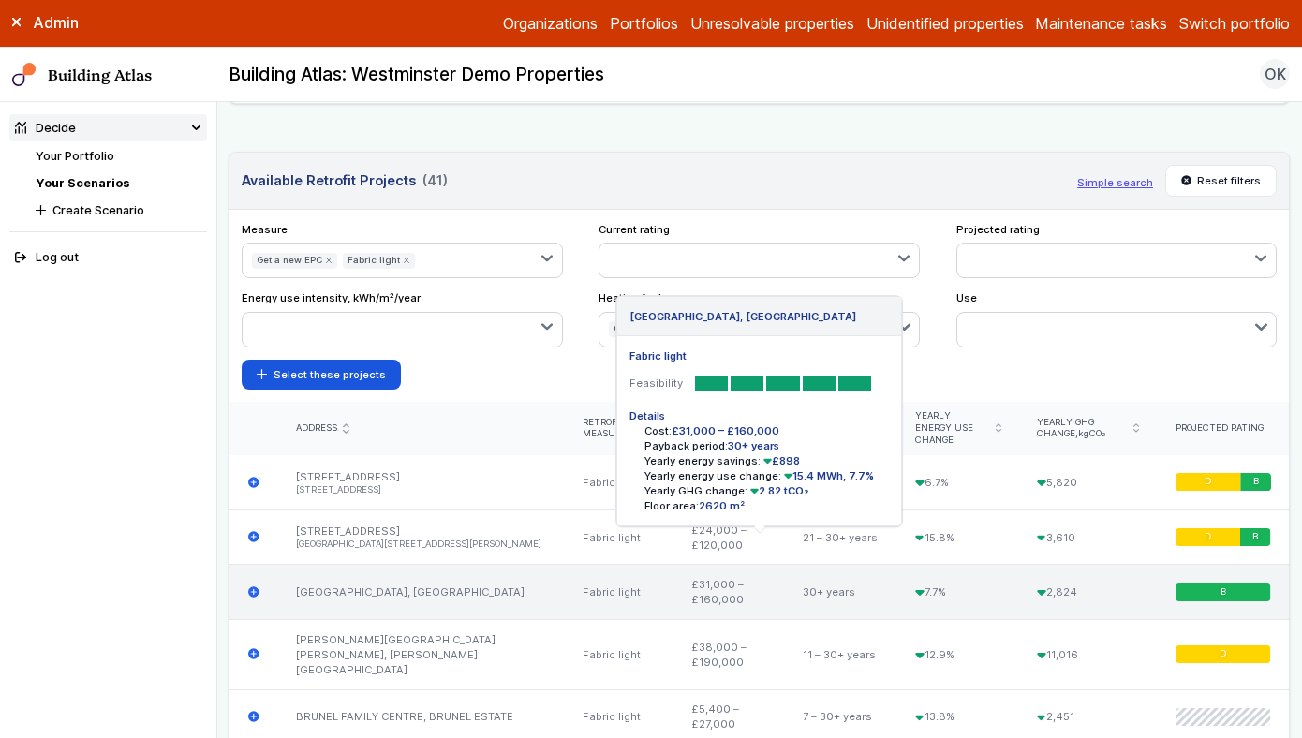
click at [253, 586] on icon "submit" at bounding box center [254, 592] width 12 height 12
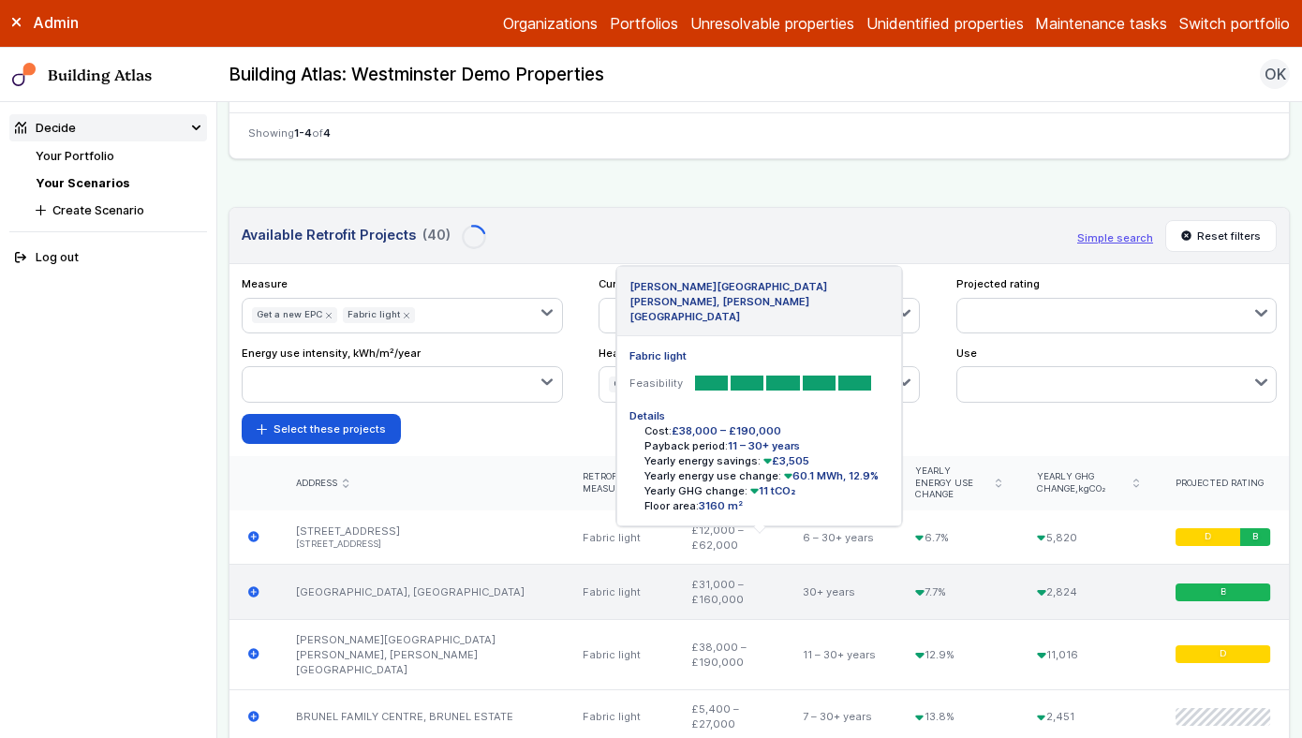
scroll to position [968, 0]
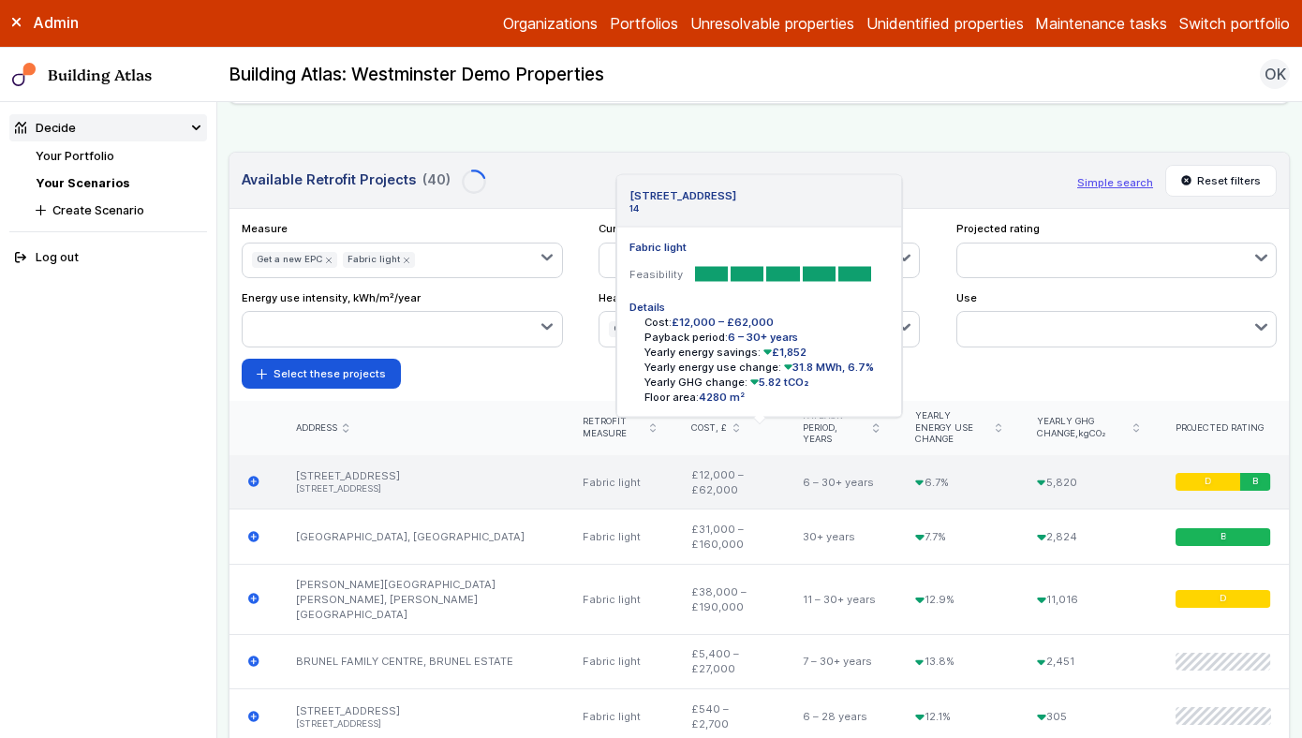
click at [251, 477] on icon "submit" at bounding box center [253, 482] width 11 height 11
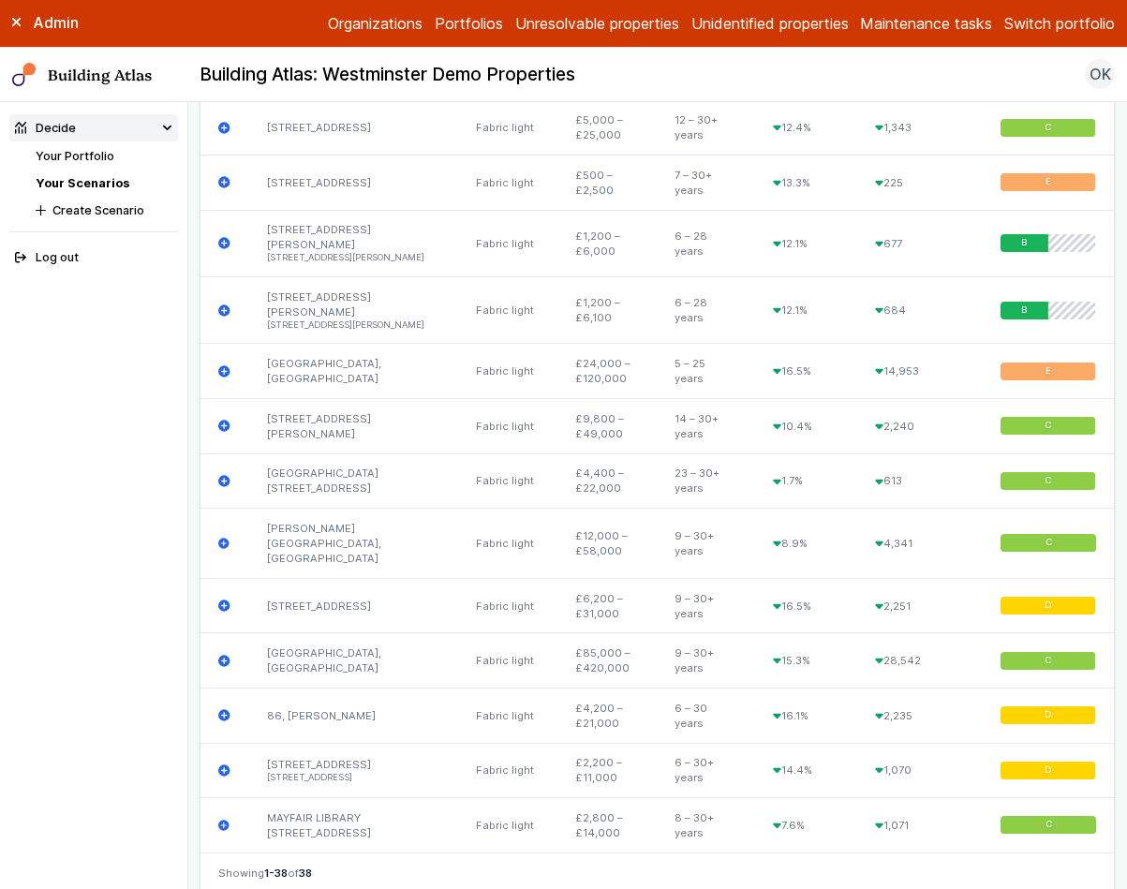
scroll to position [3003, 0]
